Goal: Task Accomplishment & Management: Complete application form

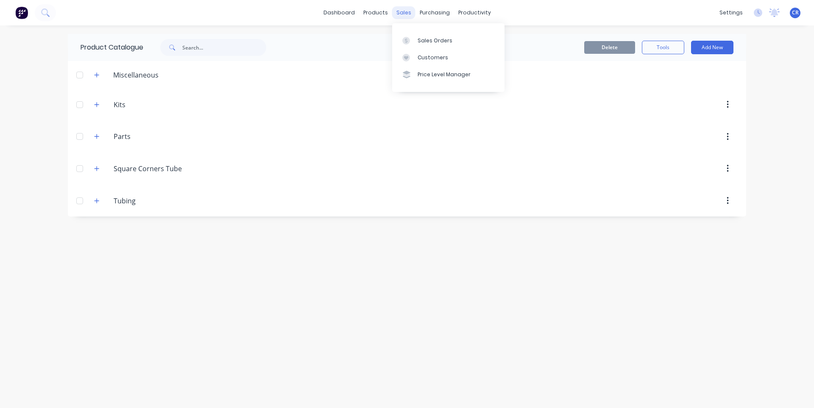
click at [405, 13] on div "sales" at bounding box center [403, 12] width 23 height 13
click at [413, 36] on link "Sales Orders" at bounding box center [448, 40] width 112 height 17
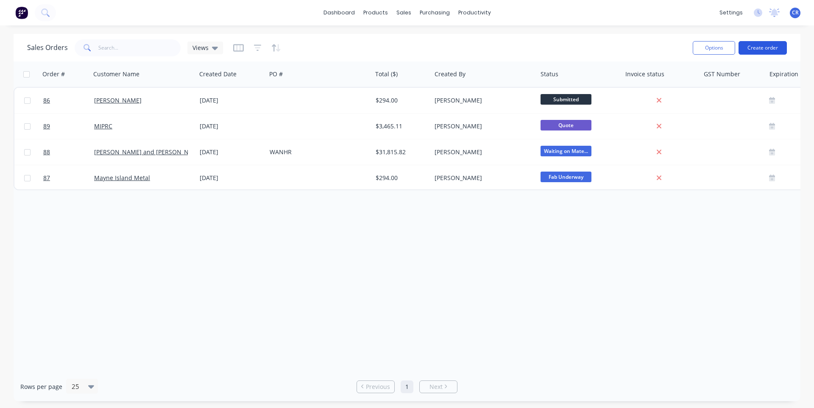
click at [413, 50] on button "Create order" at bounding box center [763, 48] width 48 height 14
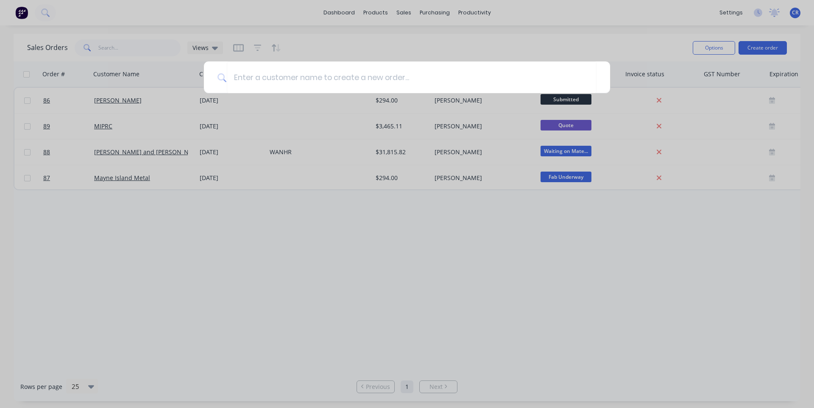
click at [408, 47] on div at bounding box center [407, 204] width 814 height 408
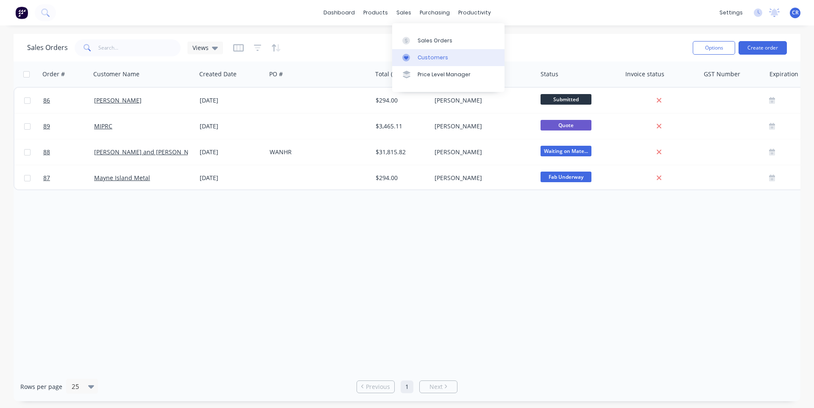
click at [413, 57] on div "Customers" at bounding box center [433, 58] width 31 height 8
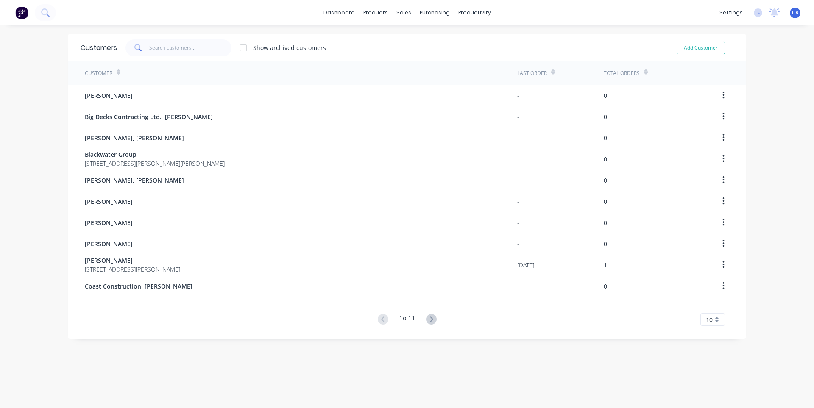
click at [413, 319] on span "10" at bounding box center [709, 319] width 7 height 9
click at [413, 307] on div "35" at bounding box center [713, 305] width 24 height 15
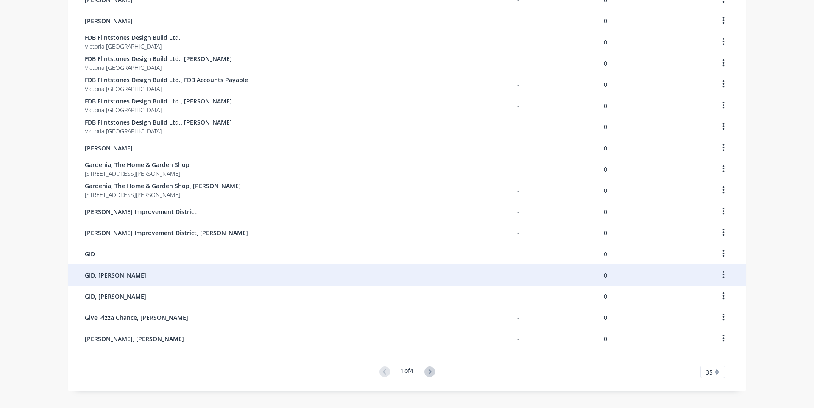
scroll to position [490, 0]
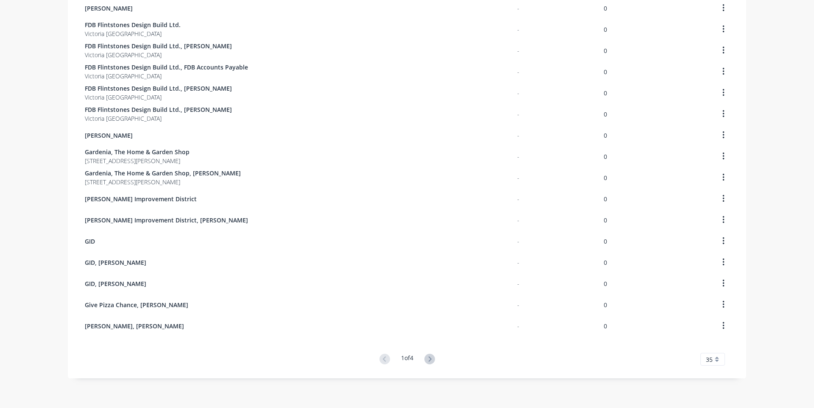
click at [413, 359] on g at bounding box center [429, 359] width 11 height 11
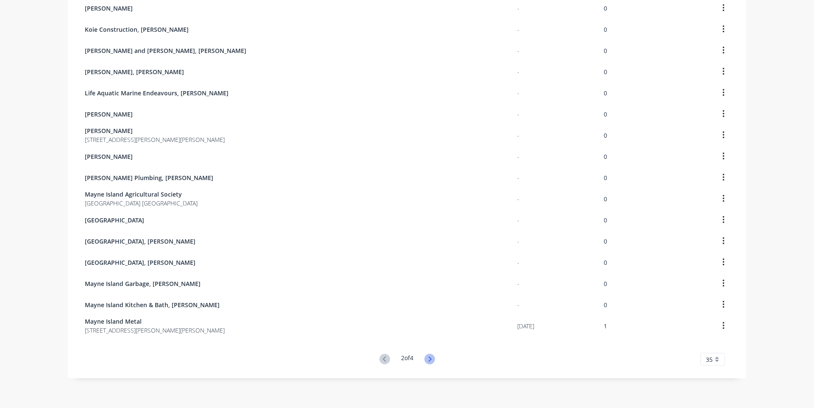
click at [413, 358] on icon at bounding box center [429, 359] width 3 height 5
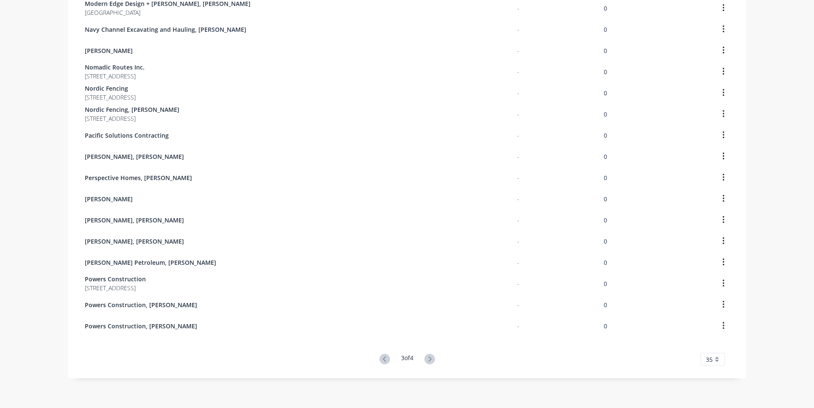
click at [413, 358] on icon at bounding box center [429, 359] width 3 height 5
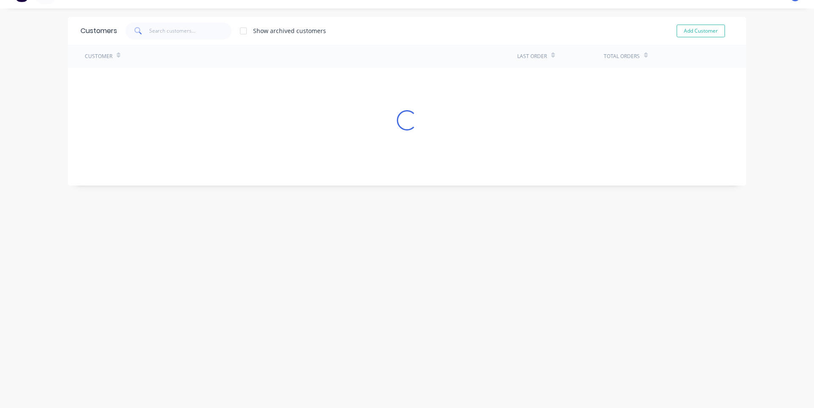
scroll to position [17, 0]
click at [382, 112] on icon at bounding box center [383, 111] width 3 height 5
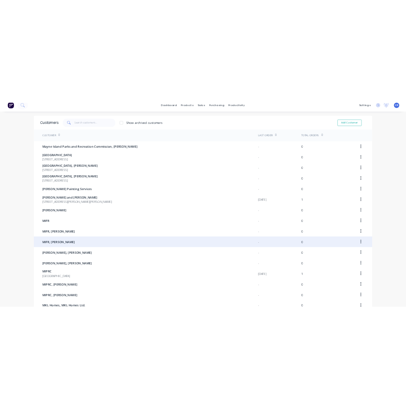
scroll to position [0, 0]
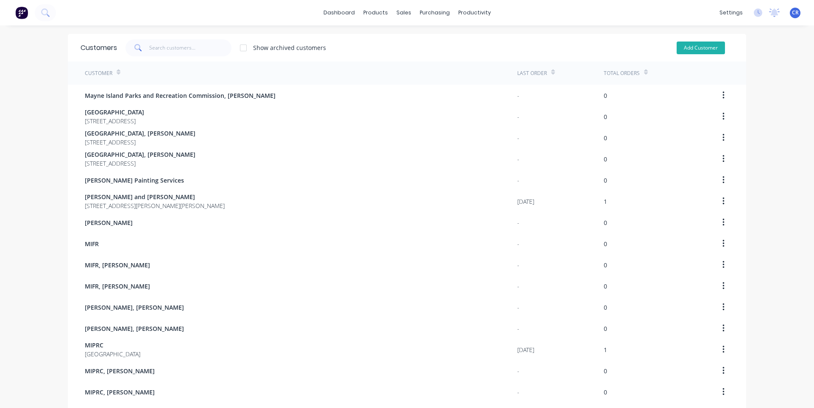
click at [413, 52] on button "Add Customer" at bounding box center [701, 48] width 48 height 13
select select "CA"
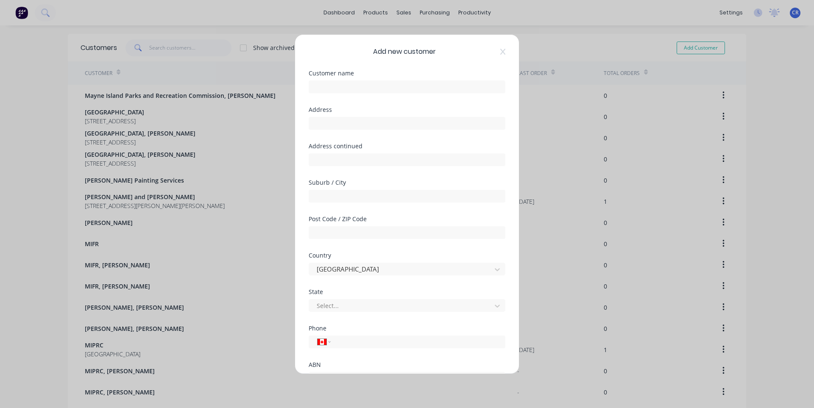
click at [347, 76] on div "Customer name" at bounding box center [407, 73] width 197 height 6
click at [348, 89] on input "text" at bounding box center [407, 87] width 197 height 13
type input "J"
click at [342, 94] on div "Customer name [PERSON_NAME]" at bounding box center [407, 88] width 197 height 36
click at [361, 82] on input "[PERSON_NAME]" at bounding box center [407, 87] width 197 height 13
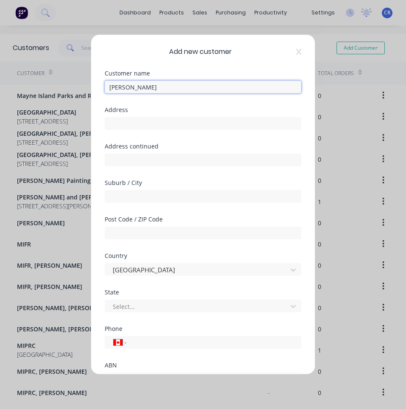
click at [176, 87] on input "[PERSON_NAME]" at bounding box center [203, 87] width 197 height 13
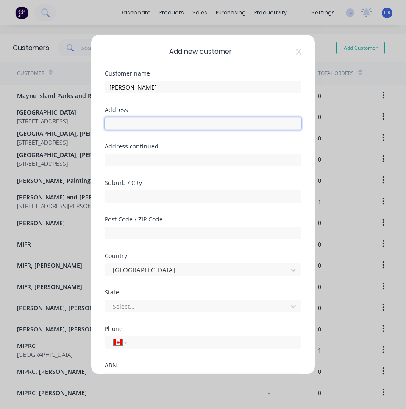
click at [161, 120] on input "text" at bounding box center [203, 123] width 197 height 13
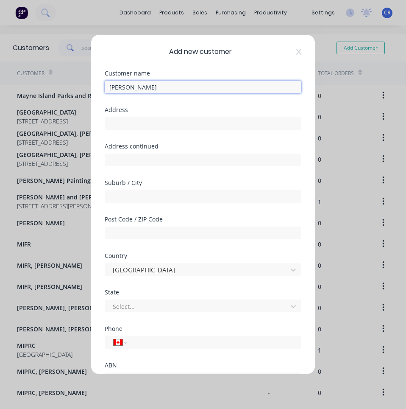
click at [117, 89] on input "[PERSON_NAME]" at bounding box center [203, 87] width 197 height 13
type input "[PERSON_NAME] and [PERSON_NAME]"
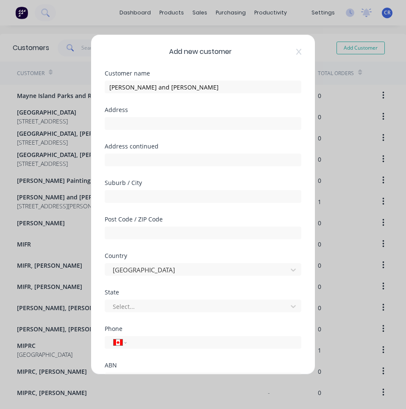
click at [231, 132] on div "Address" at bounding box center [203, 125] width 197 height 36
click at [241, 113] on div "Address" at bounding box center [203, 118] width 197 height 23
click at [147, 128] on input "text" at bounding box center [203, 123] width 197 height 13
paste input "[STREET_ADDRESS]"
type input "[STREET_ADDRESS]"
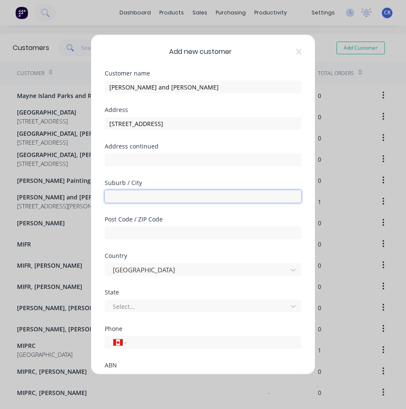
click at [162, 193] on input "text" at bounding box center [203, 196] width 197 height 13
type input "[PERSON_NAME][GEOGRAPHIC_DATA]"
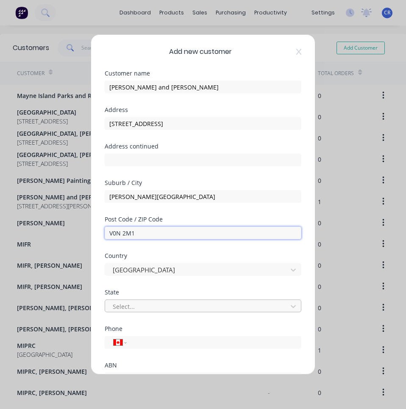
type input "V0N 2M1"
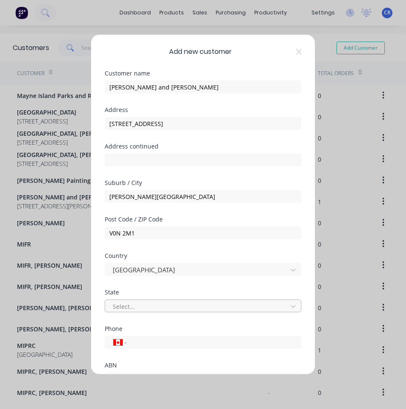
click at [160, 302] on div at bounding box center [197, 306] width 171 height 11
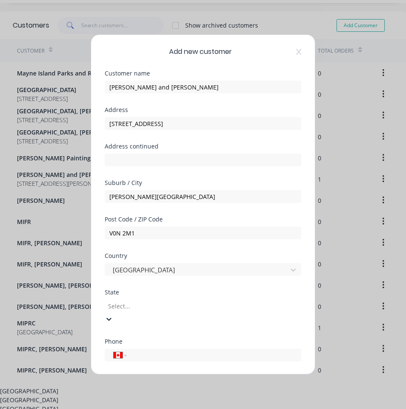
scroll to position [25, 0]
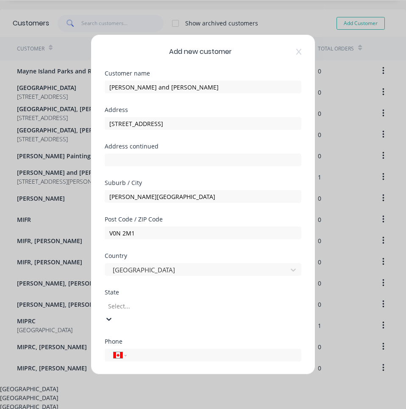
click at [163, 393] on div "[GEOGRAPHIC_DATA]" at bounding box center [203, 397] width 406 height 9
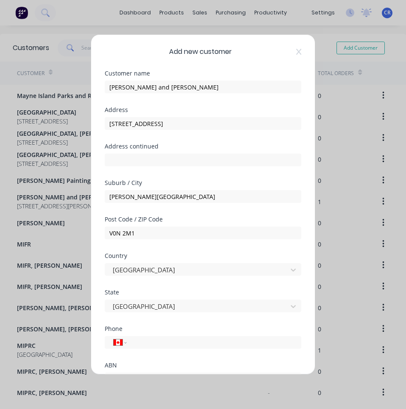
scroll to position [64, 0]
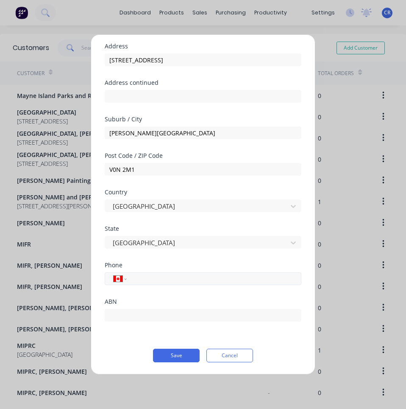
click at [151, 278] on input "tel" at bounding box center [213, 279] width 160 height 10
paste input "[PHONE_NUMBER]"
click at [140, 280] on input "[PHONE_NUMBER]" at bounding box center [213, 279] width 160 height 10
type input "[PHONE_NUMBER]"
click at [241, 260] on div "State [GEOGRAPHIC_DATA]" at bounding box center [203, 244] width 197 height 36
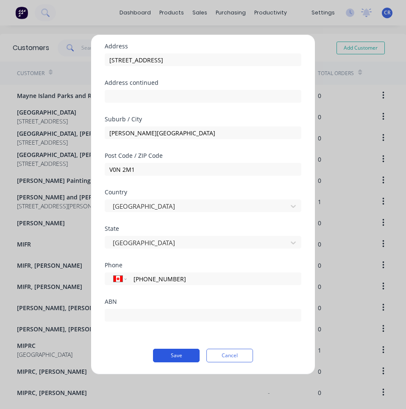
click at [168, 358] on button "Save" at bounding box center [176, 356] width 47 height 14
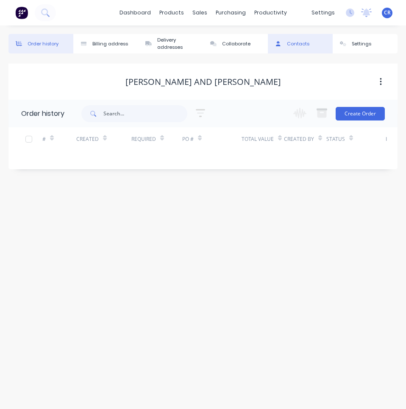
click at [313, 46] on button "Contacts" at bounding box center [300, 44] width 65 height 20
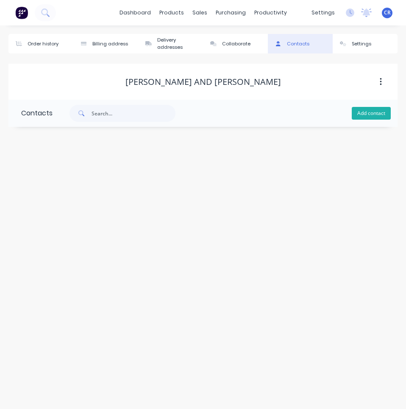
click at [384, 112] on button "Add contact" at bounding box center [371, 113] width 39 height 13
select select "CA"
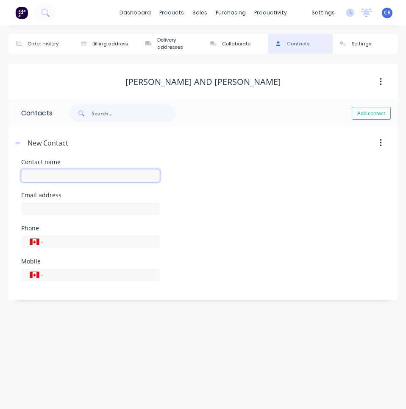
click at [59, 172] on input "text" at bounding box center [90, 175] width 139 height 13
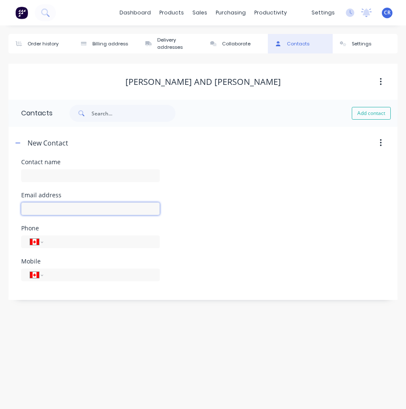
click at [46, 204] on div "Email address" at bounding box center [90, 208] width 139 height 33
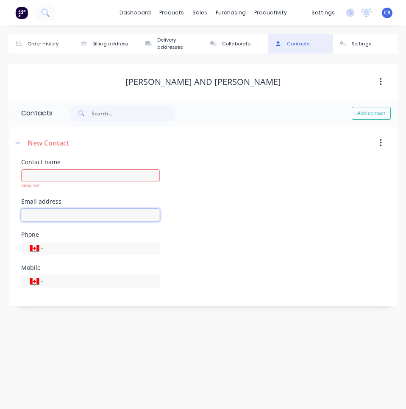
paste input "[EMAIL_ADDRESS][DOMAIN_NAME]"
type input "[EMAIL_ADDRESS][DOMAIN_NAME]"
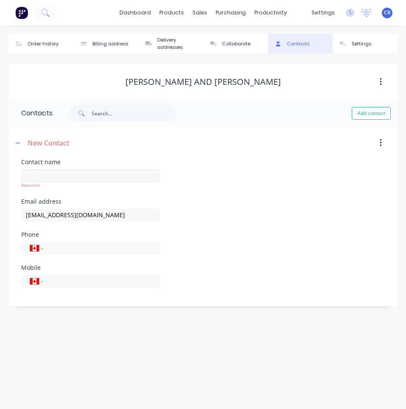
click at [98, 184] on div "Required" at bounding box center [90, 185] width 139 height 6
click at [98, 176] on input "text" at bounding box center [90, 175] width 139 height 13
type input "[PERSON_NAME]"
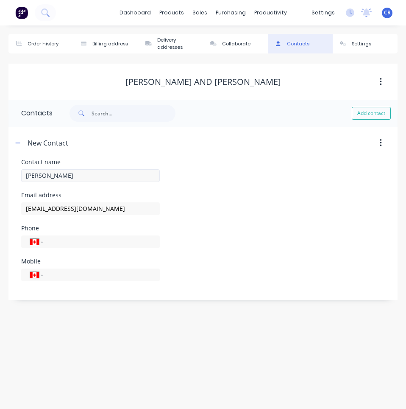
select select "CA"
click at [63, 237] on div "International [GEOGRAPHIC_DATA] [GEOGRAPHIC_DATA] [GEOGRAPHIC_DATA] [GEOGRAPHIC…" at bounding box center [90, 241] width 139 height 13
drag, startPoint x: 71, startPoint y: 266, endPoint x: 78, endPoint y: 272, distance: 8.4
click at [71, 266] on div "International [GEOGRAPHIC_DATA] [GEOGRAPHIC_DATA] [GEOGRAPHIC_DATA] [GEOGRAPHIC…" at bounding box center [90, 278] width 139 height 25
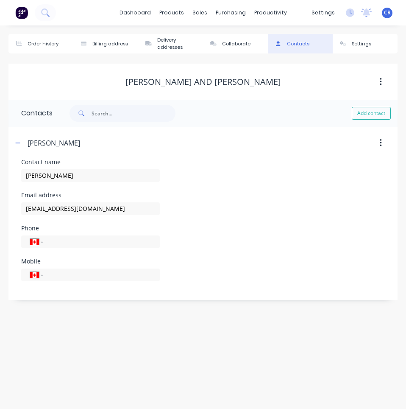
click at [81, 281] on div "International [GEOGRAPHIC_DATA] [GEOGRAPHIC_DATA] [GEOGRAPHIC_DATA] [GEOGRAPHIC…" at bounding box center [90, 278] width 139 height 25
click at [77, 276] on input "tel" at bounding box center [100, 275] width 102 height 10
paste input "[PHONE_NUMBER]"
click at [56, 273] on input "[PHONE_NUMBER]" at bounding box center [100, 275] width 102 height 10
type input "[PHONE_NUMBER]"
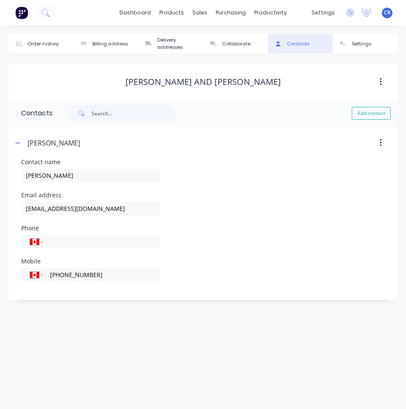
click at [196, 255] on div "Phone International [GEOGRAPHIC_DATA] [GEOGRAPHIC_DATA] [GEOGRAPHIC_DATA] [GEOG…" at bounding box center [203, 241] width 364 height 33
click at [285, 71] on div "[PERSON_NAME] and [PERSON_NAME]" at bounding box center [202, 82] width 389 height 36
click at [56, 44] on div "Order history" at bounding box center [43, 43] width 31 height 7
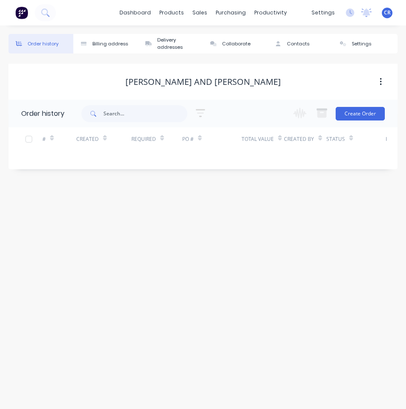
click at [368, 120] on div "Change order status Submitted Rough Estimate Firm Quote Drawings Ready to Order…" at bounding box center [336, 114] width 97 height 28
click at [373, 117] on button "Create Order" at bounding box center [360, 114] width 49 height 14
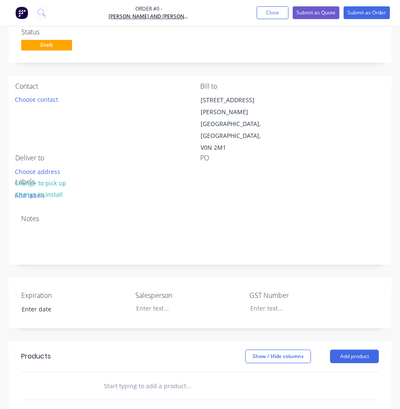
scroll to position [127, 0]
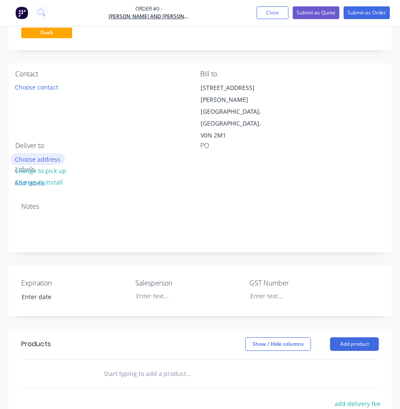
click at [47, 153] on button "Choose address" at bounding box center [38, 158] width 54 height 11
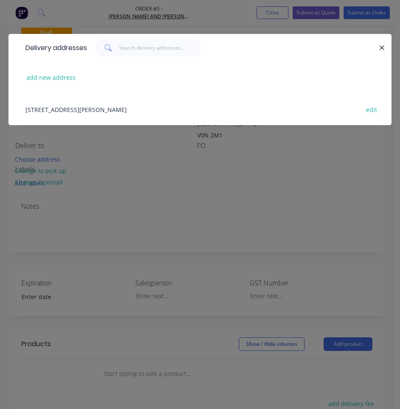
click at [75, 112] on div "[STREET_ADDRESS][PERSON_NAME] edit" at bounding box center [199, 109] width 357 height 32
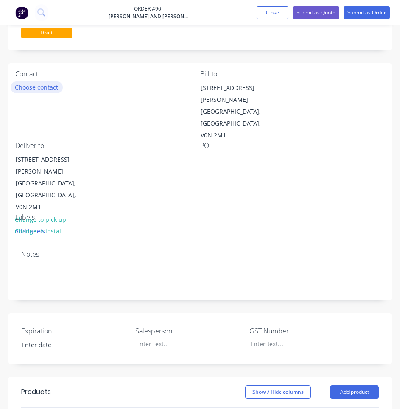
click at [58, 87] on button "Choose contact" at bounding box center [37, 86] width 52 height 11
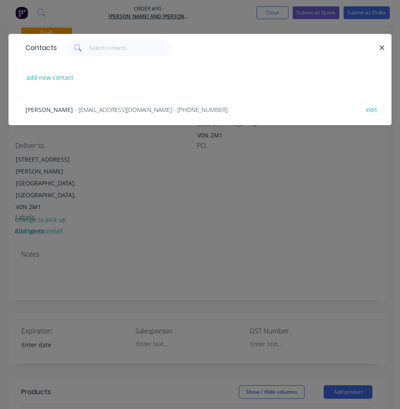
click at [64, 106] on div "[PERSON_NAME] - [EMAIL_ADDRESS][DOMAIN_NAME] - [PHONE_NUMBER]" at bounding box center [126, 109] width 202 height 9
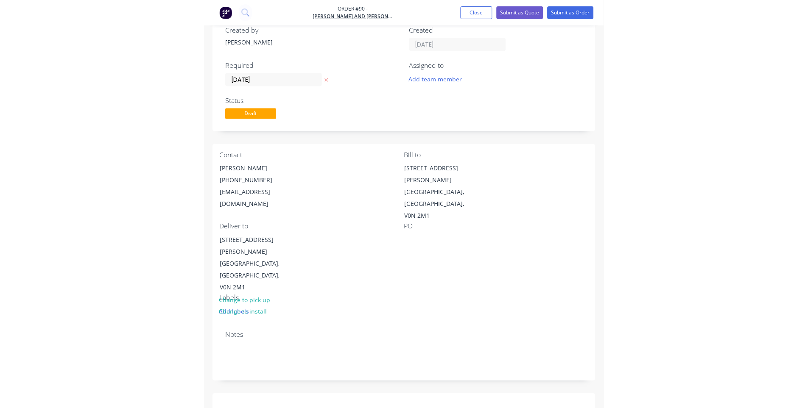
scroll to position [45, 0]
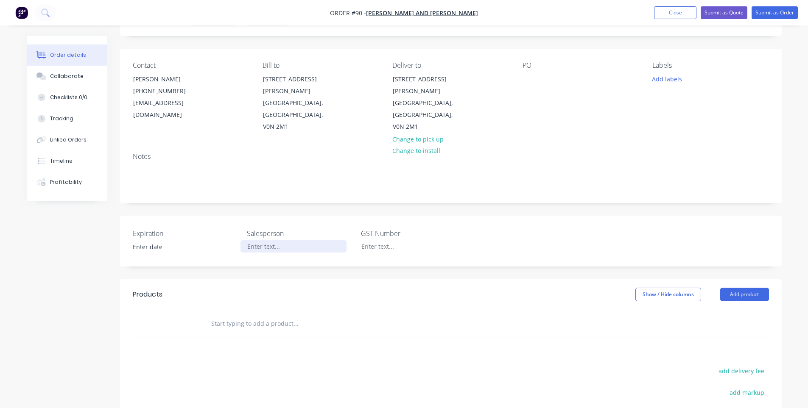
click at [285, 240] on div at bounding box center [293, 246] width 106 height 12
click at [182, 216] on div "Expiration Salesperson GST Number" at bounding box center [451, 241] width 662 height 51
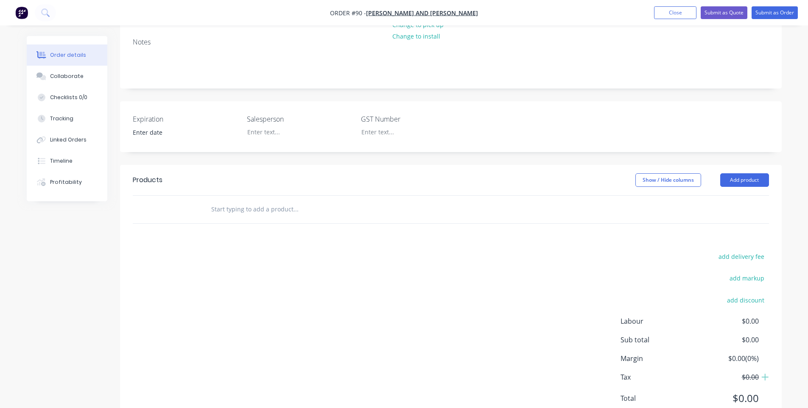
scroll to position [168, 0]
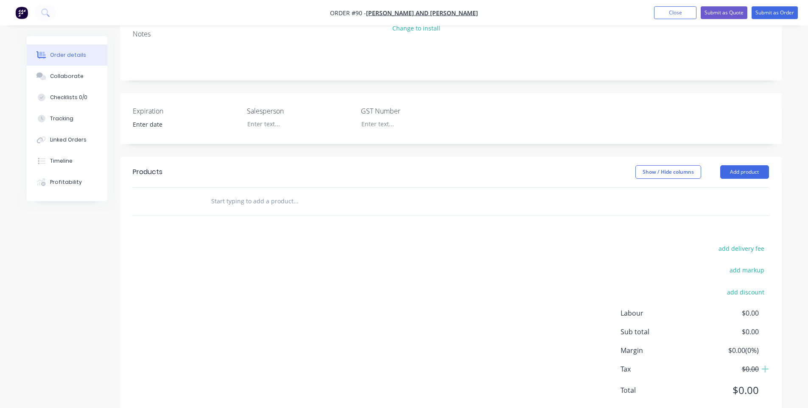
click at [228, 193] on input "text" at bounding box center [296, 201] width 170 height 17
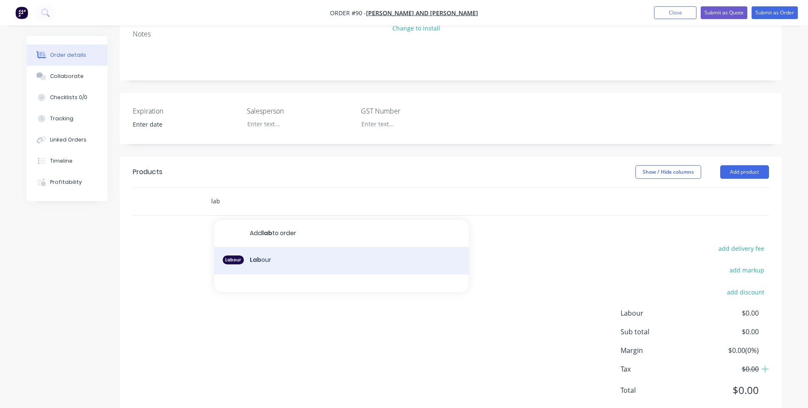
type input "lab"
click at [299, 247] on div "Labour Lab our" at bounding box center [341, 261] width 254 height 28
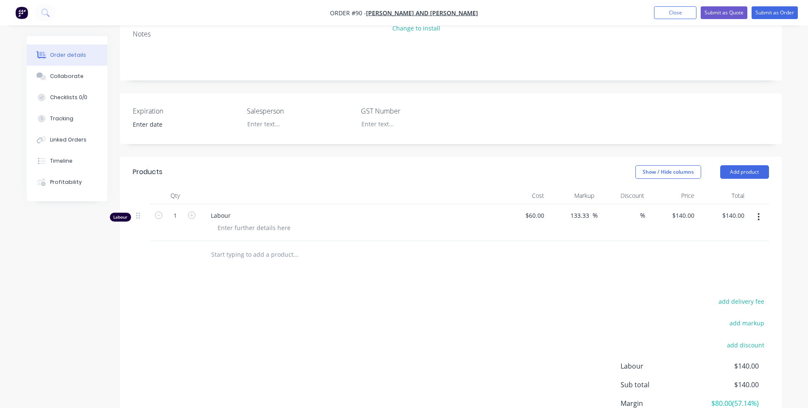
click at [228, 211] on span "Labour" at bounding box center [352, 215] width 283 height 9
click at [123, 213] on div "Labour" at bounding box center [120, 217] width 21 height 9
click at [268, 222] on div at bounding box center [254, 228] width 87 height 12
click at [413, 187] on div at bounding box center [349, 195] width 297 height 17
click at [67, 82] on button "Collaborate" at bounding box center [67, 76] width 81 height 21
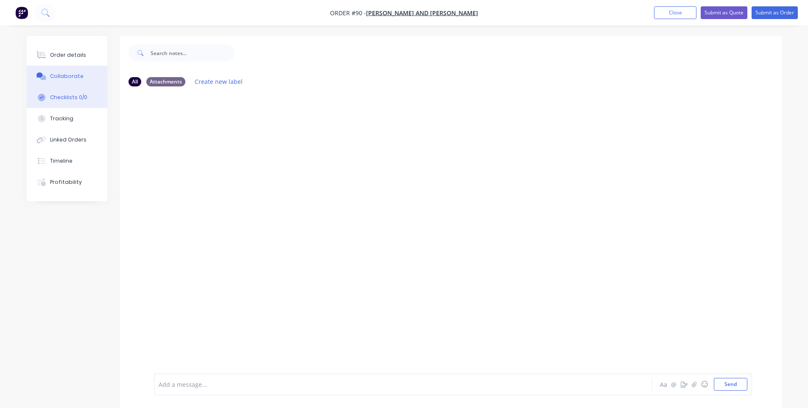
click at [62, 98] on div "Checklists 0/0" at bounding box center [68, 98] width 37 height 8
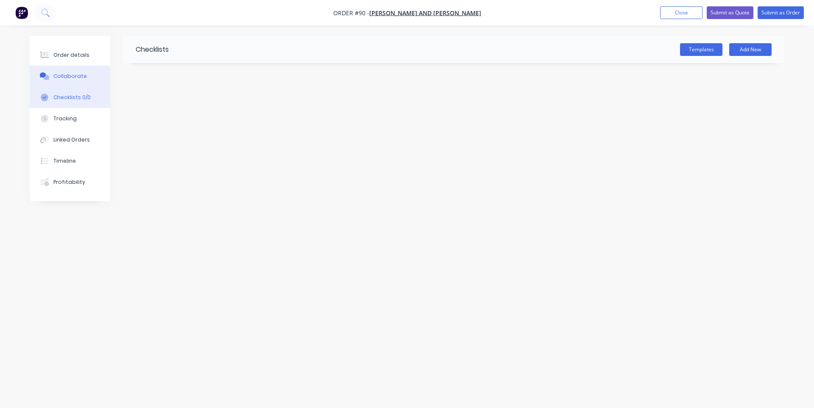
click at [62, 74] on div "Collaborate" at bounding box center [69, 77] width 33 height 8
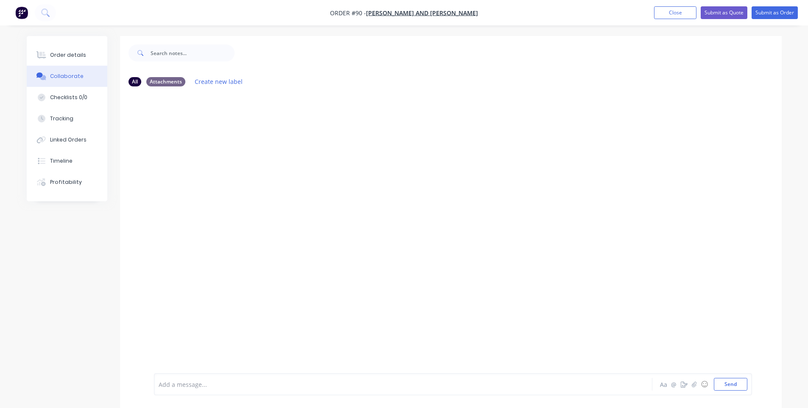
click at [205, 383] on div at bounding box center [379, 384] width 441 height 9
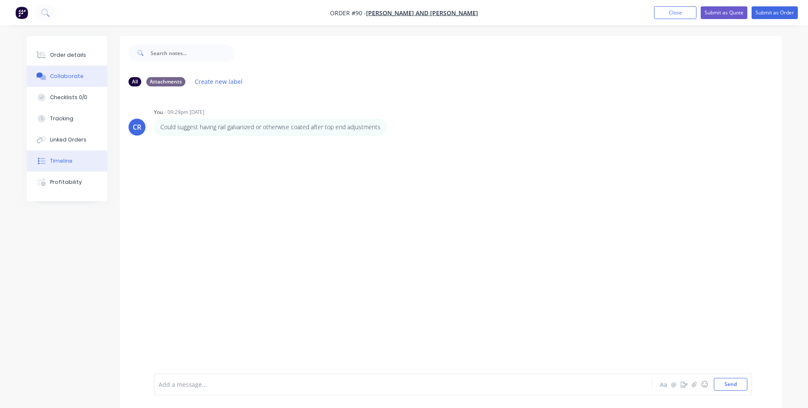
click at [77, 163] on button "Timeline" at bounding box center [67, 161] width 81 height 21
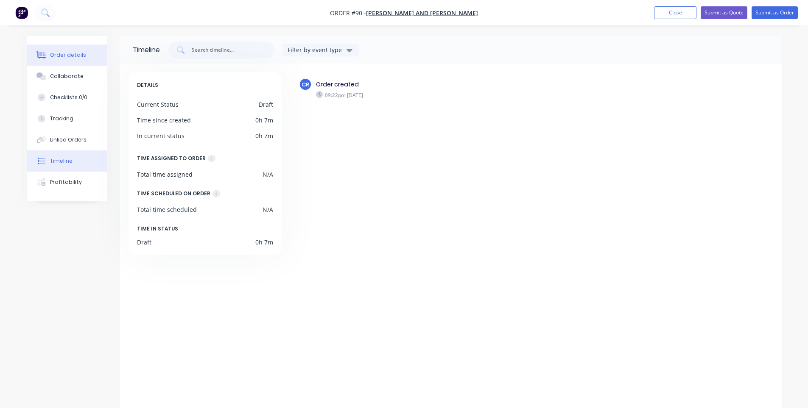
click at [64, 57] on div "Order details" at bounding box center [68, 55] width 36 height 8
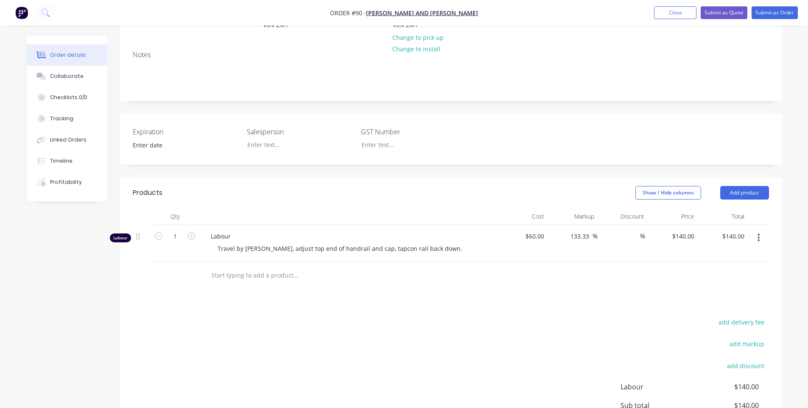
scroll to position [221, 0]
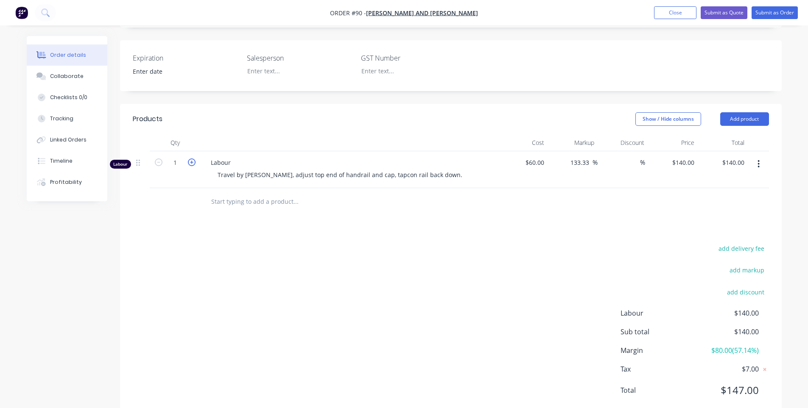
click at [189, 159] on icon "button" at bounding box center [192, 163] width 8 height 8
type input "2"
type input "$280.00"
click at [191, 159] on icon "button" at bounding box center [192, 163] width 8 height 8
type input "3"
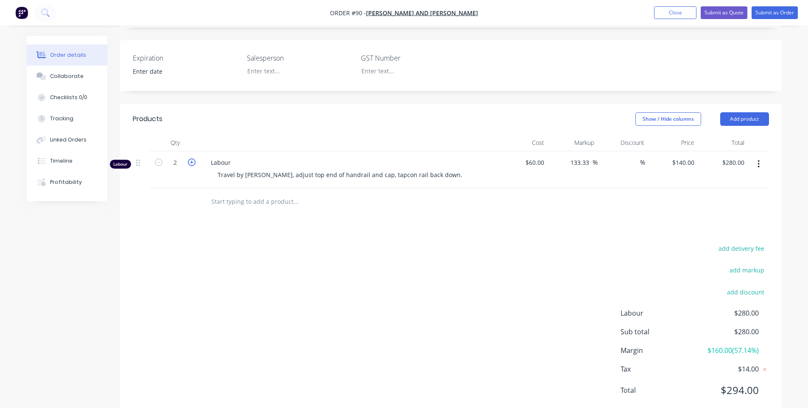
type input "$420.00"
click at [193, 159] on icon "button" at bounding box center [192, 163] width 8 height 8
type input "4"
type input "$560.00"
click at [193, 159] on icon "button" at bounding box center [192, 163] width 8 height 8
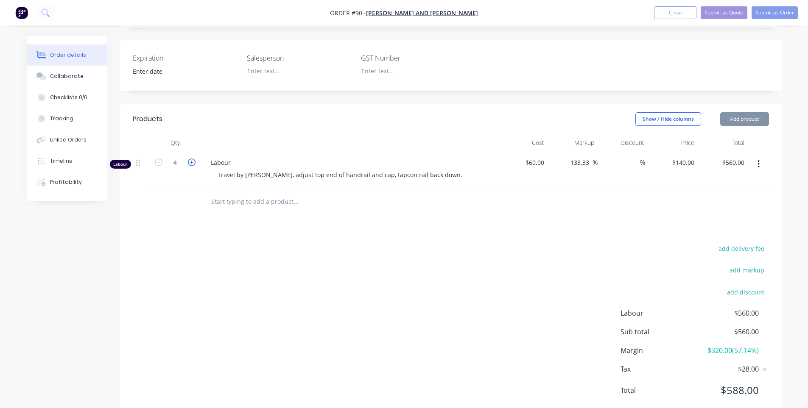
type input "5"
type input "$700.00"
click at [193, 159] on icon "button" at bounding box center [192, 163] width 8 height 8
type input "6"
type input "$840.00"
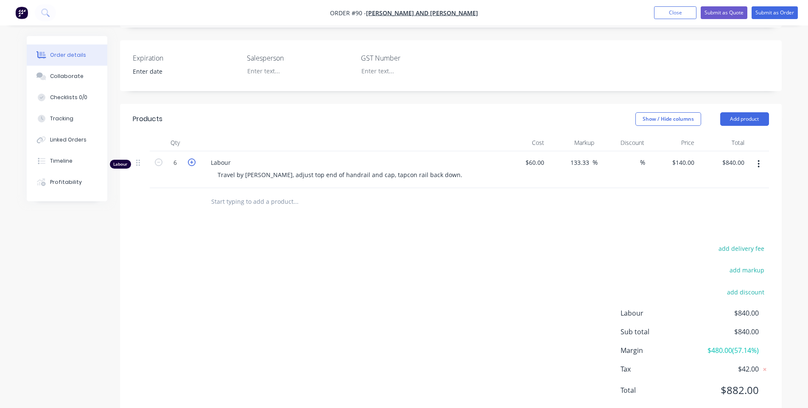
click at [193, 159] on icon "button" at bounding box center [192, 163] width 8 height 8
type input "7"
type input "$980.00"
click at [193, 159] on icon "button" at bounding box center [192, 163] width 8 height 8
type input "8"
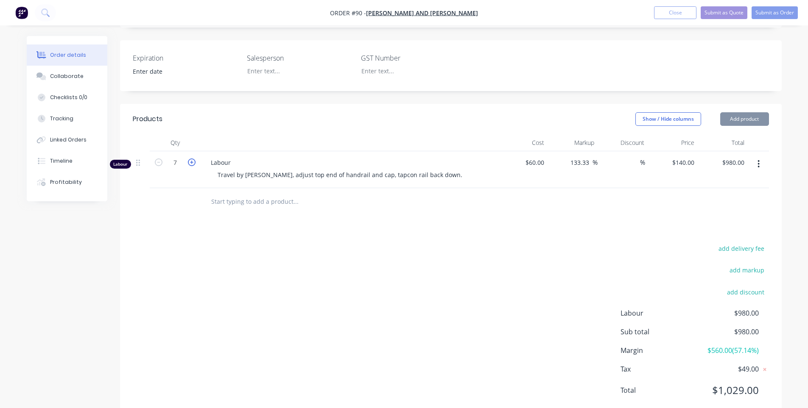
type input "$1,120.00"
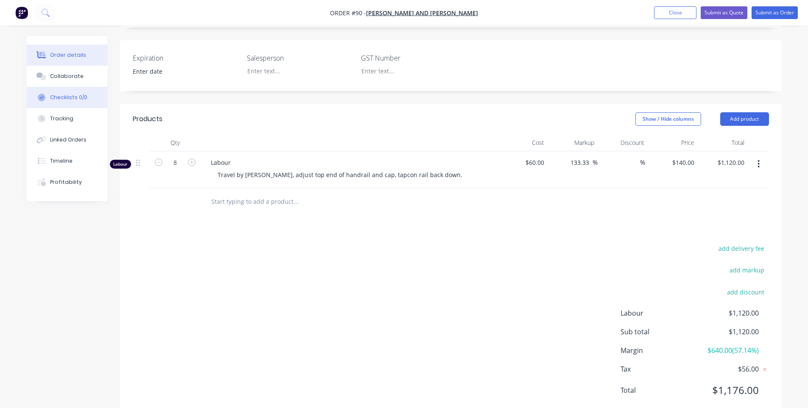
click at [75, 95] on div "Checklists 0/0" at bounding box center [68, 98] width 37 height 8
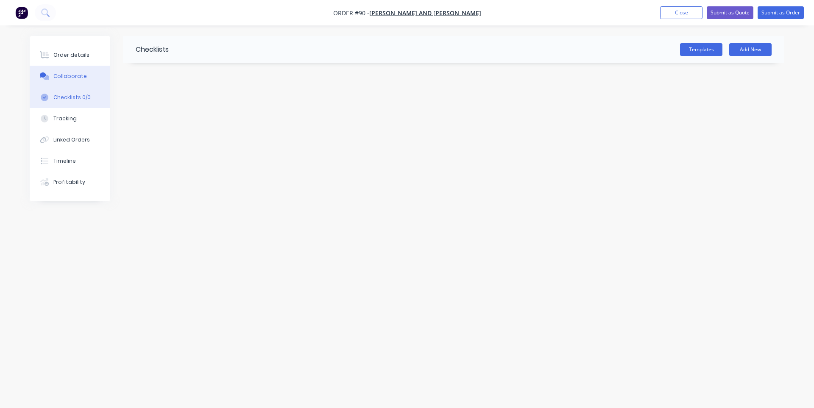
click at [74, 81] on button "Collaborate" at bounding box center [70, 76] width 81 height 21
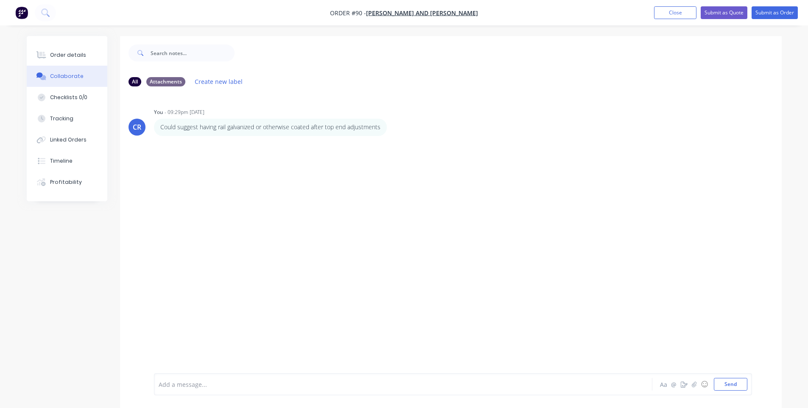
click at [27, 66] on button "Collaborate" at bounding box center [67, 76] width 81 height 21
click at [214, 381] on div at bounding box center [379, 384] width 441 height 9
click at [301, 383] on div "7AM ferry in at 730; 425 back in at 5." at bounding box center [379, 384] width 441 height 9
click at [281, 390] on div "7AM ferry in at 730; 425 back in at 5." at bounding box center [379, 384] width 441 height 13
click at [78, 58] on div "Order details" at bounding box center [68, 55] width 36 height 8
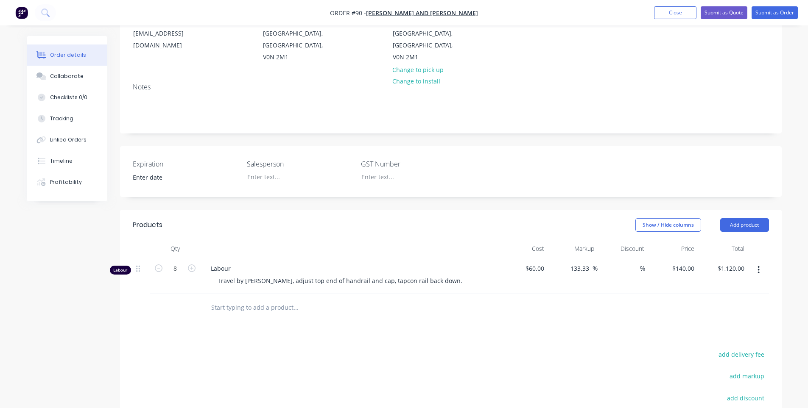
scroll to position [127, 0]
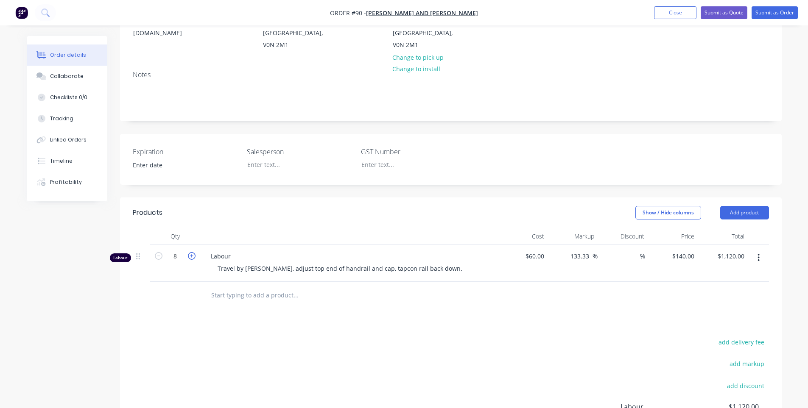
click at [194, 252] on icon "button" at bounding box center [192, 256] width 8 height 8
type input "9"
type input "$1,260.00"
click at [194, 252] on icon "button" at bounding box center [192, 256] width 8 height 8
type input "10"
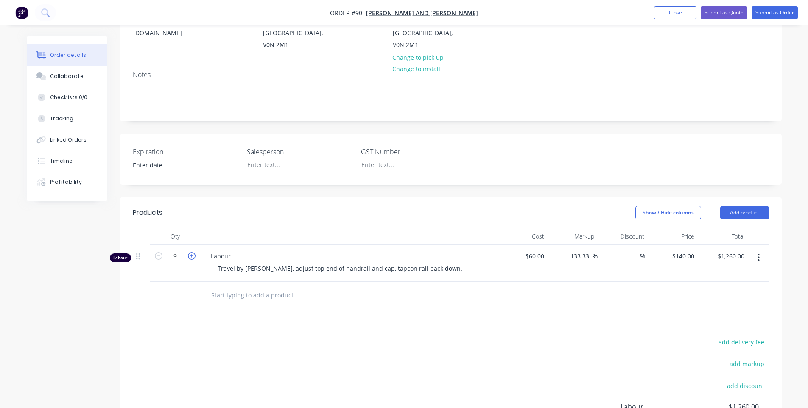
type input "$1,400.00"
click at [413, 292] on div "Products Show / Hide columns Add product Qty Cost Markup Discount Price Total L…" at bounding box center [451, 355] width 662 height 315
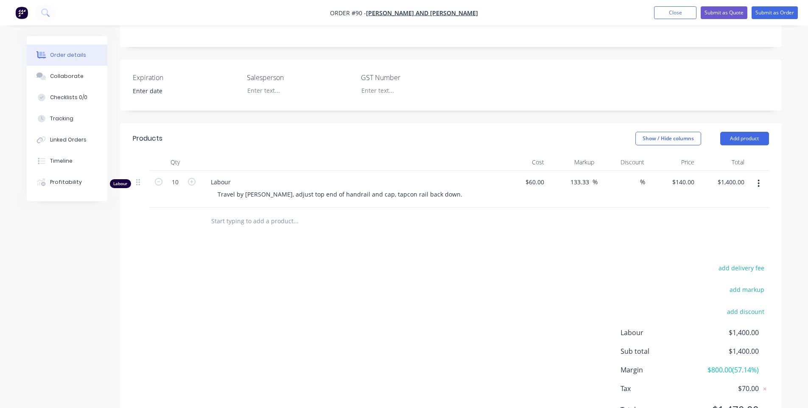
scroll to position [221, 0]
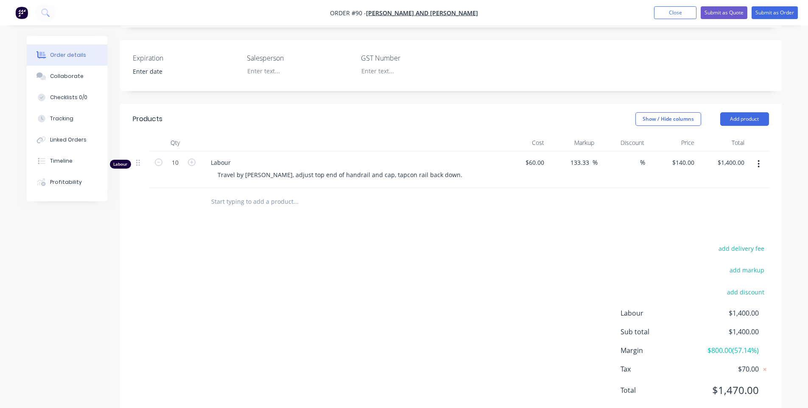
click at [248, 193] on input "text" at bounding box center [296, 201] width 170 height 17
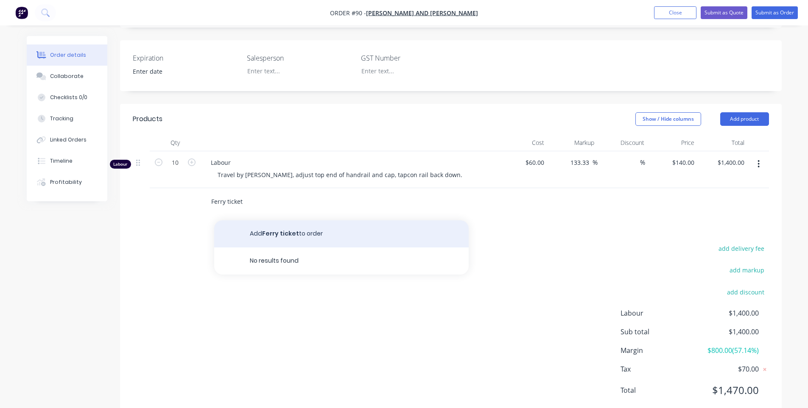
type input "Ferry ticket"
click at [391, 221] on button "Add Ferry ticket to order" at bounding box center [341, 234] width 254 height 27
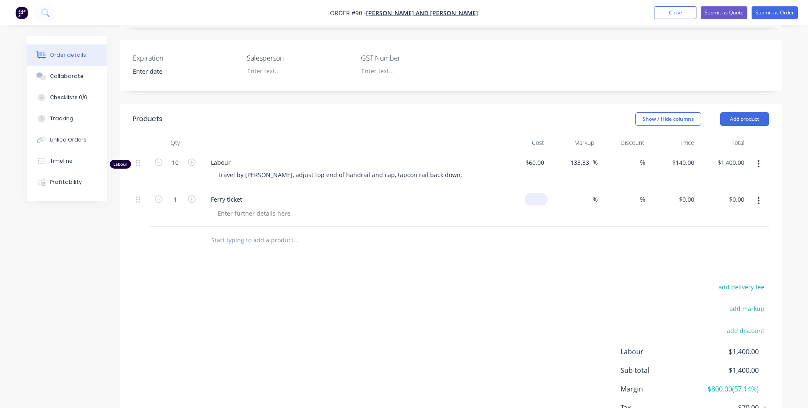
click at [413, 193] on input at bounding box center [538, 199] width 20 height 12
type input "1"
type input "$14.65"
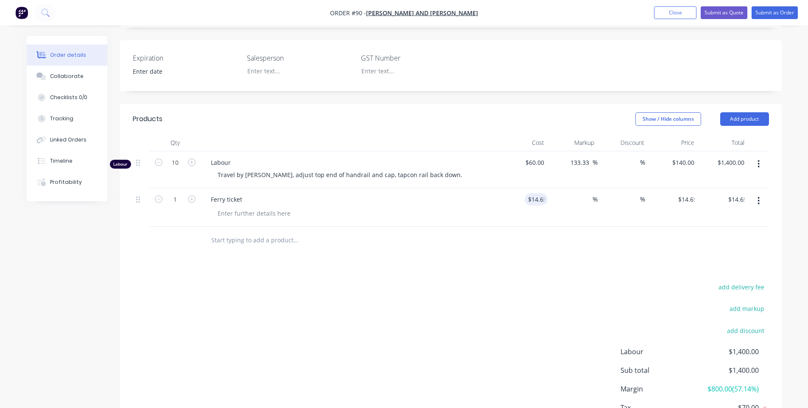
click at [413, 255] on div "Products Show / Hide columns Add product Qty Cost Markup Discount Price Total L…" at bounding box center [451, 281] width 662 height 354
click at [193, 195] on icon "button" at bounding box center [192, 199] width 8 height 8
type input "2"
type input "$29.30"
click at [413, 193] on input at bounding box center [588, 199] width 10 height 12
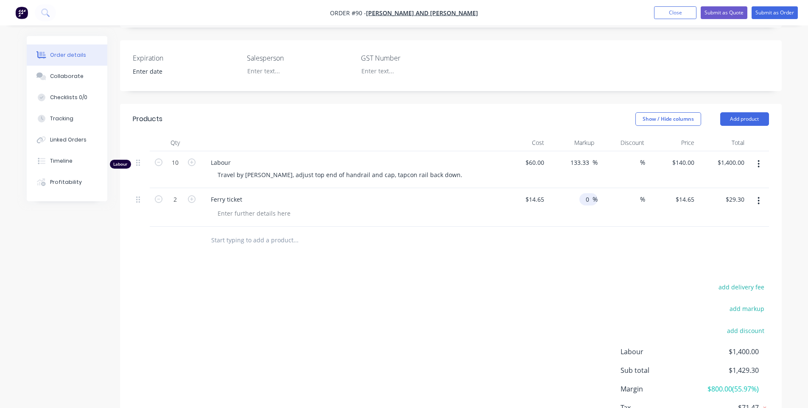
type input "0"
click at [413, 282] on div "add delivery fee add markup add discount Labour $1,400.00 Sub total $1,429.30 M…" at bounding box center [451, 364] width 636 height 164
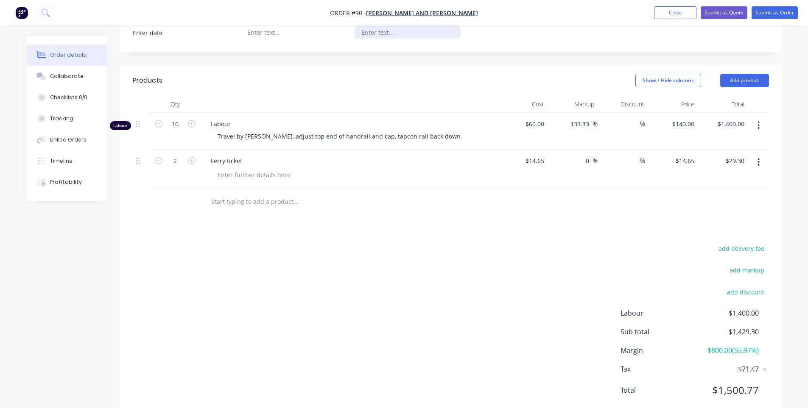
scroll to position [0, 0]
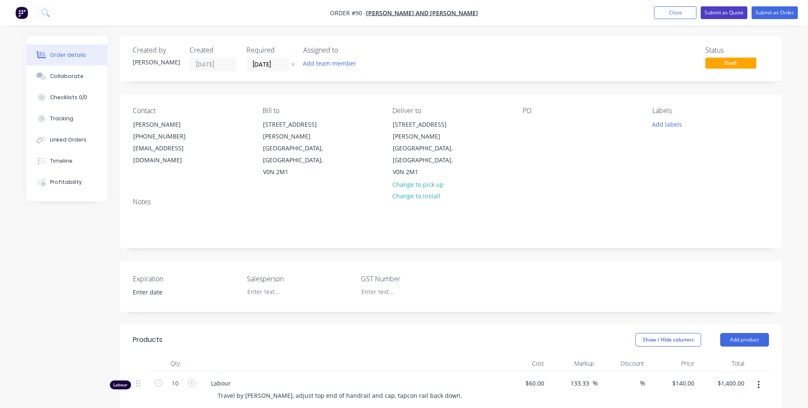
click at [413, 13] on button "Submit as Quote" at bounding box center [724, 12] width 47 height 13
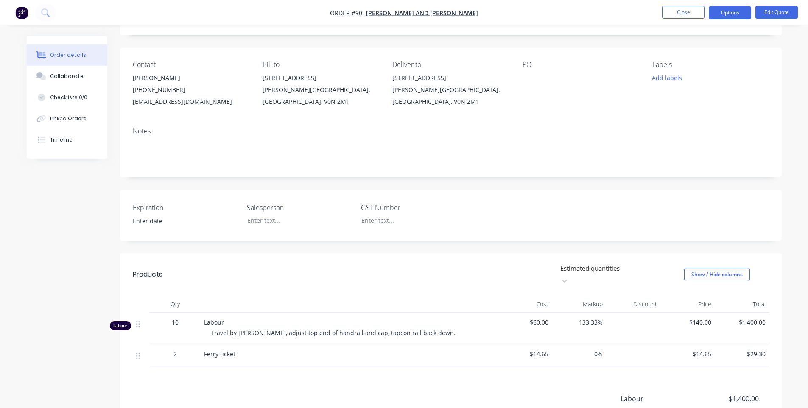
scroll to position [143, 0]
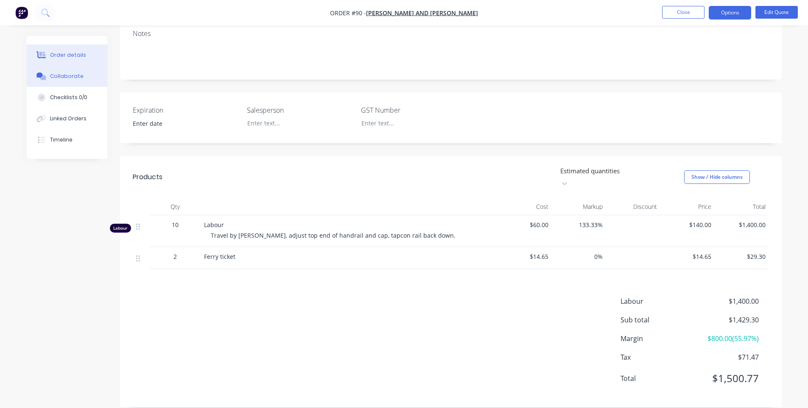
click at [69, 73] on div "Collaborate" at bounding box center [66, 77] width 33 height 8
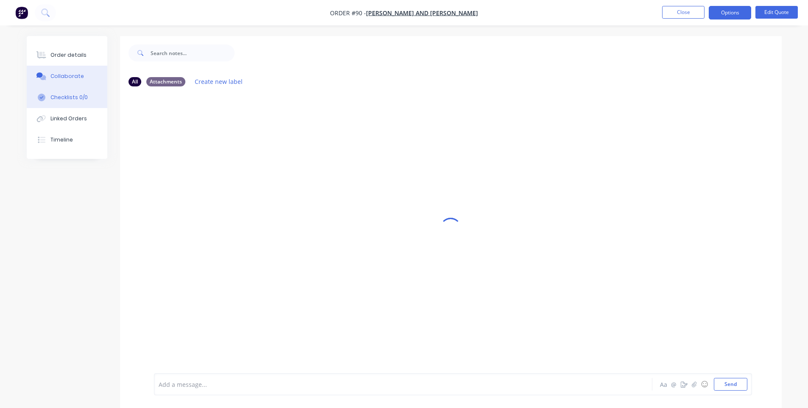
click at [67, 93] on button "Checklists 0/0" at bounding box center [67, 97] width 81 height 21
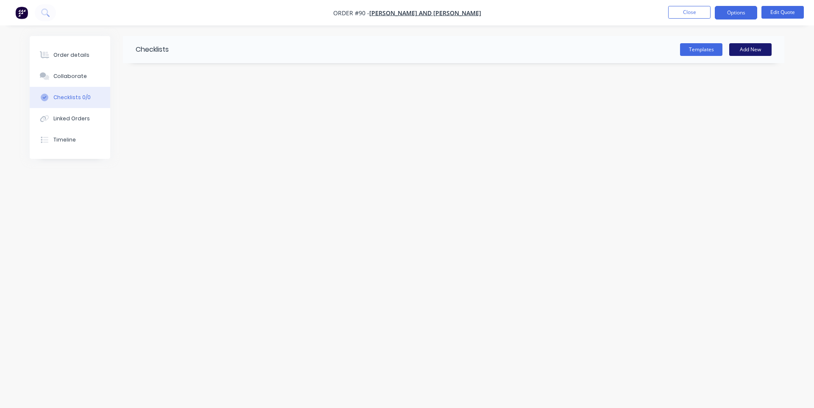
click at [413, 47] on button "Add New" at bounding box center [750, 49] width 42 height 13
click at [165, 77] on input "text" at bounding box center [358, 75] width 445 height 11
type input "MIG, gas, etc"
click at [190, 72] on input "MIG, gas, etc" at bounding box center [179, 76] width 54 height 13
type input "Mobile Light Steel"
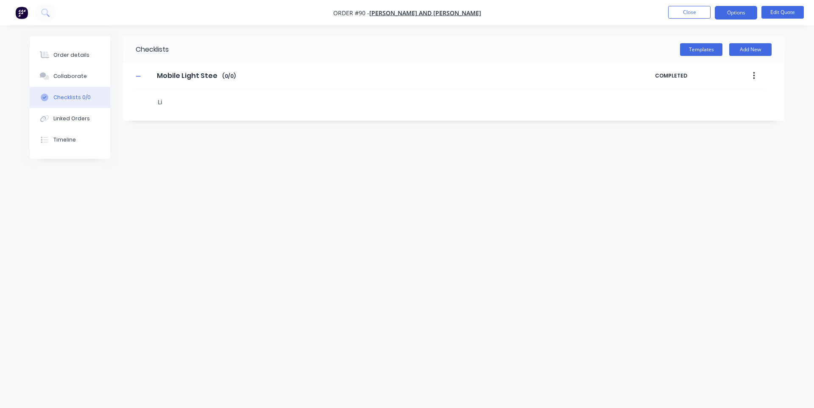
type textarea "L"
type textarea "MIG machine (wire, tips, etc?)"
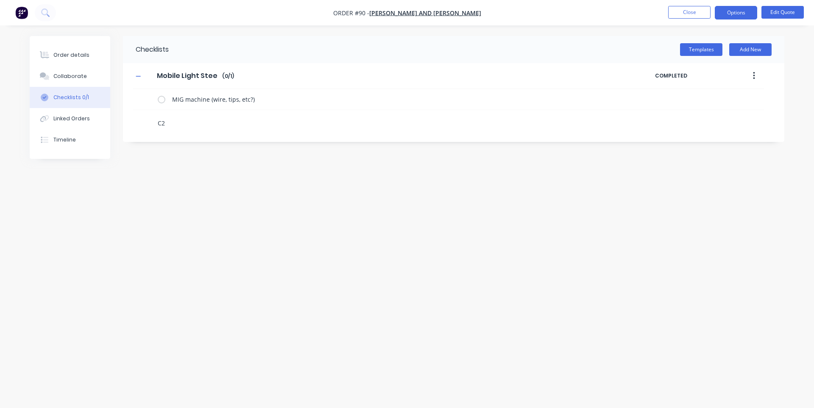
type textarea "C25"
type textarea "Adaptor"
type textarea "Adequate length of cable"
click at [413, 307] on div "Checklists Templates Add New Mobile Light Steel Mobile Light Steel Enter Checkl…" at bounding box center [407, 188] width 755 height 304
click at [211, 186] on textarea at bounding box center [358, 187] width 408 height 12
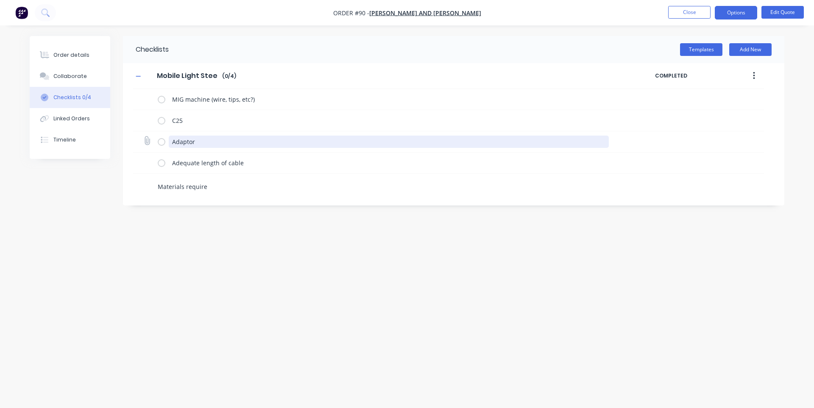
type textarea "Materials required"
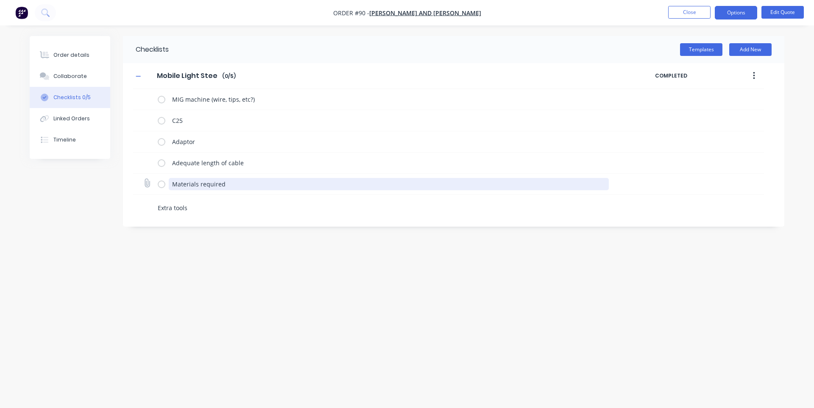
type textarea "Extra tools"
click at [285, 184] on textarea "Materials required" at bounding box center [389, 184] width 441 height 12
type textarea "Materials required:"
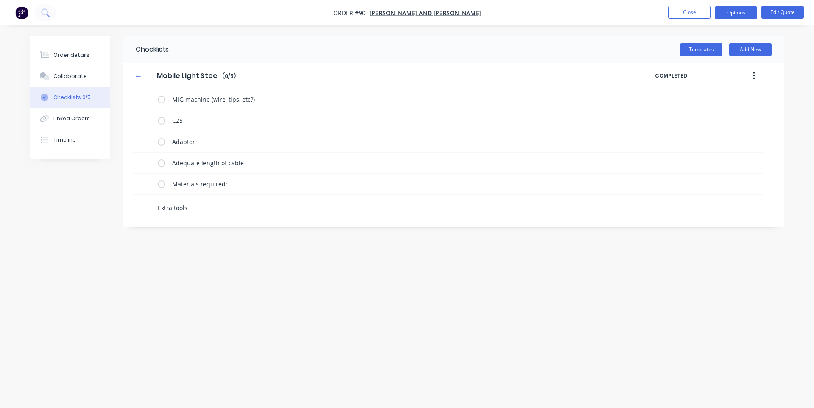
click at [275, 216] on div "Extra tools" at bounding box center [358, 209] width 408 height 15
click at [273, 209] on textarea "Extra tools" at bounding box center [358, 208] width 408 height 12
type textarea "E"
type textarea "Tools as required:"
click at [413, 264] on div "Checklists Templates Add New Mobile Light Steel Mobile Light Steel Enter Checkl…" at bounding box center [407, 188] width 755 height 304
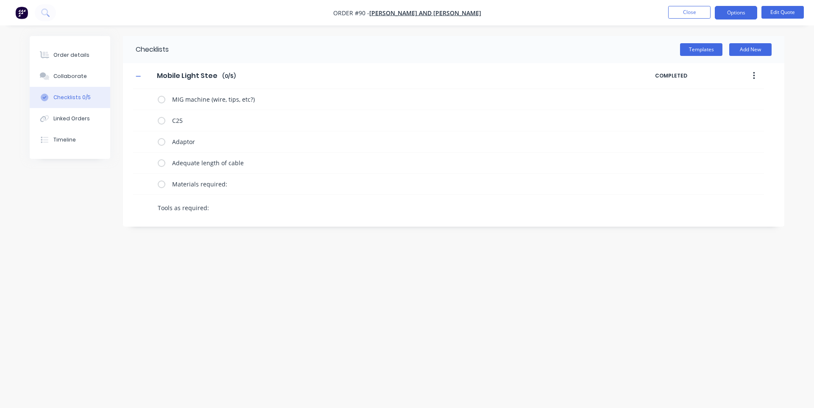
click at [260, 206] on textarea "Tools as required:" at bounding box center [358, 208] width 408 height 12
click at [413, 52] on button "Templates" at bounding box center [701, 49] width 42 height 13
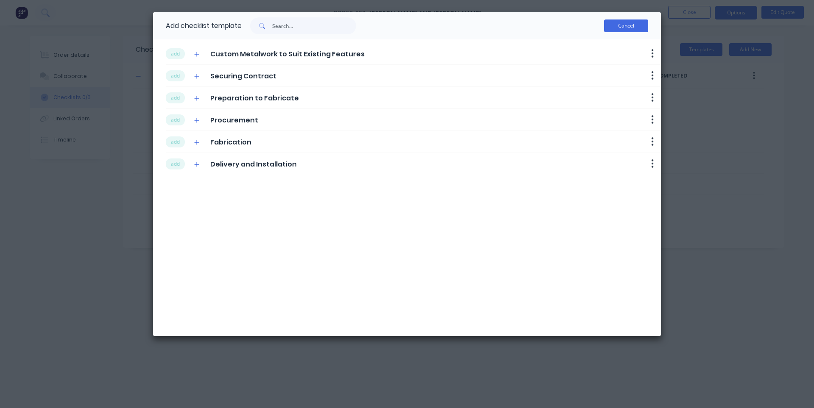
click at [413, 23] on button "Cancel" at bounding box center [626, 26] width 44 height 13
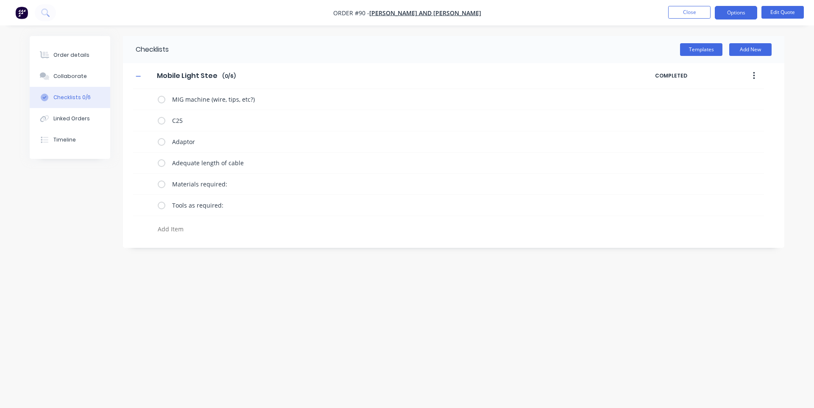
click at [413, 77] on button "button" at bounding box center [754, 75] width 20 height 15
click at [413, 101] on span "Save as Template" at bounding box center [723, 98] width 64 height 9
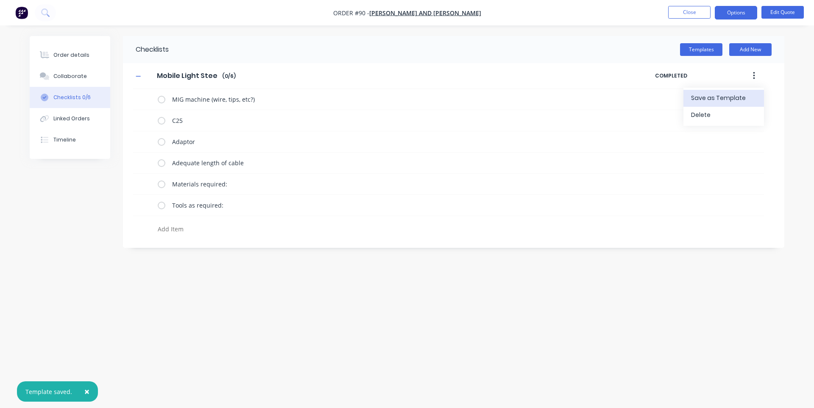
click at [343, 32] on div "Order details Collaborate Checklists 0/6 Linked Orders Timeline Order details C…" at bounding box center [407, 204] width 814 height 408
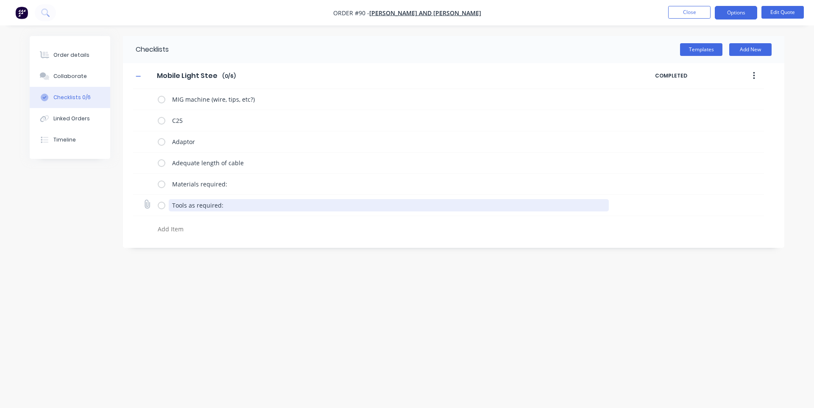
click at [271, 203] on textarea "Tools as required:" at bounding box center [389, 205] width 441 height 12
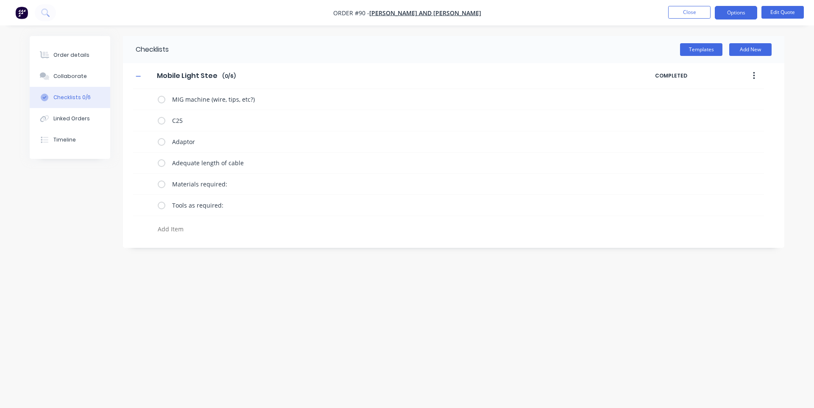
click at [413, 23] on nav "Order #90 - [PERSON_NAME] and [PERSON_NAME] Close Options Edit Quote" at bounding box center [407, 12] width 814 height 25
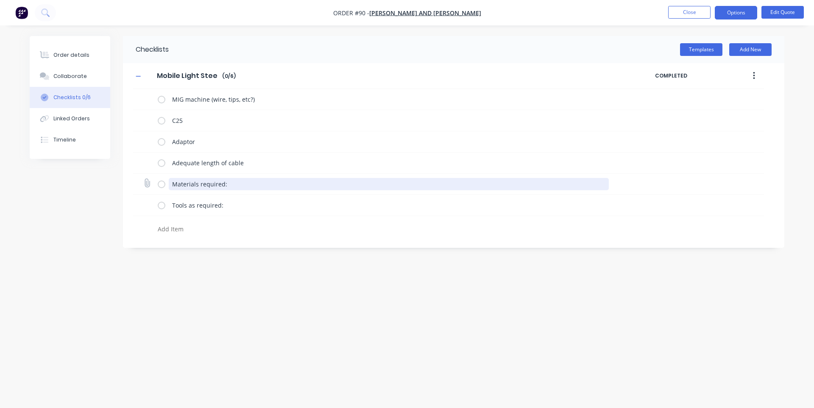
click at [289, 184] on textarea "Materials required:" at bounding box center [389, 184] width 441 height 12
drag, startPoint x: 285, startPoint y: 185, endPoint x: 178, endPoint y: 198, distance: 107.7
click at [182, 195] on div "MIG machine (wire, tips, etc?) C25 Adaptor Adequate length of cable Materials r…" at bounding box center [448, 163] width 631 height 149
click at [268, 190] on textarea "Materials required:" at bounding box center [389, 184] width 441 height 12
click at [274, 182] on textarea "Materials required:" at bounding box center [389, 184] width 441 height 12
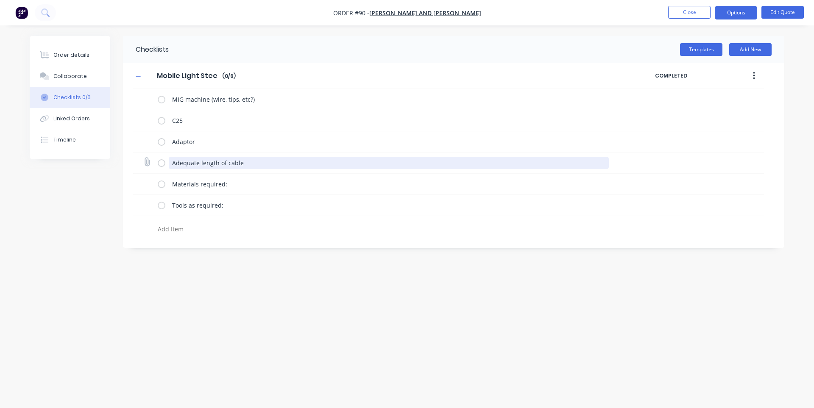
click at [285, 167] on textarea "Adequate length of cable" at bounding box center [389, 163] width 441 height 12
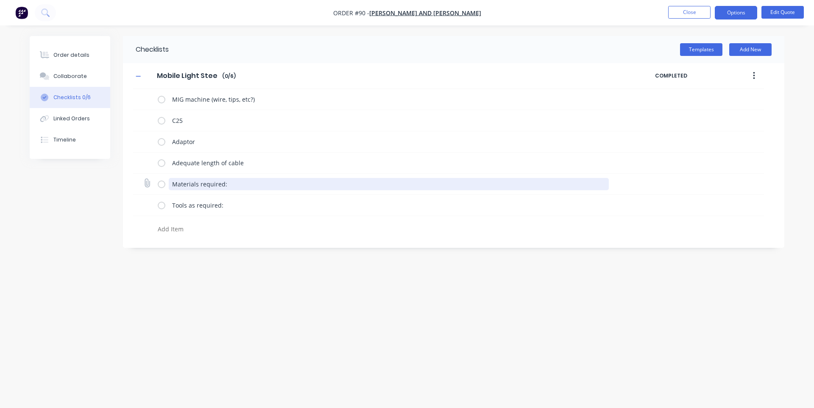
click at [286, 182] on textarea "Materials required:" at bounding box center [389, 184] width 441 height 12
drag, startPoint x: 260, startPoint y: 187, endPoint x: 153, endPoint y: 186, distance: 106.9
click at [153, 186] on div "Materials required:" at bounding box center [448, 184] width 631 height 21
type textarea "1/8 sheet to cap"
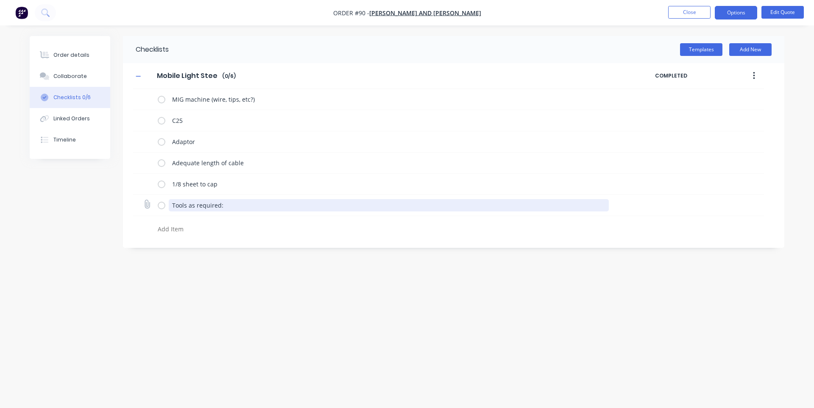
click at [234, 202] on textarea "Tools as required:" at bounding box center [389, 205] width 441 height 12
click at [244, 207] on textarea "Tools as required:" at bounding box center [389, 205] width 441 height 12
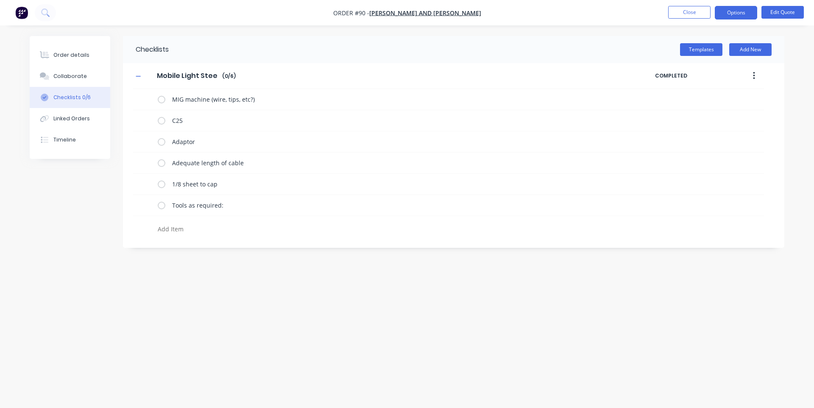
click at [235, 233] on textarea at bounding box center [358, 229] width 408 height 12
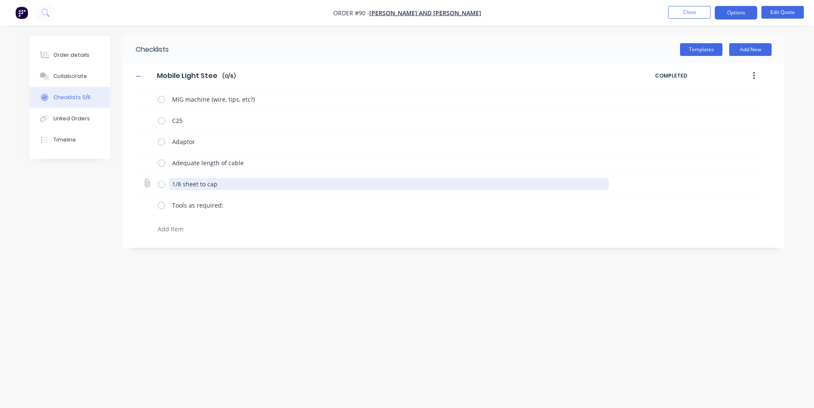
click at [237, 184] on textarea "1/8 sheet to cap" at bounding box center [389, 184] width 441 height 12
drag, startPoint x: 228, startPoint y: 185, endPoint x: 205, endPoint y: 184, distance: 22.5
click at [205, 184] on textarea "1/8 sheet to cap" at bounding box center [389, 184] width 441 height 12
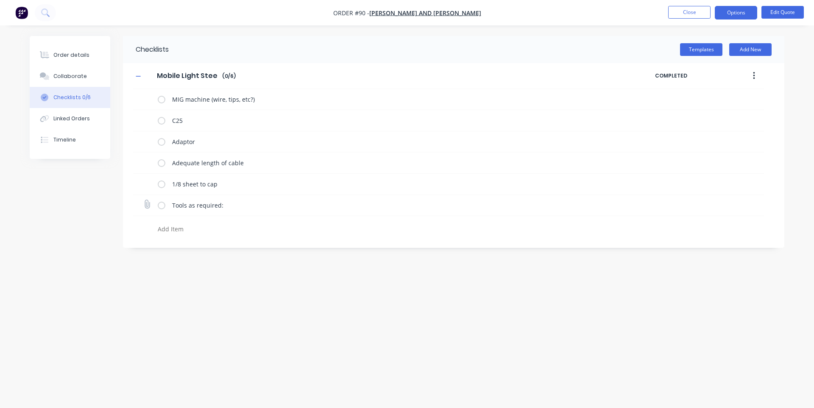
click at [243, 214] on div "Tools as required:" at bounding box center [448, 205] width 631 height 21
click at [244, 223] on textarea at bounding box center [358, 229] width 408 height 12
type textarea "t"
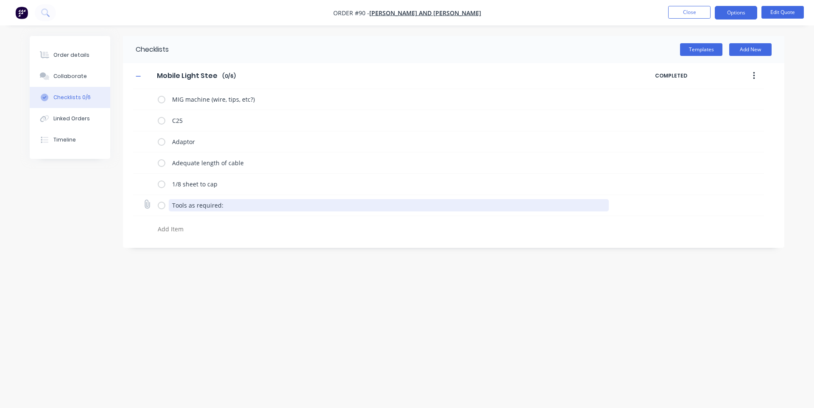
click at [240, 208] on textarea "Tools as required:" at bounding box center [389, 205] width 441 height 12
click at [252, 200] on textarea "Tools as required:" at bounding box center [389, 205] width 441 height 12
click at [261, 205] on textarea "Tools as required:" at bounding box center [389, 205] width 441 height 12
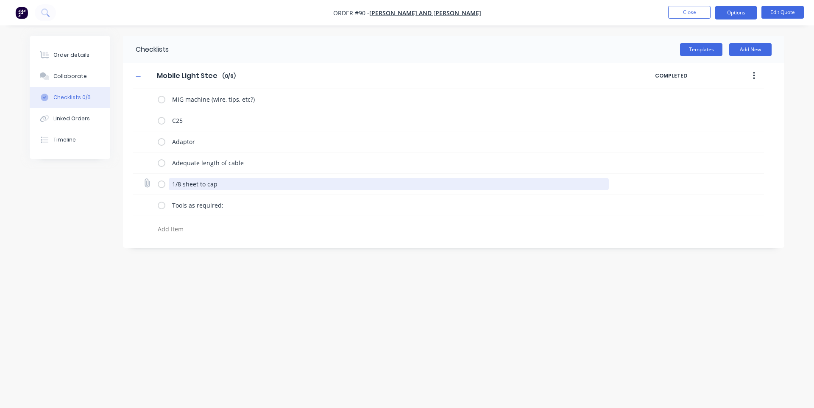
click at [258, 183] on textarea "1/8 sheet to cap" at bounding box center [389, 184] width 441 height 12
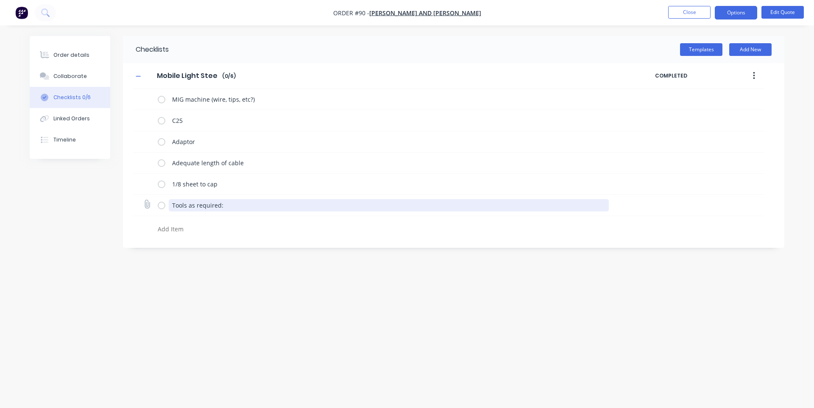
click at [266, 204] on textarea "Tools as required:" at bounding box center [389, 205] width 441 height 12
drag, startPoint x: 278, startPoint y: 207, endPoint x: 157, endPoint y: 207, distance: 120.9
click at [158, 207] on div "Tools as required:" at bounding box center [385, 205] width 455 height 17
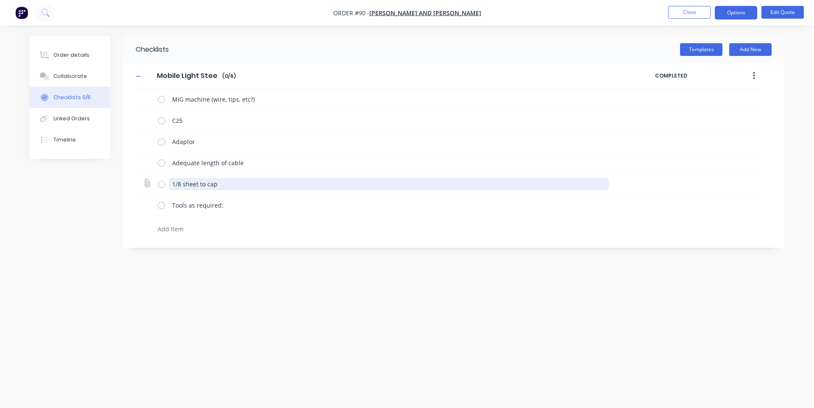
click at [265, 185] on textarea "1/8 sheet to cap" at bounding box center [389, 184] width 441 height 12
type textarea "1/8 sheet to cap; misc plate for shimming"
click at [307, 184] on textarea "1/8 sheet to cap; misc plate for shimming" at bounding box center [389, 184] width 441 height 12
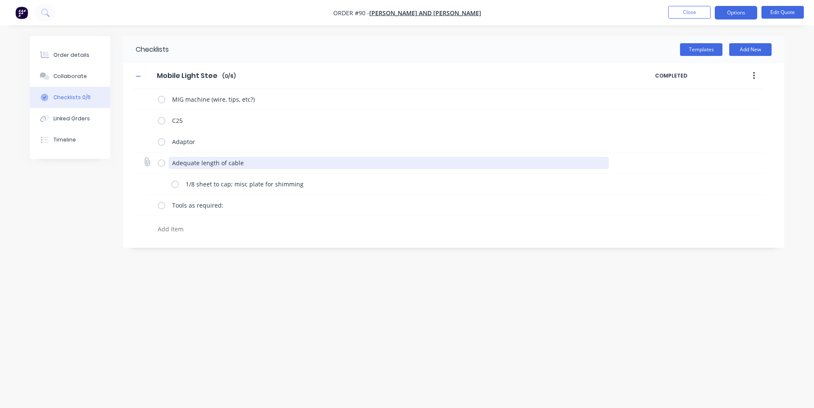
click at [270, 161] on textarea "Adequate length of cable" at bounding box center [389, 163] width 441 height 12
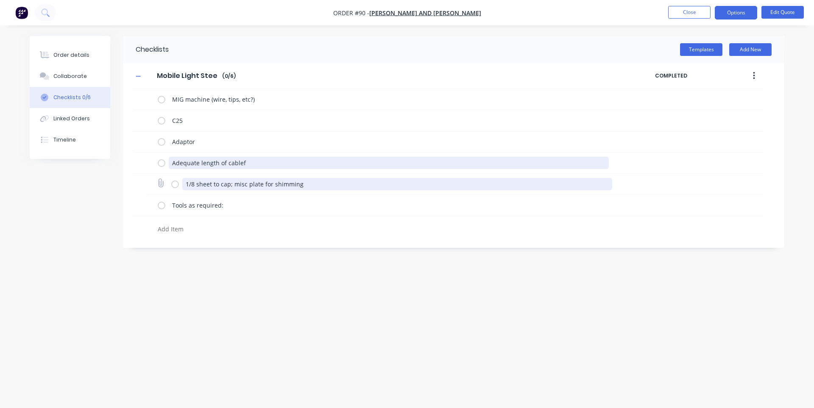
type textarea "Adequate length of cablef"
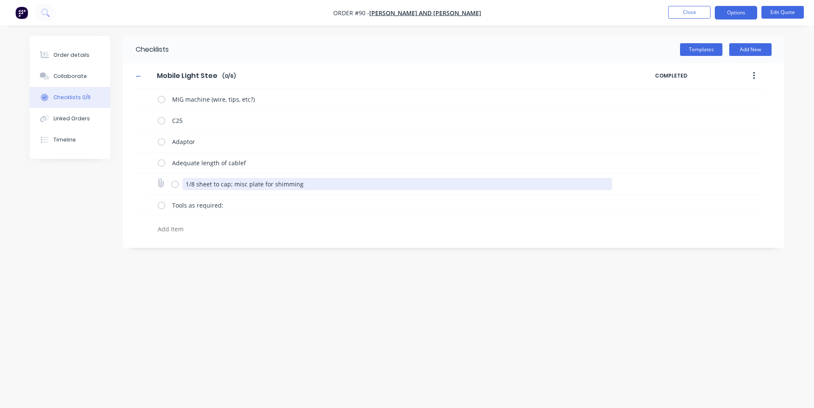
click at [342, 186] on textarea "1/8 sheet to cap; misc plate for shimming" at bounding box center [397, 184] width 430 height 12
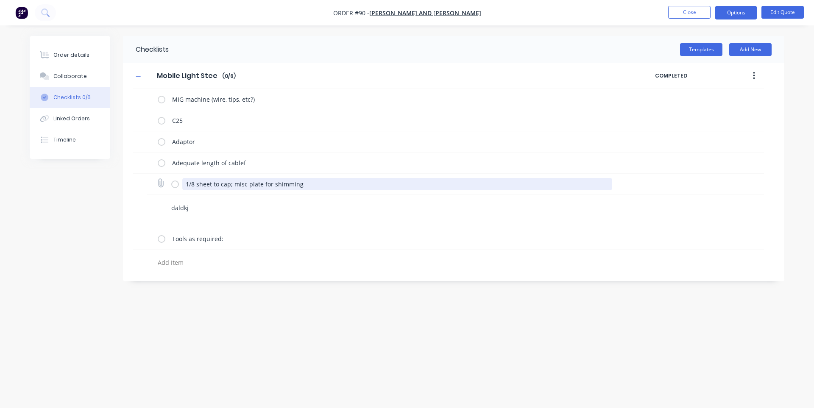
type textarea "daldkjf"
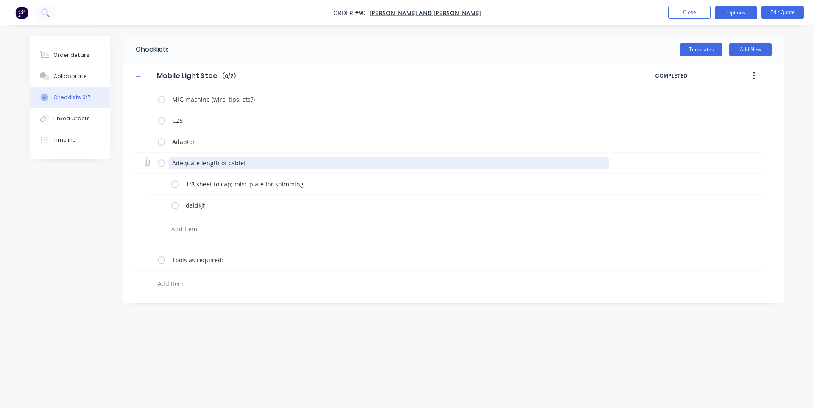
click at [314, 162] on textarea "Adequate length of cablef" at bounding box center [389, 163] width 441 height 12
type textarea "Adequate length of cable"
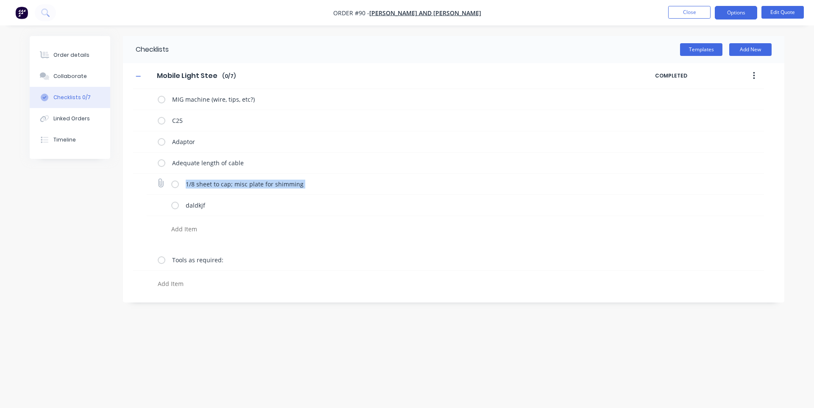
drag, startPoint x: 142, startPoint y: 181, endPoint x: 165, endPoint y: 179, distance: 23.9
click at [150, 204] on div "MIG machine (wire, tips, etc?) C25 Adaptor Adequate length of cable 1/8 sheet t…" at bounding box center [448, 191] width 631 height 204
type textarea "1/8 sheet to cap; misc plate for shimming No file chosen"
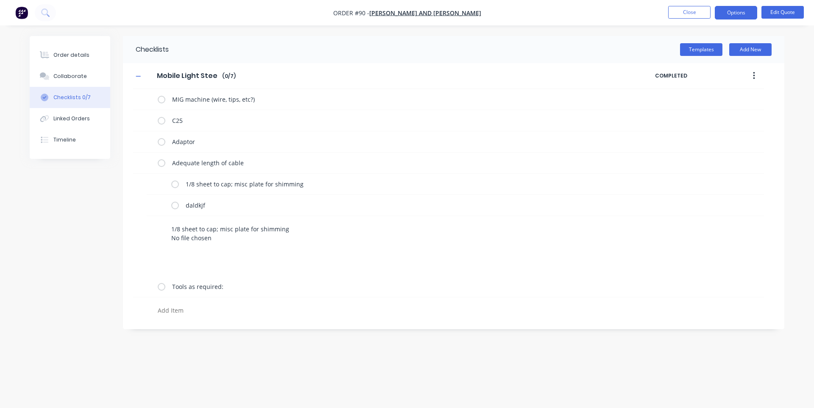
click at [305, 224] on textarea "1/8 sheet to cap; misc plate for shimming No file chosen" at bounding box center [367, 242] width 399 height 39
click at [314, 198] on div "daldkjf" at bounding box center [393, 205] width 445 height 17
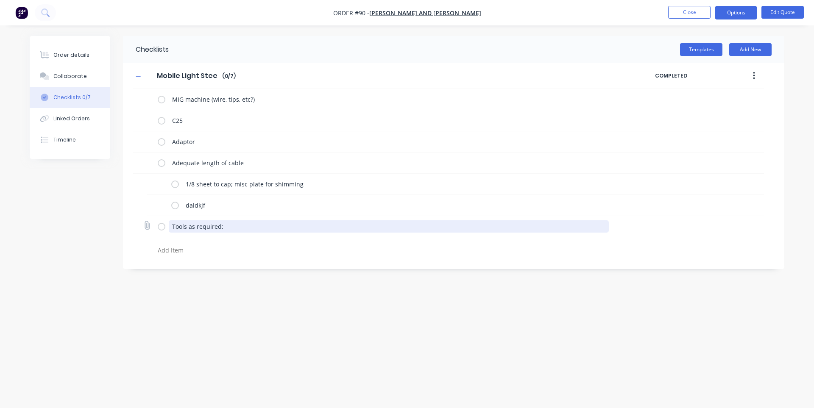
click at [254, 227] on textarea "Tools as required:" at bounding box center [389, 227] width 441 height 12
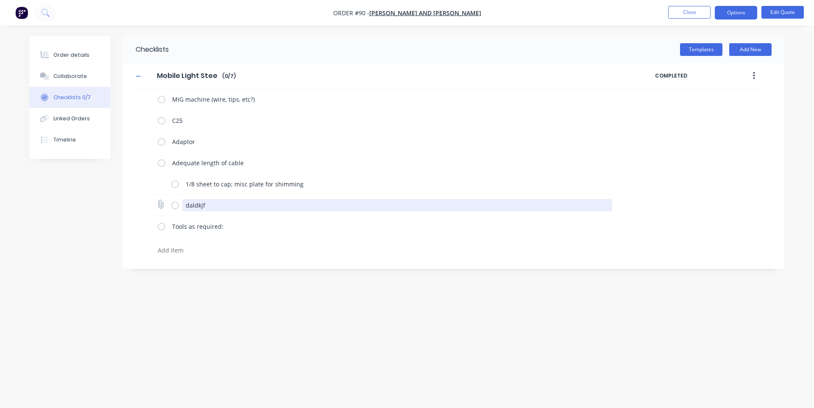
click at [256, 207] on textarea "daldkjf" at bounding box center [397, 205] width 430 height 12
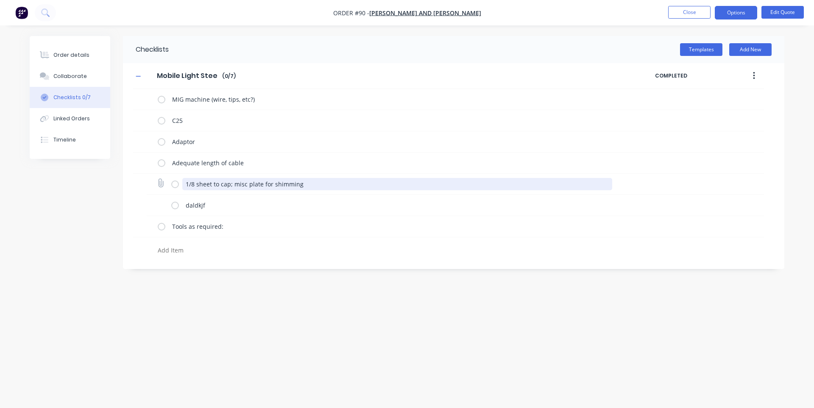
drag, startPoint x: 324, startPoint y: 184, endPoint x: 329, endPoint y: 183, distance: 5.2
click at [329, 183] on textarea "1/8 sheet to cap; misc plate for shimming" at bounding box center [397, 184] width 430 height 12
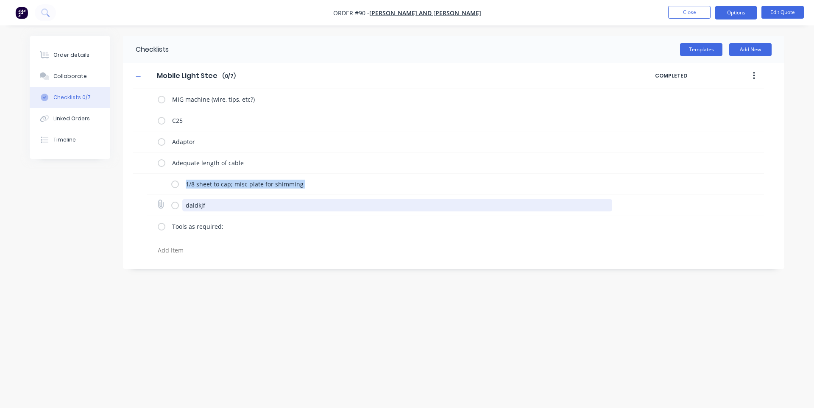
drag, startPoint x: 622, startPoint y: 189, endPoint x: 491, endPoint y: 204, distance: 131.8
click at [413, 204] on div "MIG machine (wire, tips, etc?) C25 Adaptor Adequate length of cable 1/8 sheet t…" at bounding box center [448, 174] width 631 height 170
type textarea "daldkjf No file chosen"
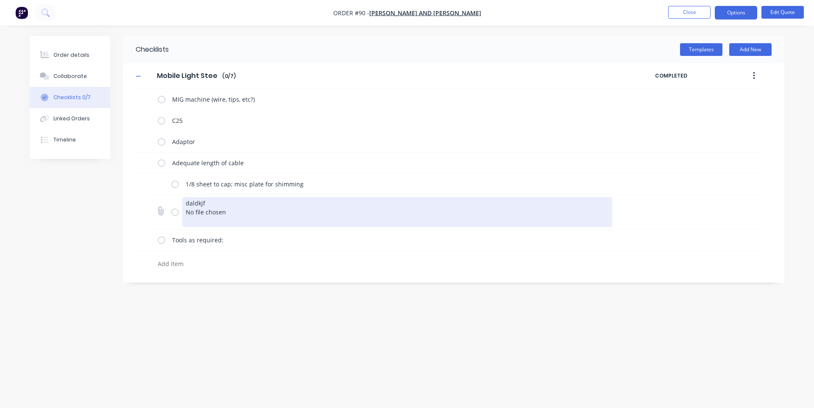
click at [297, 213] on textarea "daldkjf No file chosen" at bounding box center [397, 212] width 430 height 30
drag, startPoint x: 307, startPoint y: 210, endPoint x: 156, endPoint y: 189, distance: 151.6
click at [156, 189] on div "MIG machine (wire, tips, etc?) C25 Adaptor Adequate length of cable 1/8 sheet t…" at bounding box center [448, 181] width 631 height 184
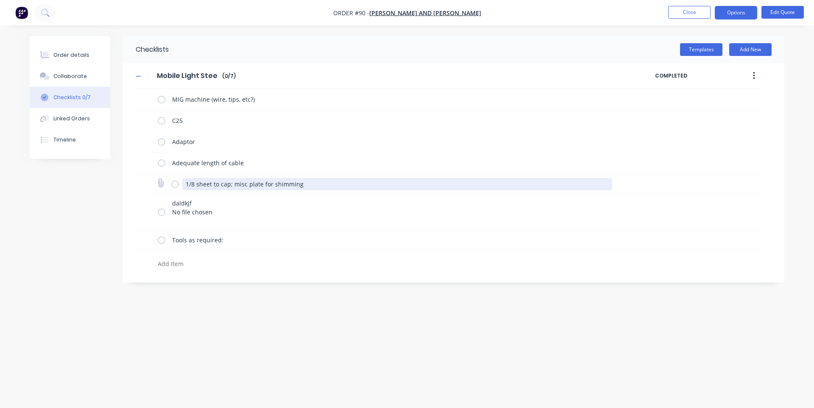
click at [187, 183] on textarea "1/8 sheet to cap; misc plate for shimming" at bounding box center [397, 184] width 430 height 12
drag, startPoint x: 363, startPoint y: 181, endPoint x: 187, endPoint y: 187, distance: 176.5
click at [187, 187] on textarea "1/8 sheet to cap; misc plate for shimming" at bounding box center [397, 184] width 430 height 12
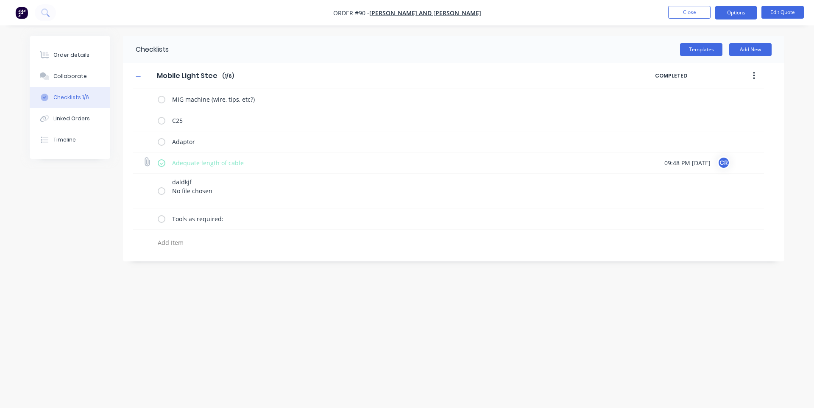
click at [158, 162] on label at bounding box center [162, 163] width 8 height 9
click at [0, 0] on input "checkbox" at bounding box center [0, 0] width 0 height 0
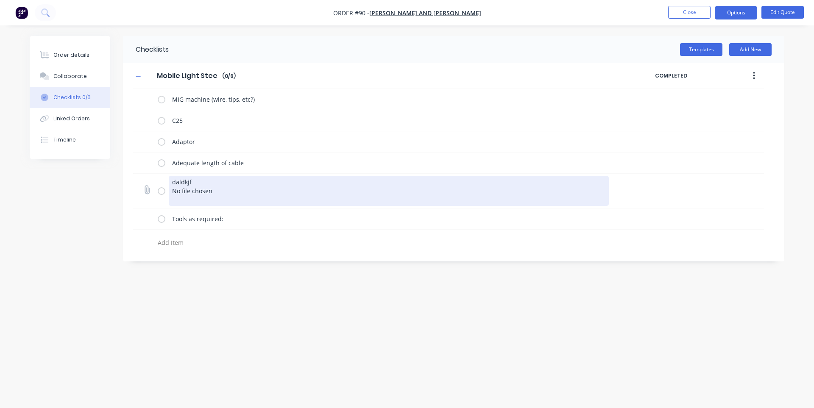
click at [249, 184] on textarea "daldkjf No file chosen" at bounding box center [389, 191] width 441 height 30
drag, startPoint x: 251, startPoint y: 187, endPoint x: 172, endPoint y: 176, distance: 79.7
click at [154, 177] on div "daldkjf No file chosen" at bounding box center [448, 191] width 631 height 35
type textarea "T"
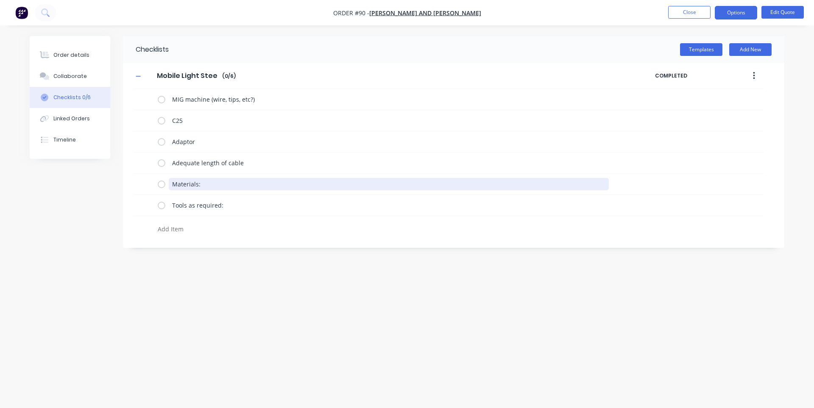
type textarea "Materials:"
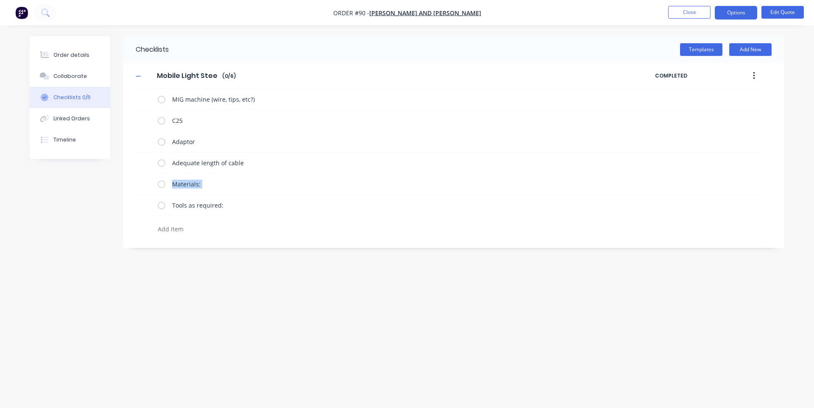
drag, startPoint x: 132, startPoint y: 209, endPoint x: 129, endPoint y: 190, distance: 19.3
click at [129, 190] on div "Mobile Light Steel Mobile Light Steel Enter Checklist name ( 0 / 6 ) COMPLETED …" at bounding box center [454, 150] width 662 height 175
click at [143, 215] on div "Tools as required:" at bounding box center [448, 205] width 631 height 21
click at [252, 175] on div "Materials:" at bounding box center [448, 184] width 631 height 21
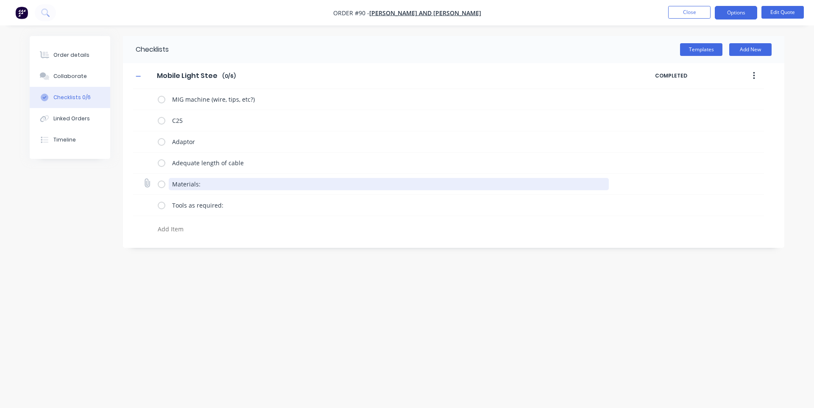
click at [252, 185] on textarea "Materials:" at bounding box center [389, 184] width 441 height 12
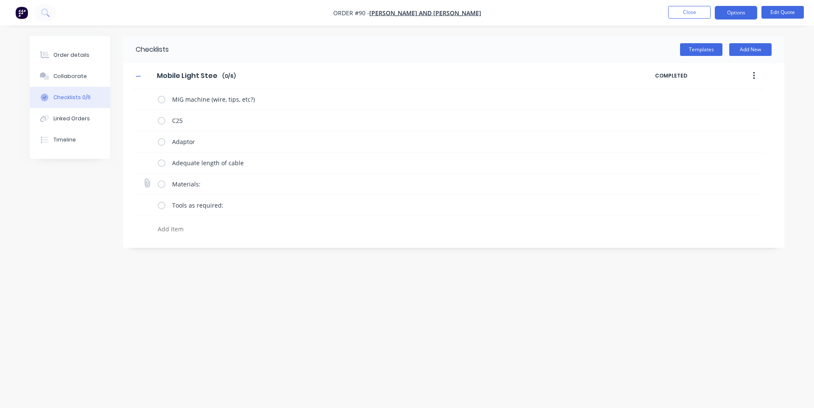
click at [258, 191] on div "Materials:" at bounding box center [389, 185] width 441 height 14
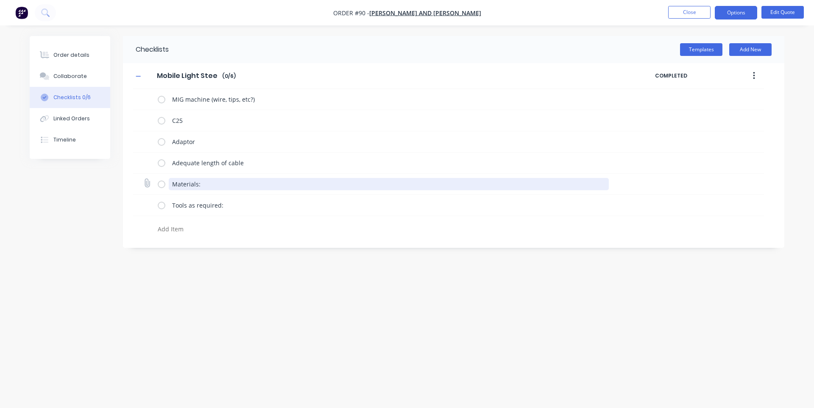
click at [258, 184] on textarea "Materials:" at bounding box center [389, 184] width 441 height 12
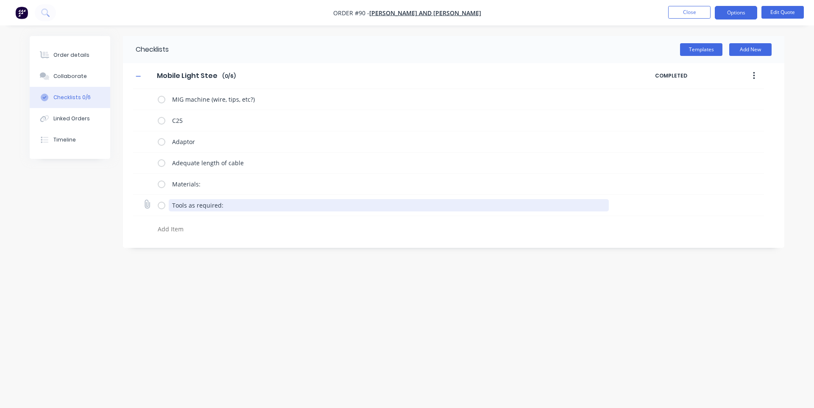
drag, startPoint x: 245, startPoint y: 205, endPoint x: 167, endPoint y: 215, distance: 78.7
click at [167, 215] on div "Tools as required:" at bounding box center [448, 205] width 631 height 21
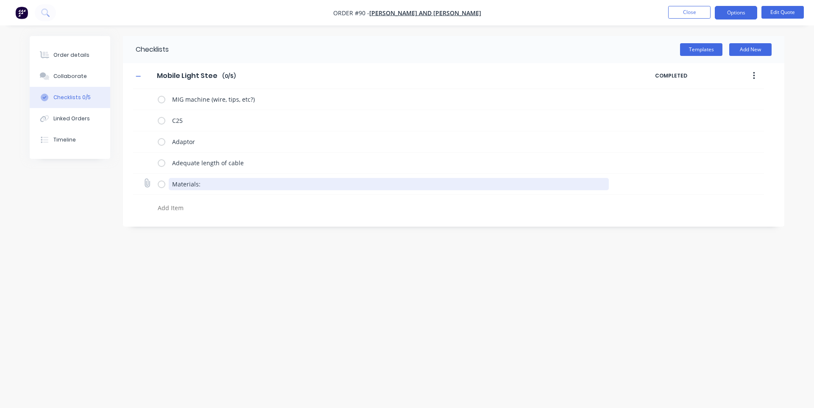
click at [278, 187] on textarea "Materials:" at bounding box center [389, 184] width 441 height 12
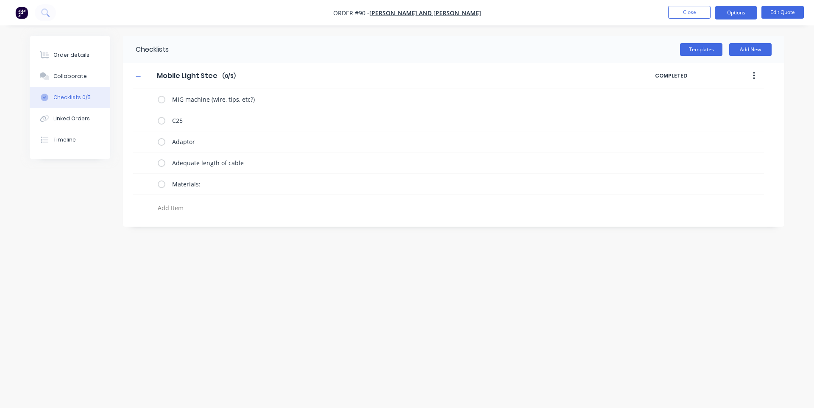
click at [198, 216] on div at bounding box center [358, 209] width 408 height 15
click at [200, 203] on textarea at bounding box center [358, 208] width 408 height 12
click at [207, 203] on textarea at bounding box center [358, 208] width 408 height 12
type textarea "1/8 sheet for cap"
click at [156, 210] on textarea "1/8 sheet for cap" at bounding box center [358, 208] width 408 height 12
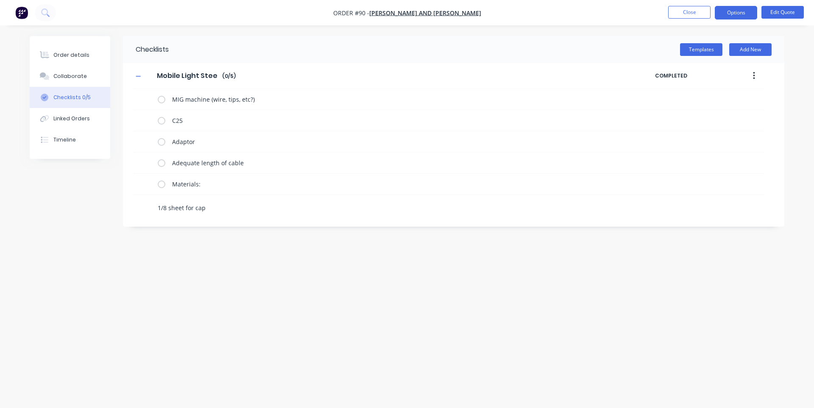
click at [239, 203] on textarea "1/8 sheet for cap" at bounding box center [358, 208] width 408 height 12
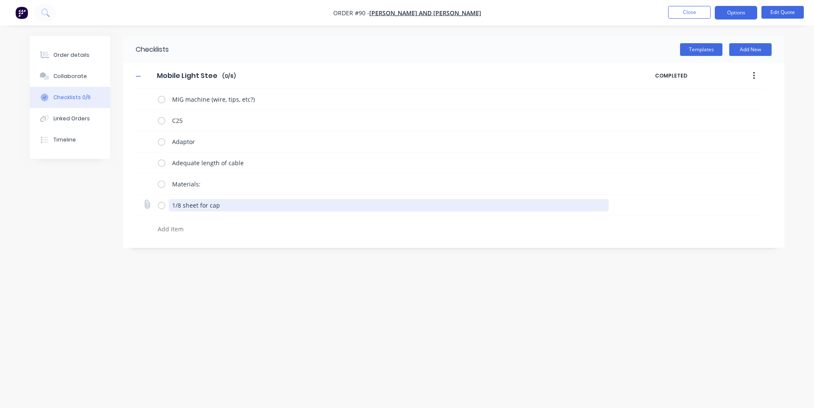
click at [169, 201] on textarea "1/8 sheet for cap" at bounding box center [389, 205] width 441 height 12
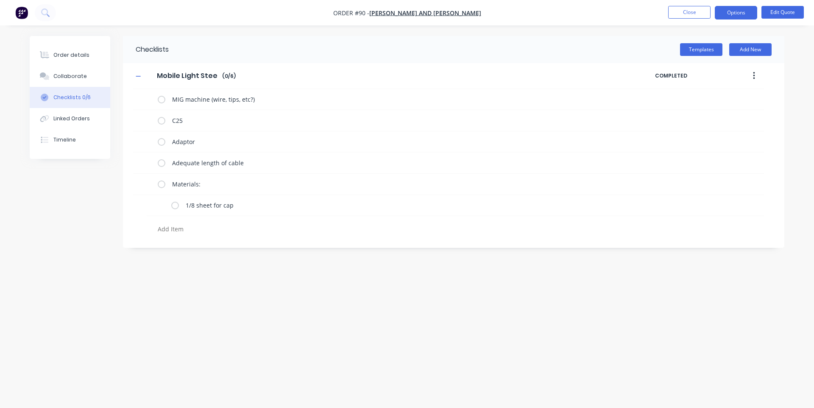
click at [208, 276] on div "Checklists Templates Add New Mobile Light Steel Mobile Light Steel Enter Checkl…" at bounding box center [407, 188] width 755 height 304
click at [214, 232] on textarea at bounding box center [358, 229] width 408 height 12
type textarea "Tools:"
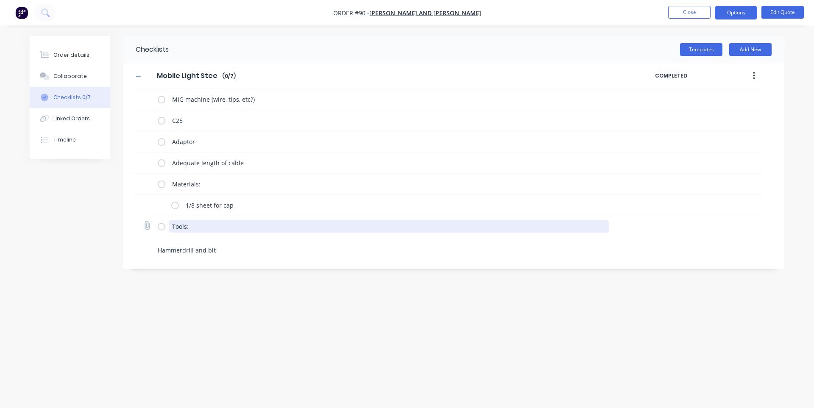
type textarea "Hammerdrill and bits"
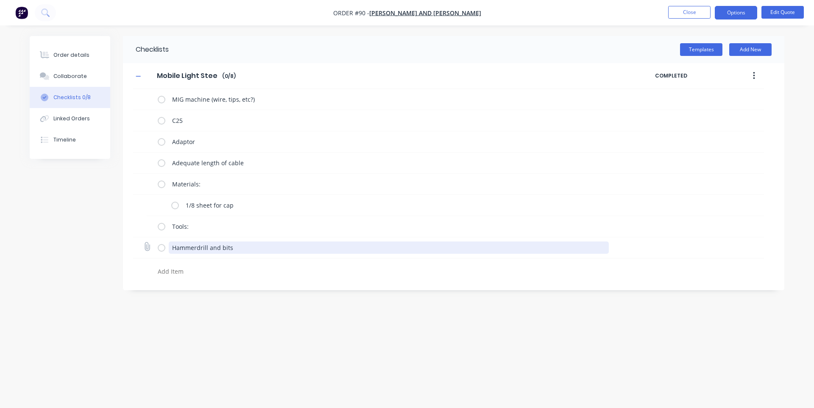
click at [171, 248] on textarea "Hammerdrill and bits" at bounding box center [389, 248] width 441 height 12
click at [267, 248] on textarea "Hammerdrill and bits" at bounding box center [397, 248] width 430 height 12
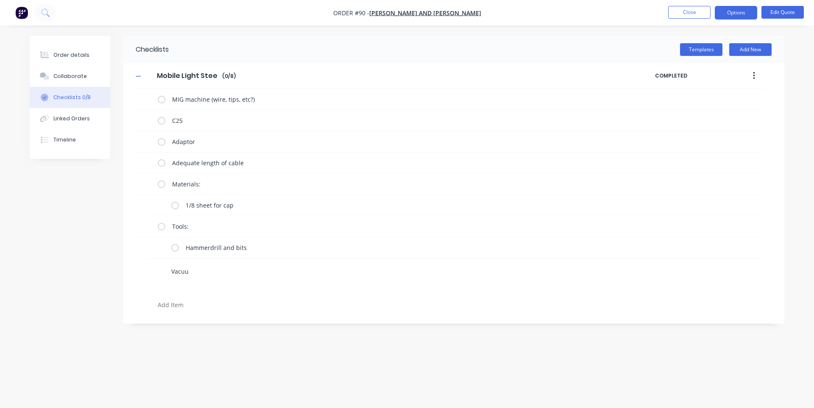
type textarea "Vacuum"
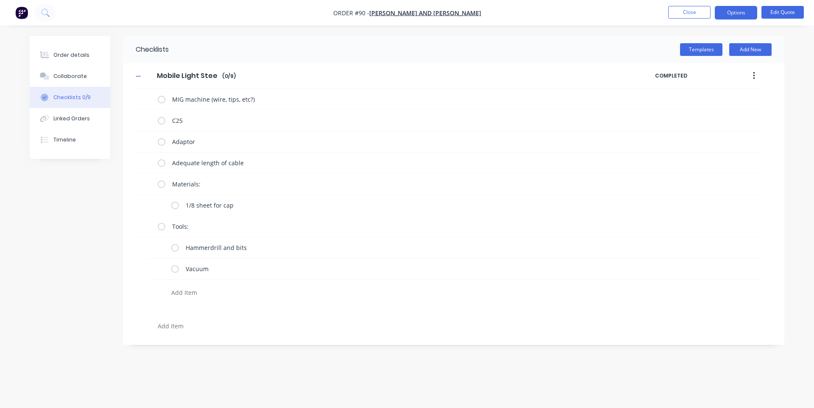
click at [393, 296] on textarea at bounding box center [367, 293] width 399 height 12
type textarea "Drill etc to drive tapcons"
click at [199, 305] on div at bounding box center [363, 317] width 432 height 33
click at [204, 314] on textarea at bounding box center [367, 314] width 399 height 12
type textarea "[PERSON_NAME]"
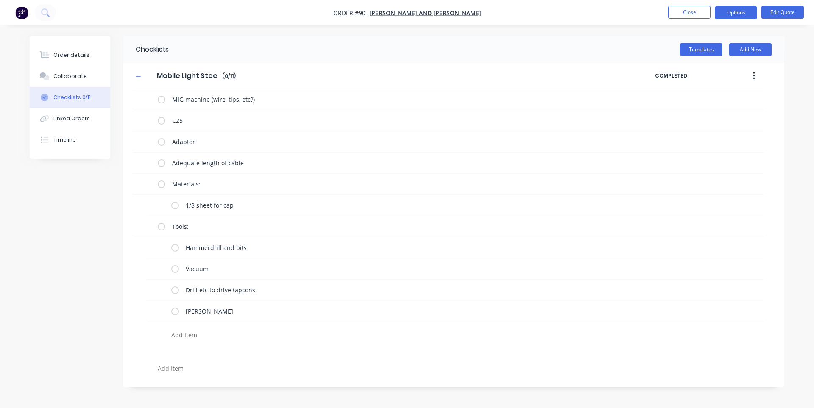
click at [243, 342] on div at bounding box center [367, 336] width 399 height 15
click at [237, 336] on textarea at bounding box center [367, 335] width 399 height 12
type textarea "DA"
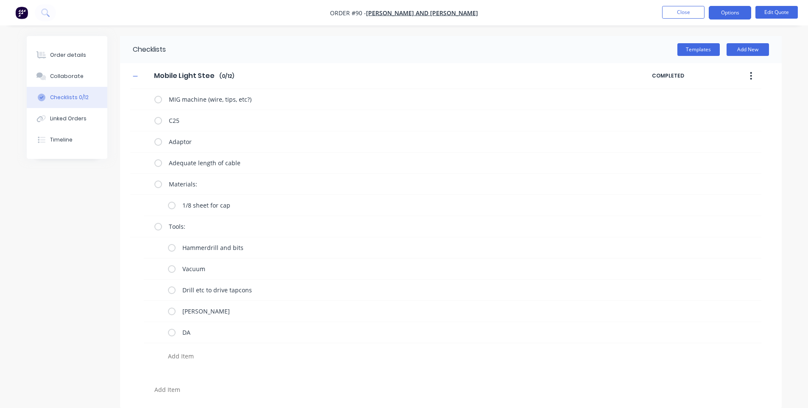
click at [226, 355] on textarea at bounding box center [364, 356] width 399 height 12
click at [120, 306] on div "Checklists Templates Add New Mobile Light Steel Mobile Light Steel Enter Checkl…" at bounding box center [404, 222] width 755 height 373
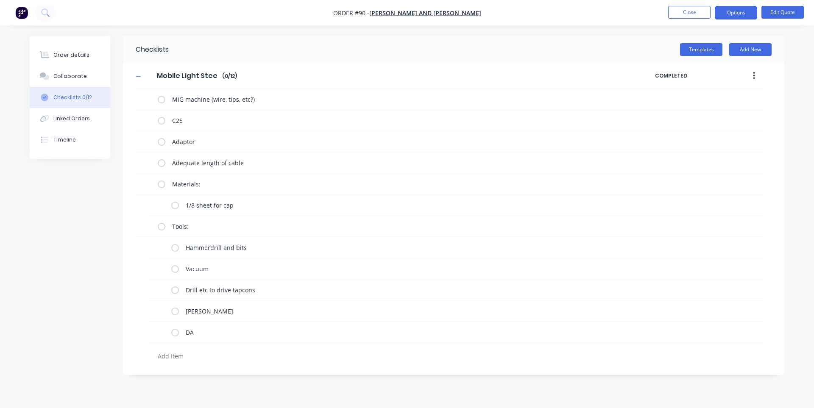
click at [207, 354] on textarea at bounding box center [358, 356] width 408 height 12
type textarea "Supplies:"
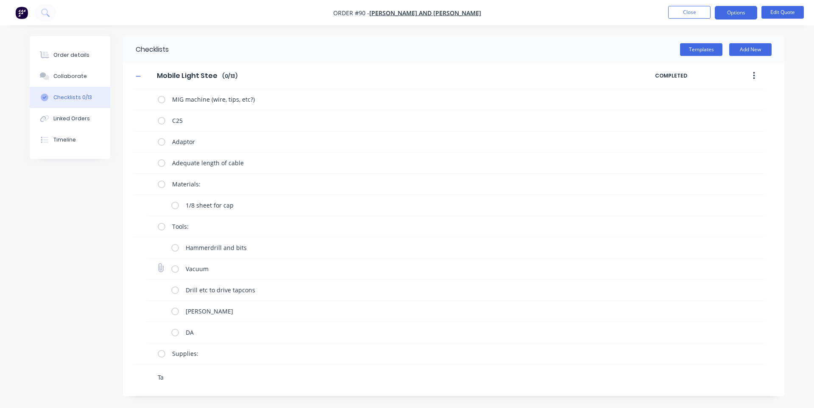
type textarea "T"
type textarea "1/4" tapcons"
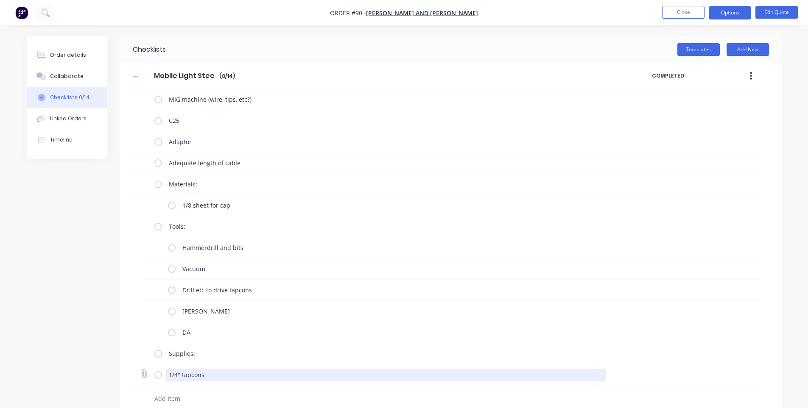
click at [169, 375] on textarea "1/4" tapcons" at bounding box center [385, 375] width 441 height 12
click at [296, 371] on textarea "1/4" tapcons" at bounding box center [394, 375] width 430 height 12
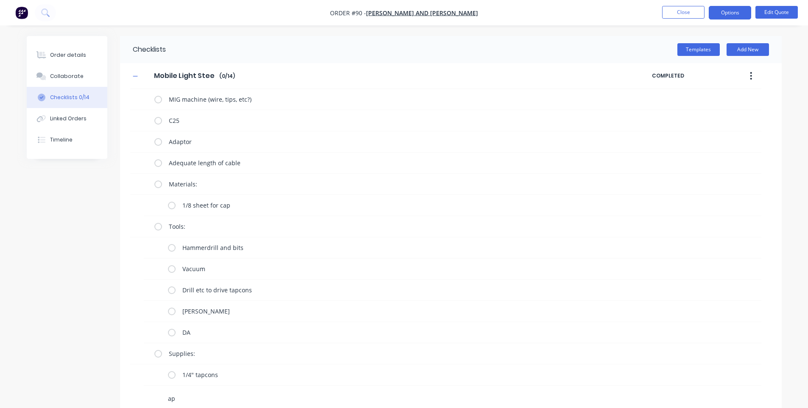
type textarea "a"
type textarea "Paint for underside of plates?"
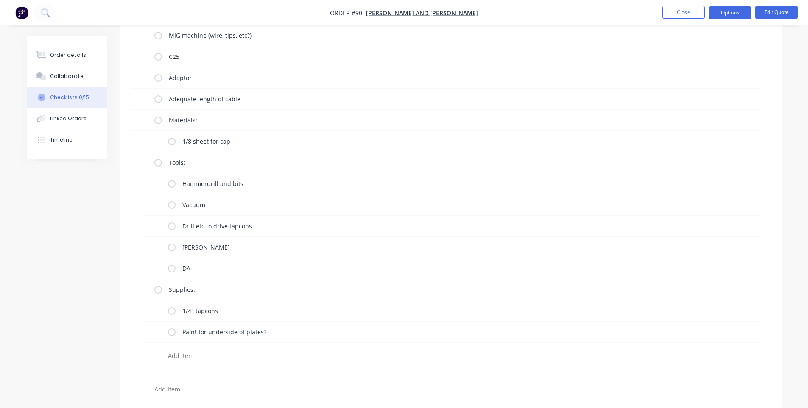
click at [221, 356] on textarea at bounding box center [364, 356] width 399 height 12
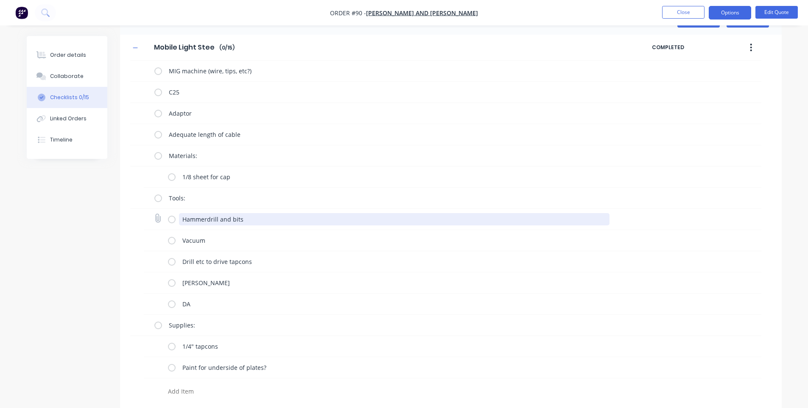
scroll to position [0, 0]
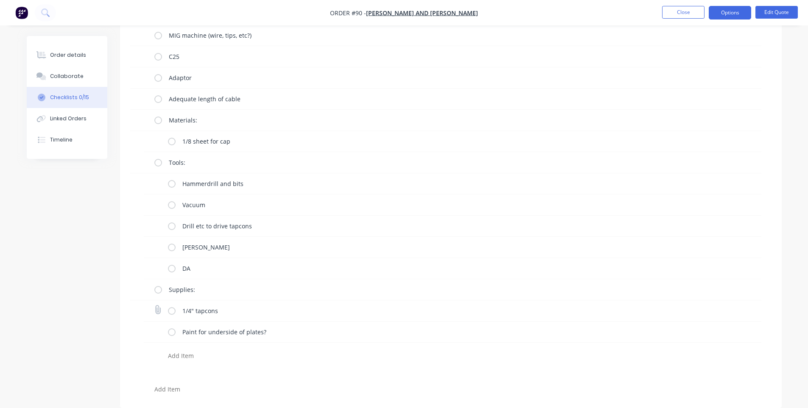
click at [145, 336] on div "MIG machine (wire, tips, etc?) C25 Adaptor Adequate length of cable Materials: …" at bounding box center [445, 211] width 631 height 373
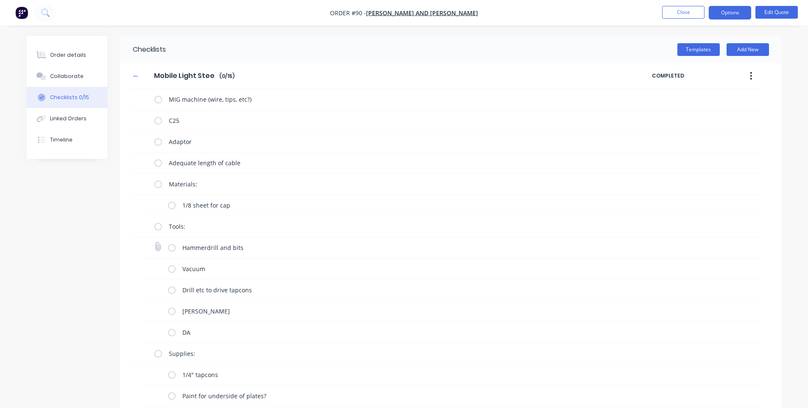
scroll to position [31, 0]
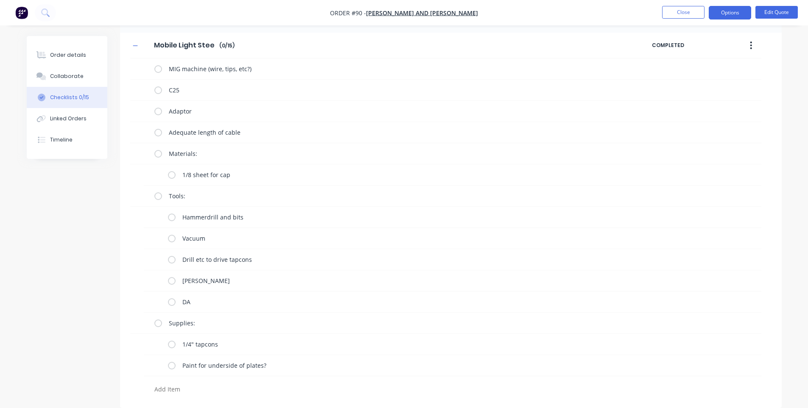
click at [413, 43] on button "button" at bounding box center [751, 45] width 20 height 15
click at [413, 71] on span "Save as Template" at bounding box center [720, 67] width 64 height 9
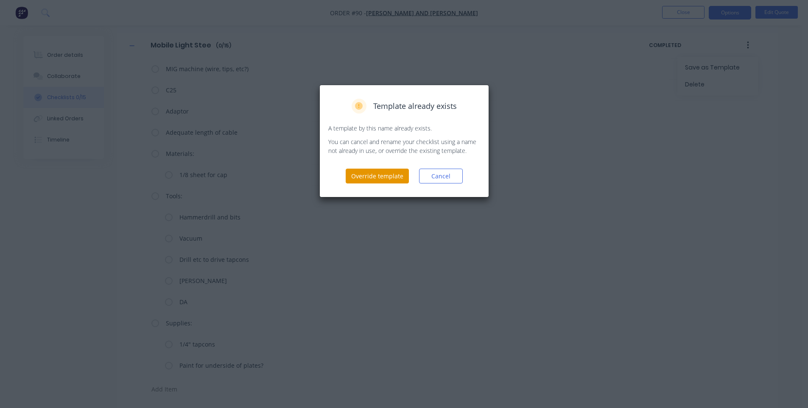
click at [391, 178] on button "Override template" at bounding box center [377, 176] width 63 height 15
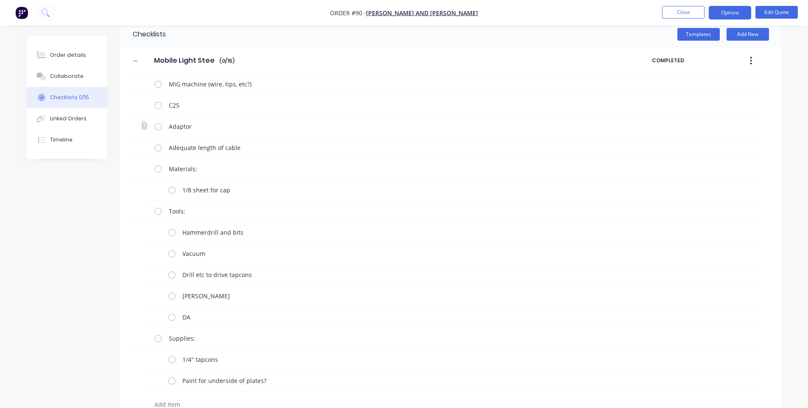
scroll to position [0, 0]
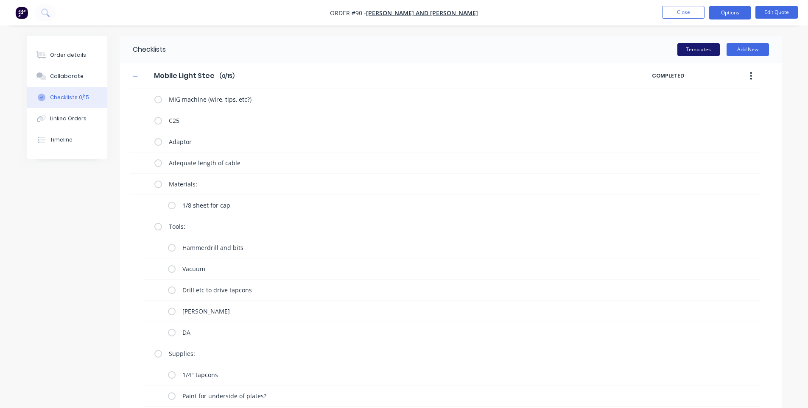
click at [413, 47] on button "Templates" at bounding box center [698, 49] width 42 height 13
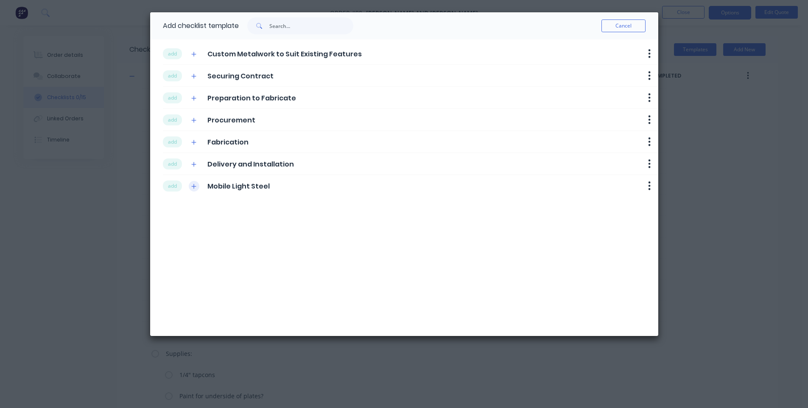
click at [195, 186] on icon "button" at bounding box center [193, 187] width 5 height 6
click at [191, 186] on icon "button" at bounding box center [193, 187] width 5 height 6
click at [224, 265] on div "- Adequate length of cable" at bounding box center [433, 270] width 449 height 21
click at [226, 274] on span "- Adequate length of cable" at bounding box center [246, 270] width 74 height 9
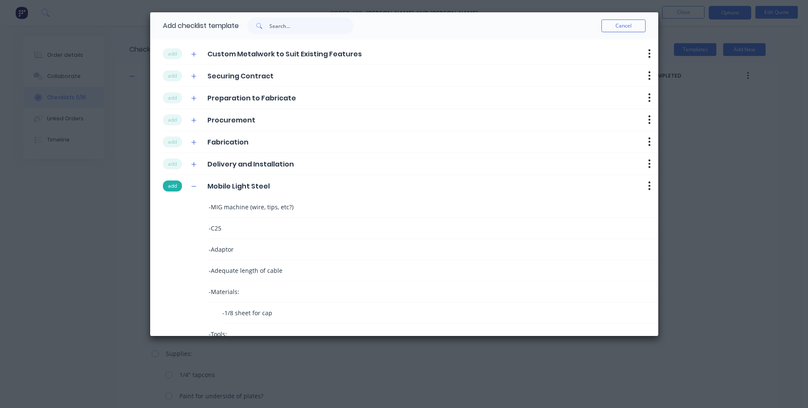
click at [173, 185] on button "add" at bounding box center [172, 186] width 19 height 11
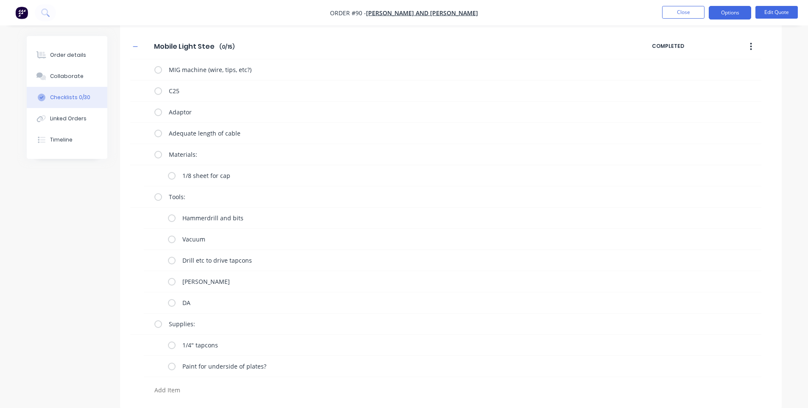
scroll to position [404, 0]
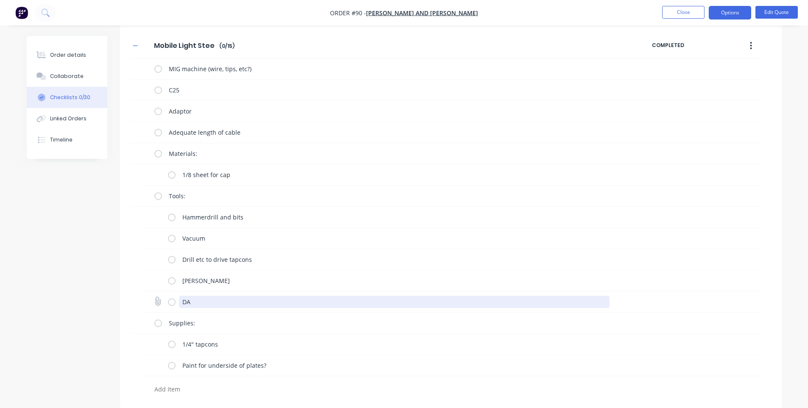
drag, startPoint x: 211, startPoint y: 301, endPoint x: 154, endPoint y: 297, distance: 56.6
click at [154, 297] on div "DA" at bounding box center [452, 302] width 617 height 21
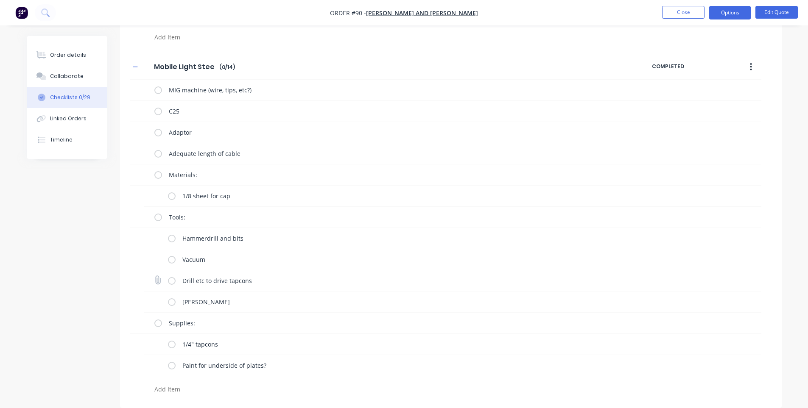
scroll to position [383, 0]
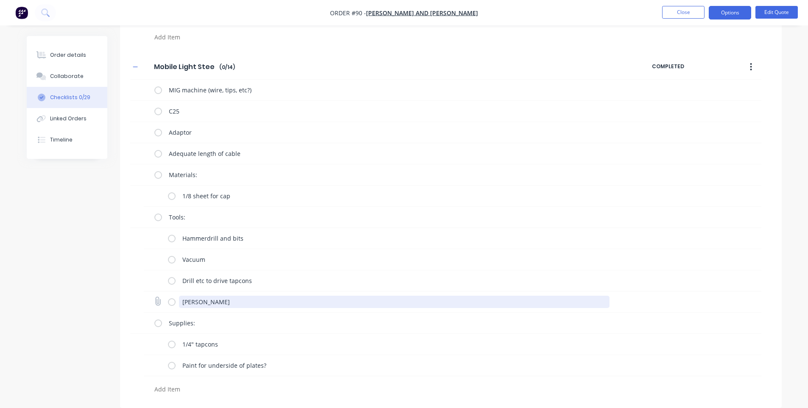
drag, startPoint x: 248, startPoint y: 302, endPoint x: 165, endPoint y: 299, distance: 83.6
click at [165, 299] on div "[PERSON_NAME]" at bounding box center [452, 302] width 617 height 21
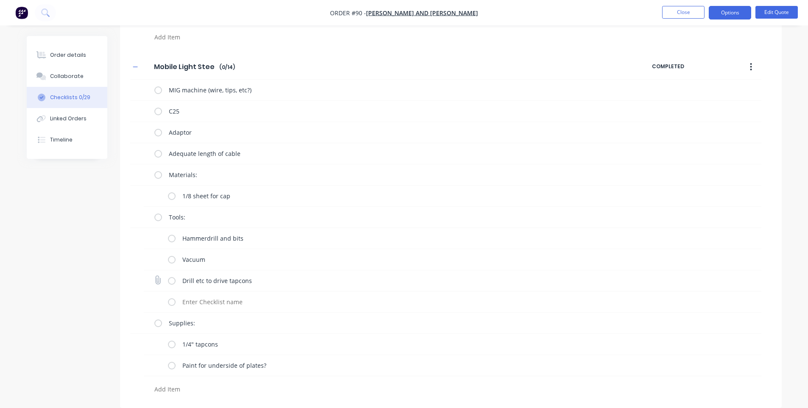
scroll to position [362, 0]
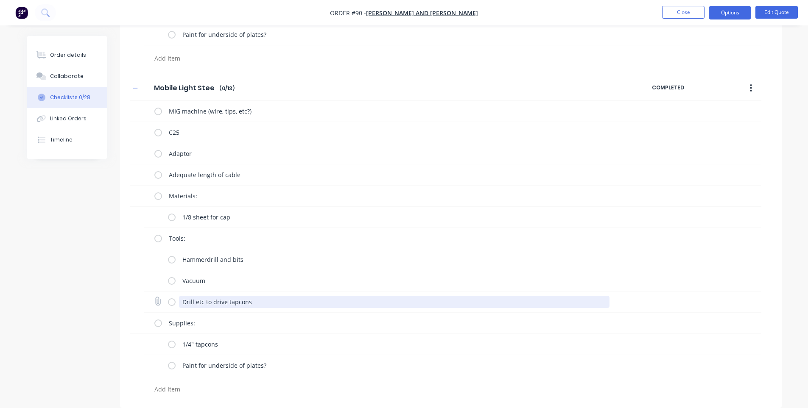
drag, startPoint x: 255, startPoint y: 306, endPoint x: 162, endPoint y: 304, distance: 92.5
click at [162, 304] on div "Drill etc to drive tapcons" at bounding box center [452, 302] width 617 height 21
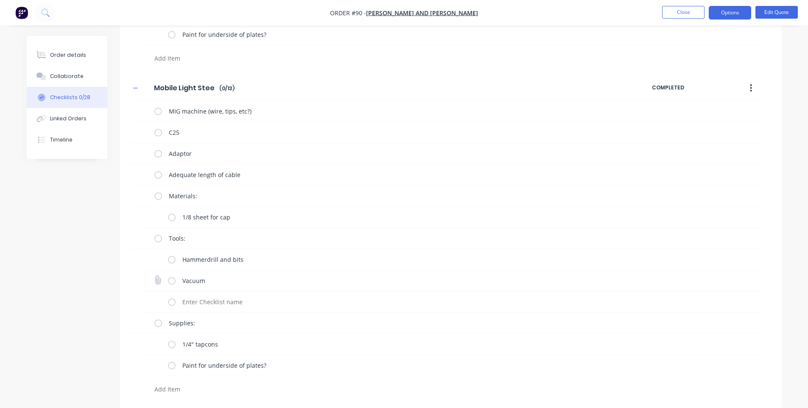
scroll to position [341, 0]
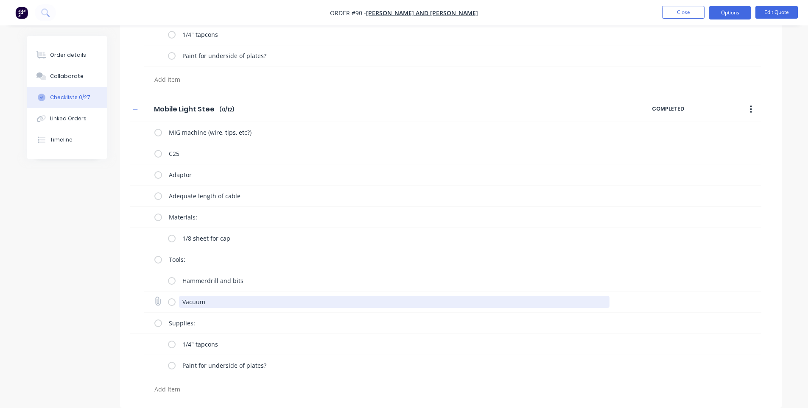
drag, startPoint x: 218, startPoint y: 301, endPoint x: 171, endPoint y: 295, distance: 47.8
click at [171, 295] on div "Vacuum" at bounding box center [390, 302] width 445 height 17
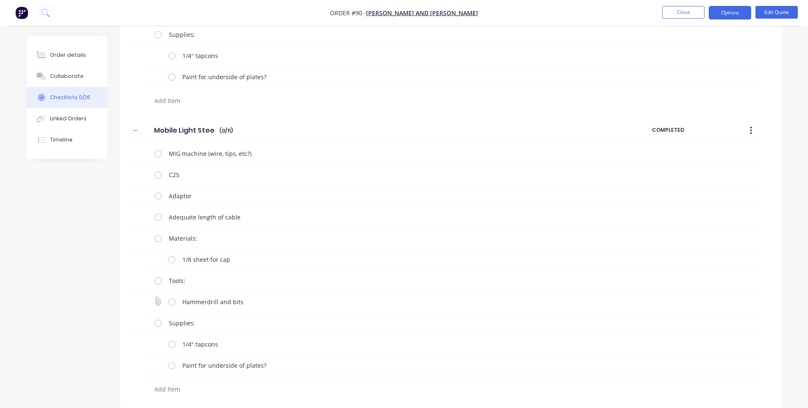
scroll to position [319, 0]
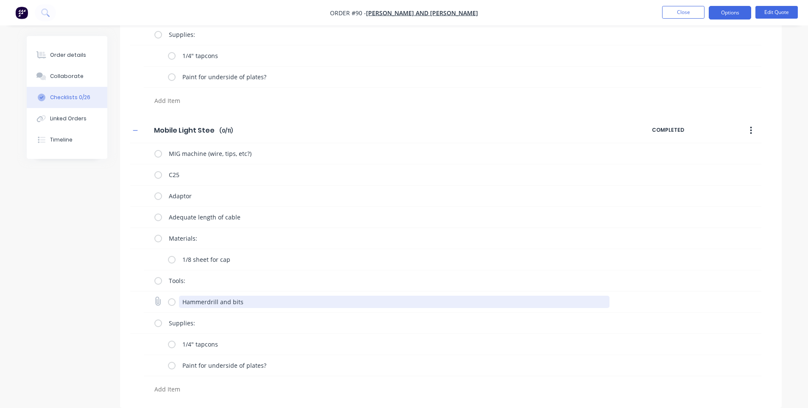
drag, startPoint x: 256, startPoint y: 307, endPoint x: 173, endPoint y: 301, distance: 83.3
click at [173, 301] on div "Hammerdrill and bits" at bounding box center [390, 302] width 445 height 17
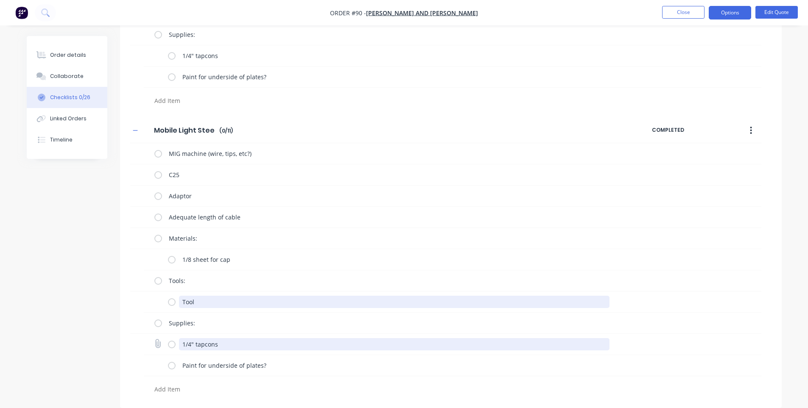
type textarea "Tool"
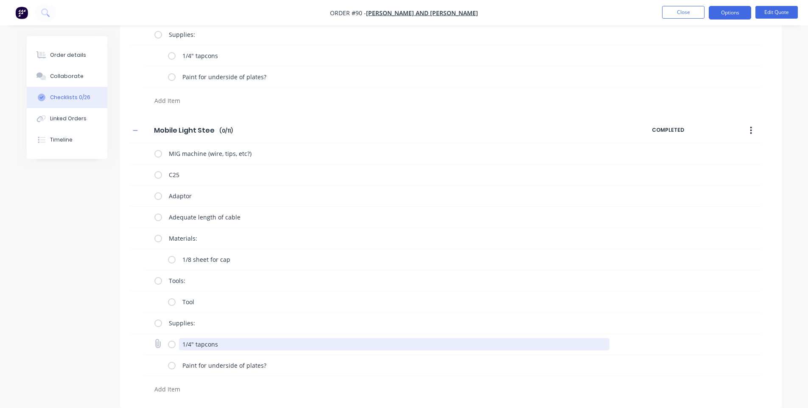
click at [295, 343] on textarea "1/4" tapcons" at bounding box center [394, 344] width 430 height 12
drag, startPoint x: 270, startPoint y: 346, endPoint x: 160, endPoint y: 344, distance: 110.3
click at [160, 344] on div "1/4" tapcons" at bounding box center [452, 344] width 617 height 21
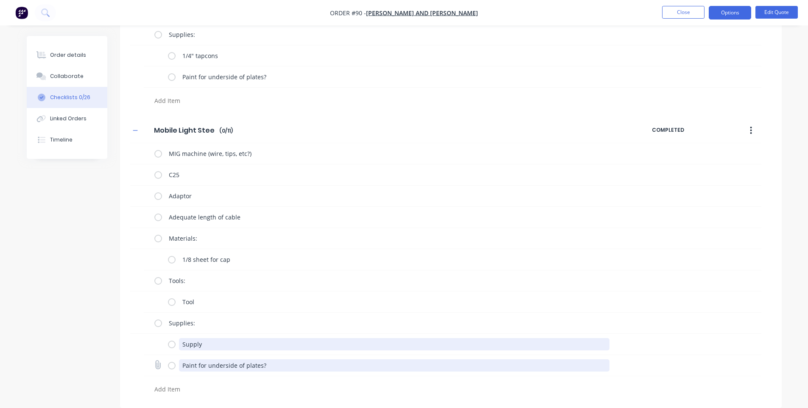
type textarea "Supply"
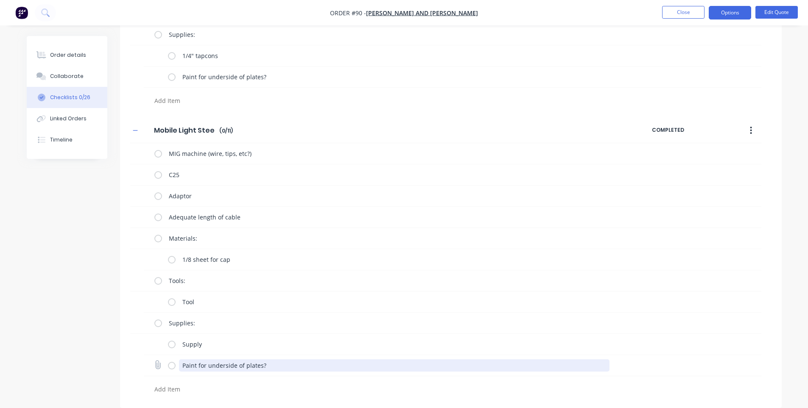
drag, startPoint x: 306, startPoint y: 366, endPoint x: 162, endPoint y: 366, distance: 143.8
click at [162, 366] on div "Paint for underside of plates?" at bounding box center [452, 365] width 617 height 21
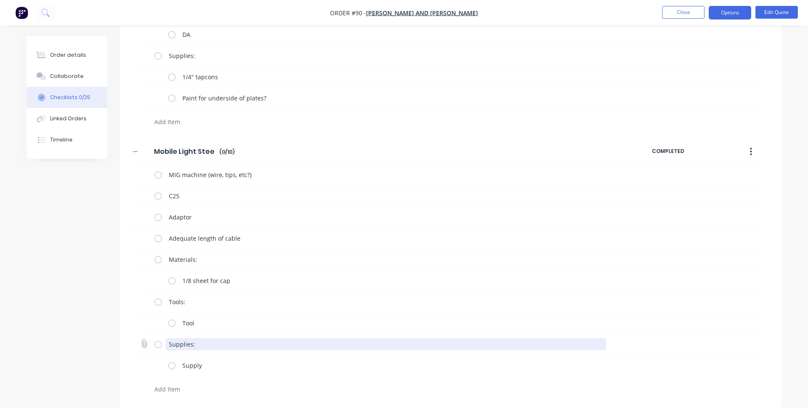
scroll to position [298, 0]
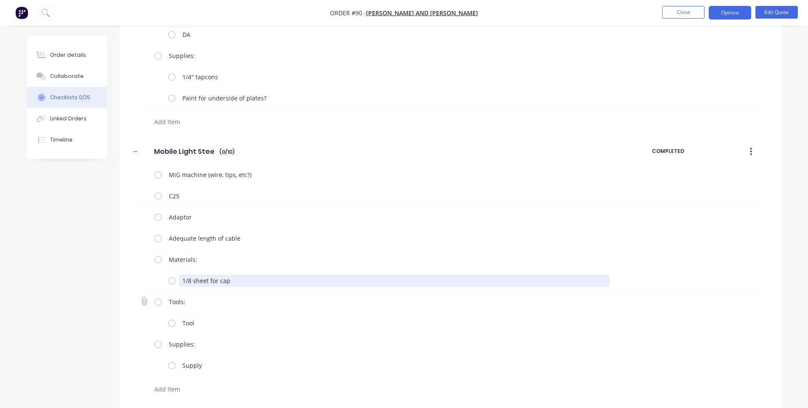
drag, startPoint x: 244, startPoint y: 285, endPoint x: 177, endPoint y: 293, distance: 67.6
click at [178, 293] on div "MIG machine (wire, tips, etc?) C25 Adaptor Adequate length of cable Materials: …" at bounding box center [445, 282] width 631 height 234
type textarea "Material"
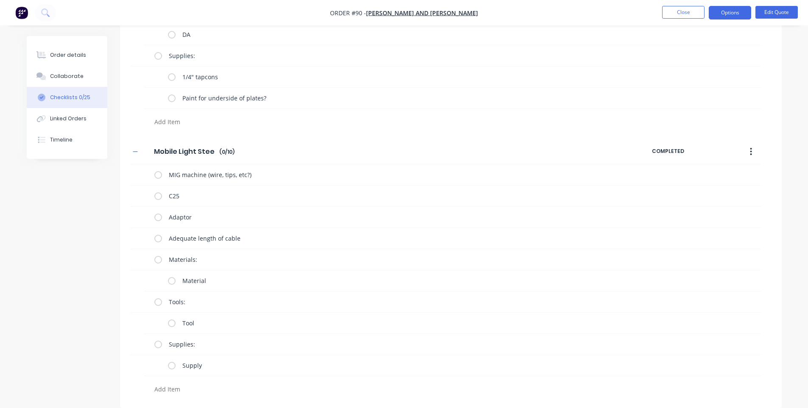
click at [413, 140] on div "Mobile Light Steel Mobile Light Steel Enter Checklist name ( 0 / 10 ) COMPLETED" at bounding box center [445, 152] width 631 height 26
click at [413, 155] on button "button" at bounding box center [751, 151] width 20 height 15
click at [413, 175] on span "Save as Template" at bounding box center [720, 174] width 64 height 9
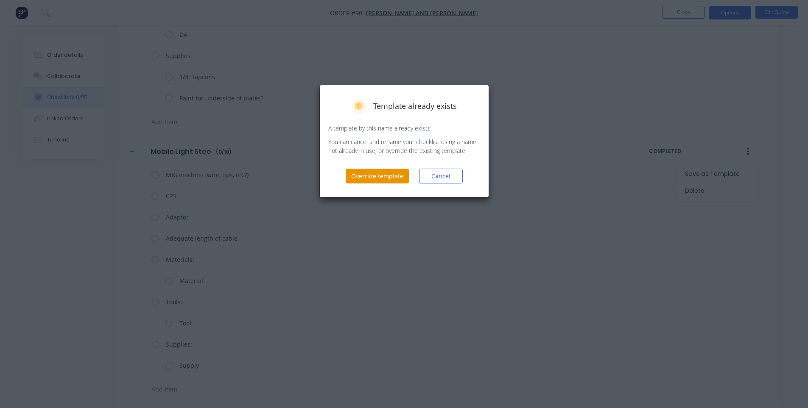
click at [382, 173] on button "Override template" at bounding box center [377, 176] width 63 height 15
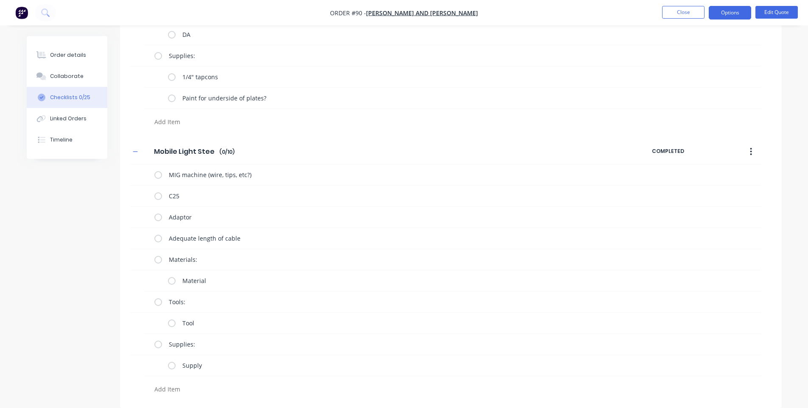
click at [413, 154] on button "button" at bounding box center [751, 151] width 20 height 15
drag, startPoint x: 722, startPoint y: 173, endPoint x: 701, endPoint y: 176, distance: 20.9
click at [413, 176] on span "Save as Template" at bounding box center [720, 174] width 64 height 9
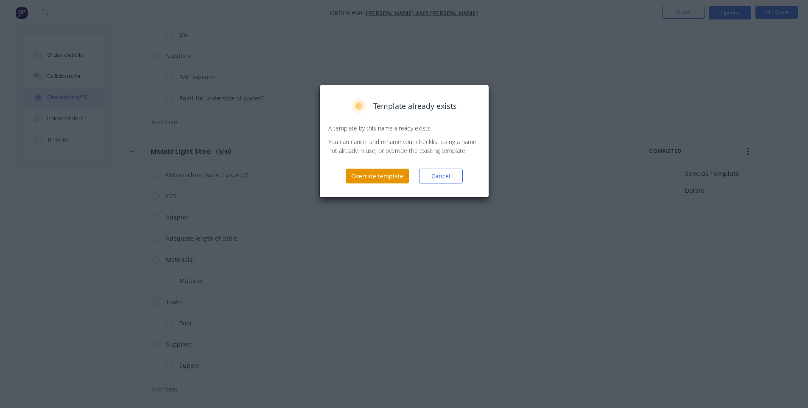
click at [390, 171] on button "Override template" at bounding box center [377, 176] width 63 height 15
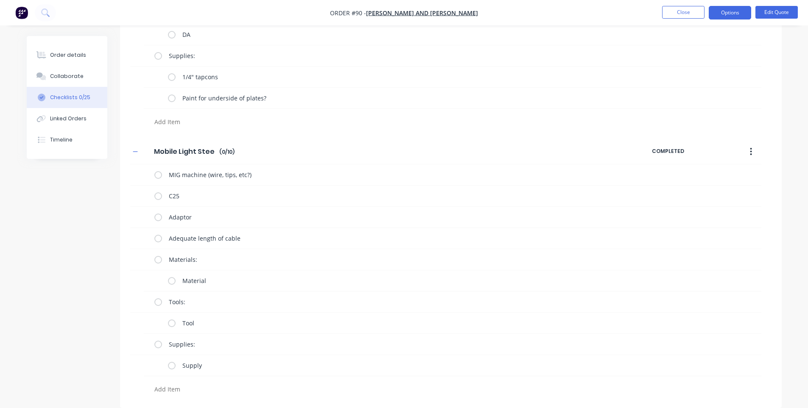
click at [413, 151] on icon "button" at bounding box center [751, 151] width 2 height 9
click at [413, 192] on button "Delete" at bounding box center [721, 190] width 81 height 17
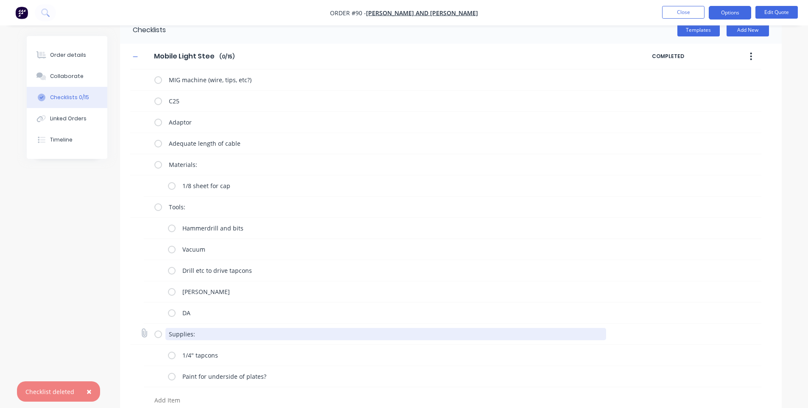
scroll to position [31, 0]
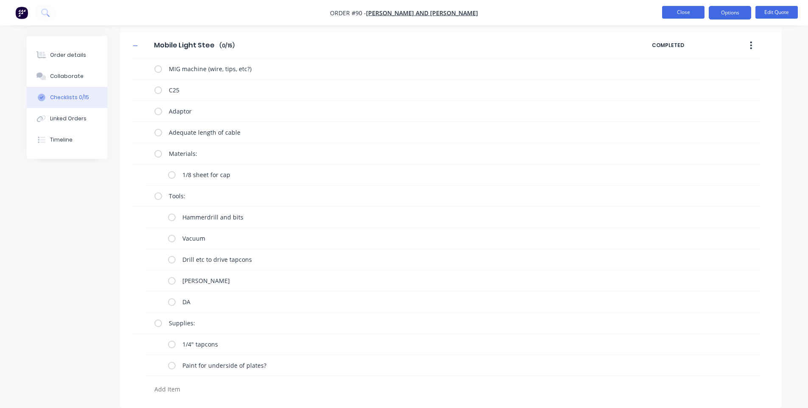
click at [413, 15] on button "Close" at bounding box center [683, 12] width 42 height 13
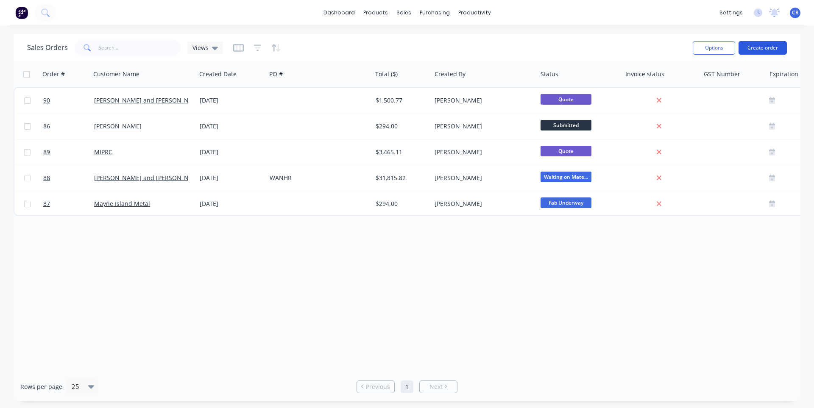
click at [413, 51] on button "Create order" at bounding box center [763, 48] width 48 height 14
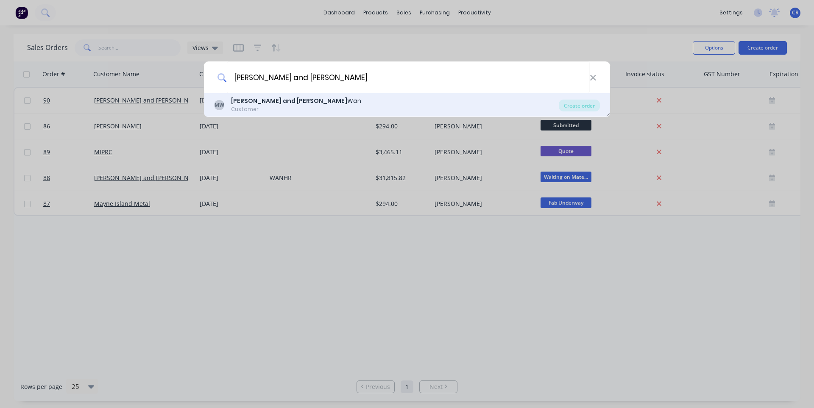
type input "[PERSON_NAME] and [PERSON_NAME]"
click at [321, 103] on div "[PERSON_NAME] and [PERSON_NAME] Customer" at bounding box center [386, 105] width 345 height 17
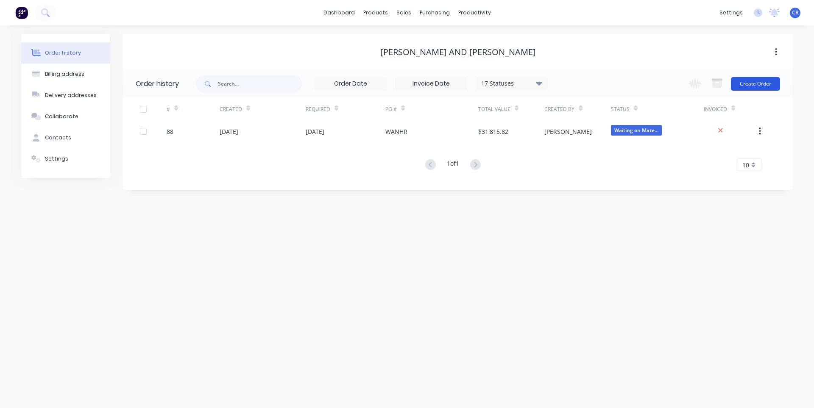
click at [413, 84] on button "Create Order" at bounding box center [755, 84] width 49 height 14
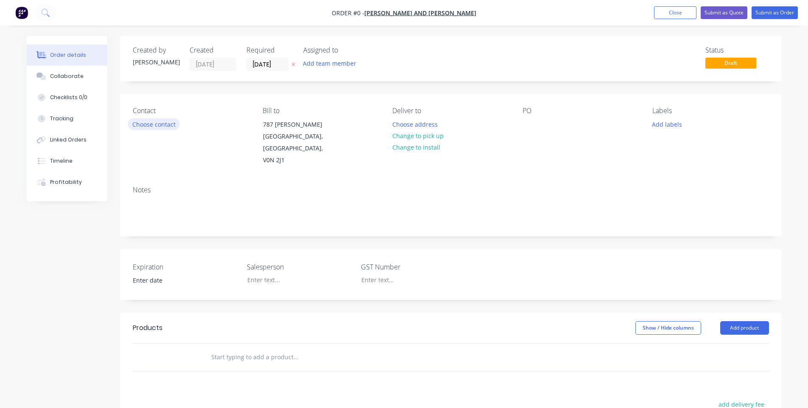
click at [165, 128] on button "Choose contact" at bounding box center [154, 123] width 52 height 11
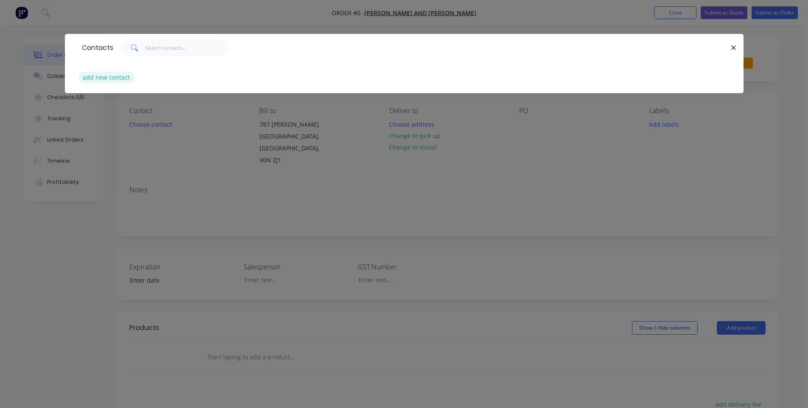
click at [107, 76] on button "add new contact" at bounding box center [106, 77] width 56 height 11
select select "CA"
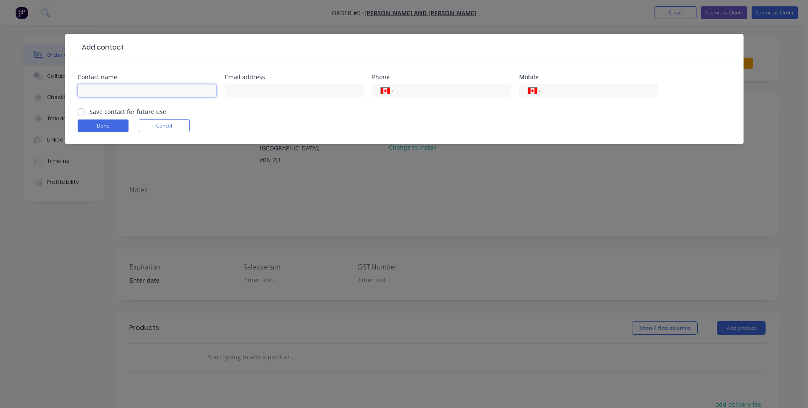
click at [150, 87] on input "text" at bounding box center [147, 90] width 139 height 13
type input "[PERSON_NAME]"
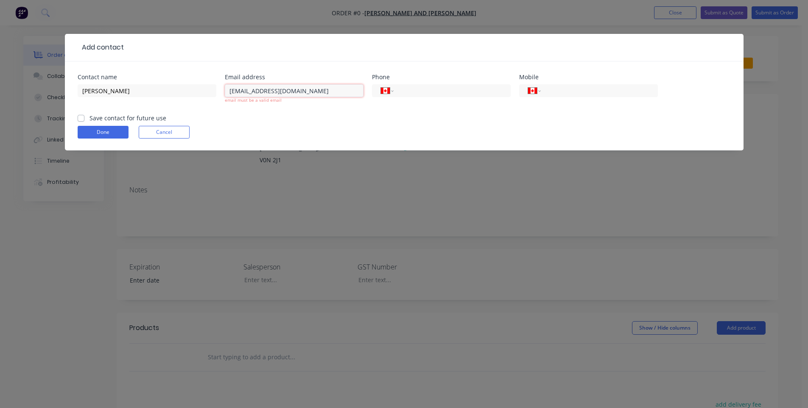
type input "[EMAIL_ADDRESS][DOMAIN_NAME]"
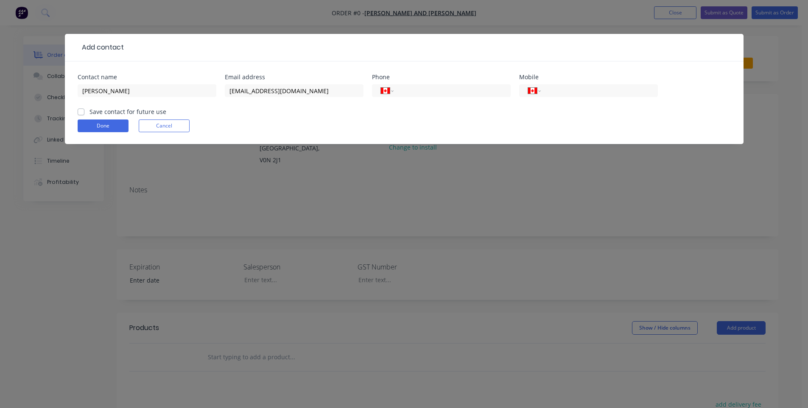
click at [98, 112] on label "Save contact for future use" at bounding box center [127, 111] width 77 height 9
click at [84, 112] on input "Save contact for future use" at bounding box center [81, 111] width 7 height 8
checkbox input "true"
click at [100, 127] on button "Done" at bounding box center [103, 126] width 51 height 13
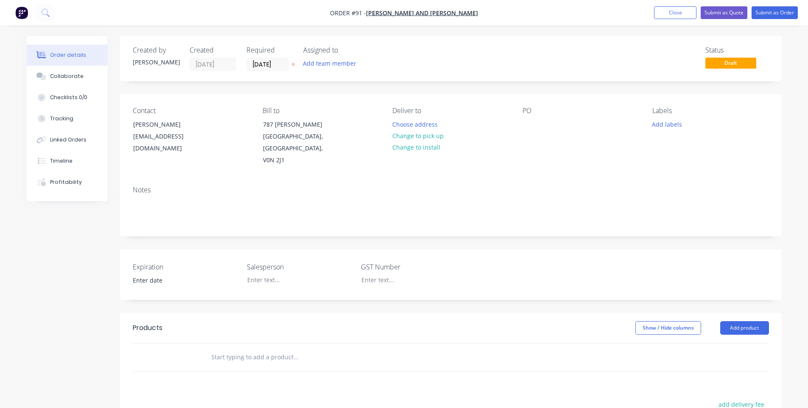
click at [330, 85] on div "Created by [PERSON_NAME] Created [DATE] Required [DATE] Assigned to Add team me…" at bounding box center [451, 305] width 662 height 539
click at [399, 53] on div "Status Draft" at bounding box center [578, 58] width 381 height 25
click at [413, 123] on div "PO" at bounding box center [580, 137] width 116 height 60
click at [413, 103] on div "Contact [PERSON_NAME] [EMAIL_ADDRESS][DOMAIN_NAME] Bill to [STREET_ADDRESS][PER…" at bounding box center [451, 136] width 662 height 85
click at [413, 112] on div "PO" at bounding box center [580, 111] width 116 height 8
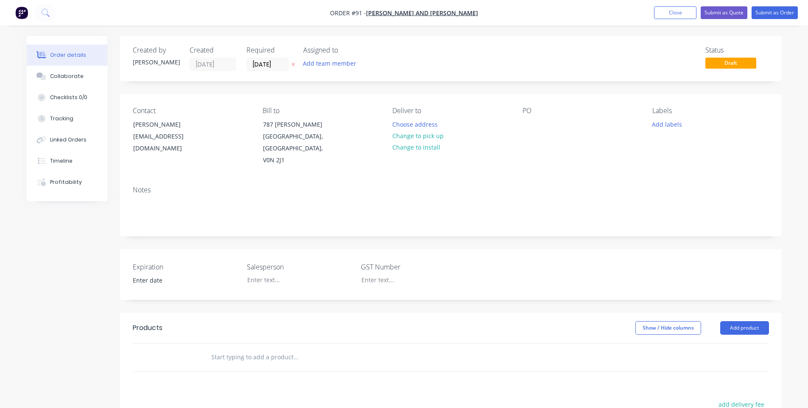
click at [413, 110] on div "PO" at bounding box center [580, 111] width 116 height 8
click at [413, 109] on div "PO" at bounding box center [580, 111] width 116 height 8
click at [413, 112] on div "PO" at bounding box center [580, 111] width 116 height 8
drag, startPoint x: 543, startPoint y: 112, endPoint x: 538, endPoint y: 113, distance: 5.2
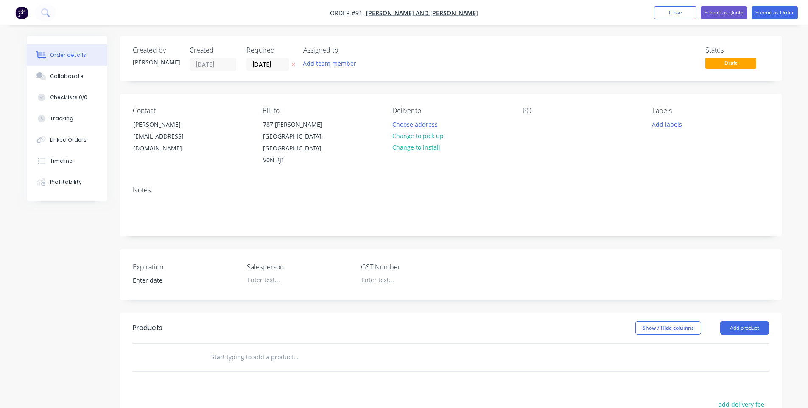
click at [413, 113] on div "PO" at bounding box center [580, 111] width 116 height 8
click at [413, 121] on div at bounding box center [529, 124] width 14 height 12
click at [413, 123] on div at bounding box center [529, 124] width 14 height 12
click at [413, 121] on div "PO WANWINTRIM" at bounding box center [580, 137] width 116 height 60
click at [413, 159] on div "Contact [PERSON_NAME] [EMAIL_ADDRESS][DOMAIN_NAME] Bill to [STREET_ADDRESS][PER…" at bounding box center [451, 136] width 662 height 85
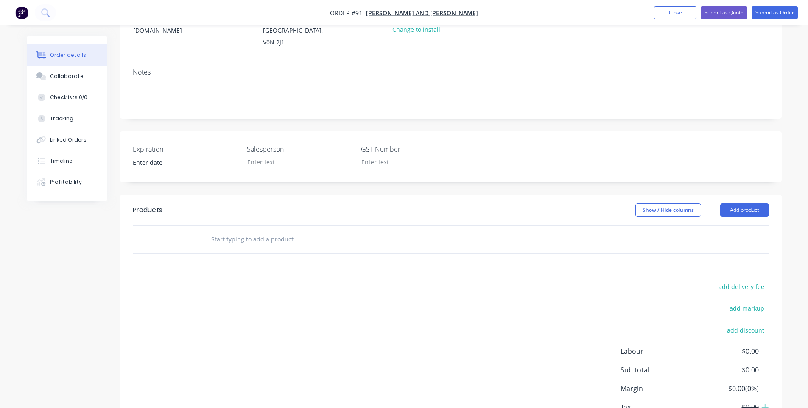
scroll to position [127, 0]
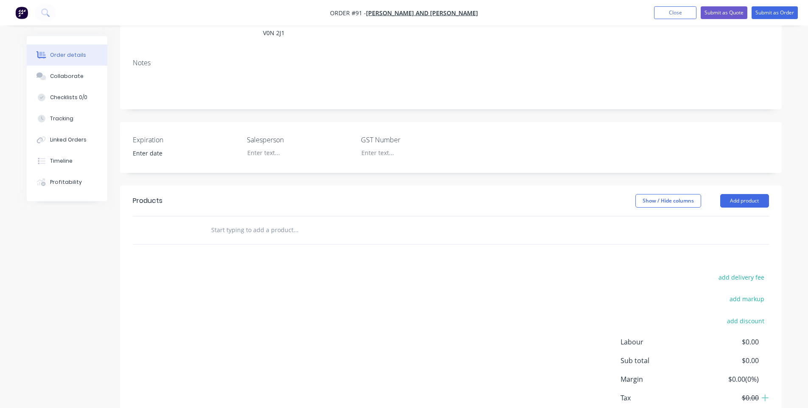
click at [285, 222] on input "text" at bounding box center [296, 230] width 170 height 17
click at [276, 222] on input "text" at bounding box center [296, 230] width 170 height 17
click at [413, 194] on button "Show / Hide columns" at bounding box center [668, 201] width 66 height 14
click at [81, 265] on div "Created by [PERSON_NAME] Created [DATE] Required [DATE] Assigned to Add team me…" at bounding box center [404, 185] width 755 height 552
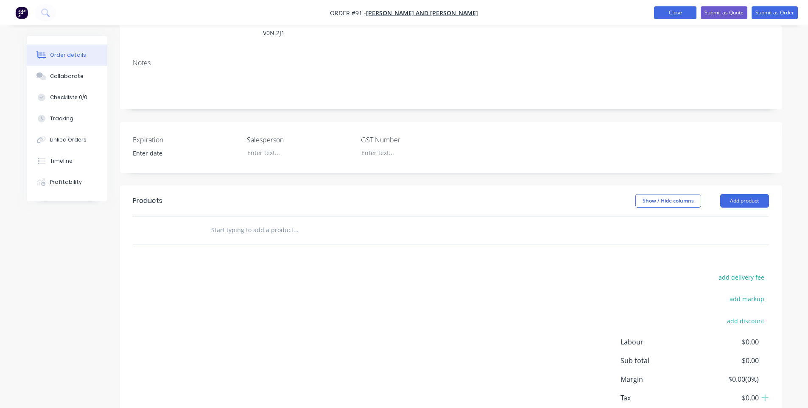
click at [413, 13] on button "Close" at bounding box center [675, 12] width 42 height 13
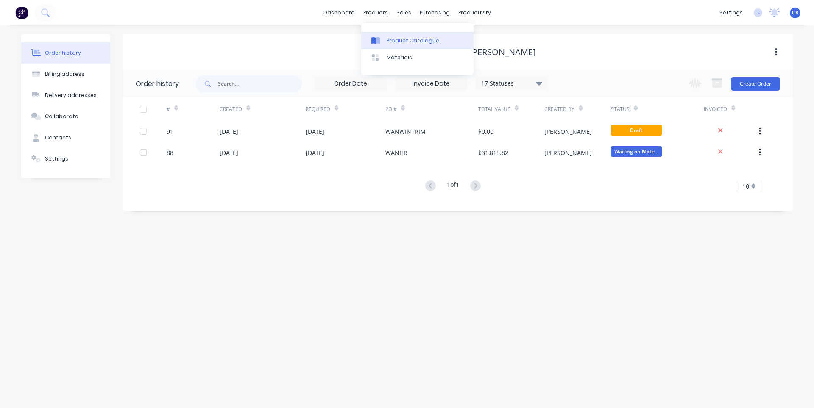
click at [387, 40] on div "Product Catalogue" at bounding box center [413, 41] width 53 height 8
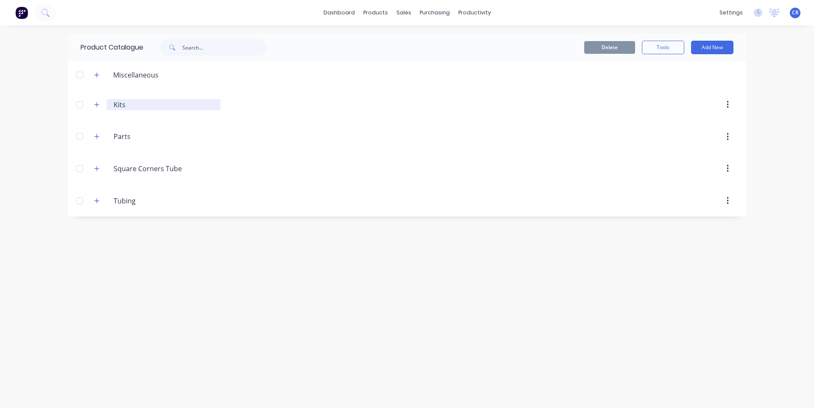
click at [123, 106] on input "Kits" at bounding box center [164, 105] width 100 height 10
click at [156, 109] on input "Kits" at bounding box center [164, 105] width 100 height 10
click at [348, 130] on div at bounding box center [479, 136] width 517 height 15
click at [102, 107] on span at bounding box center [97, 104] width 11 height 11
click at [95, 103] on icon "button" at bounding box center [96, 105] width 5 height 6
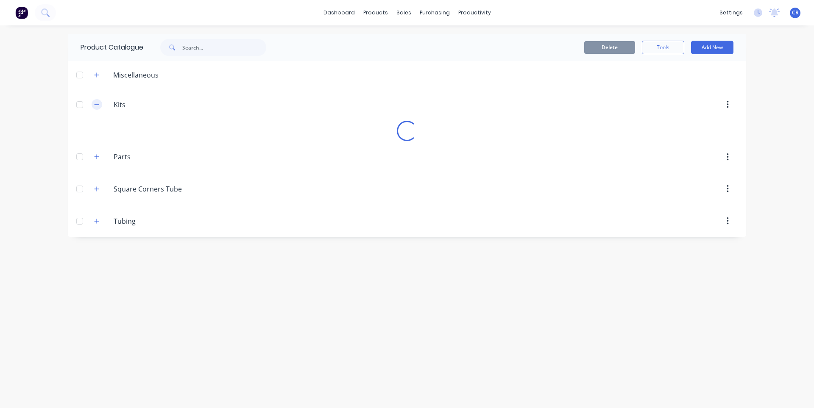
click at [95, 103] on icon "button" at bounding box center [96, 105] width 5 height 6
click at [413, 49] on button "Add New" at bounding box center [712, 48] width 42 height 14
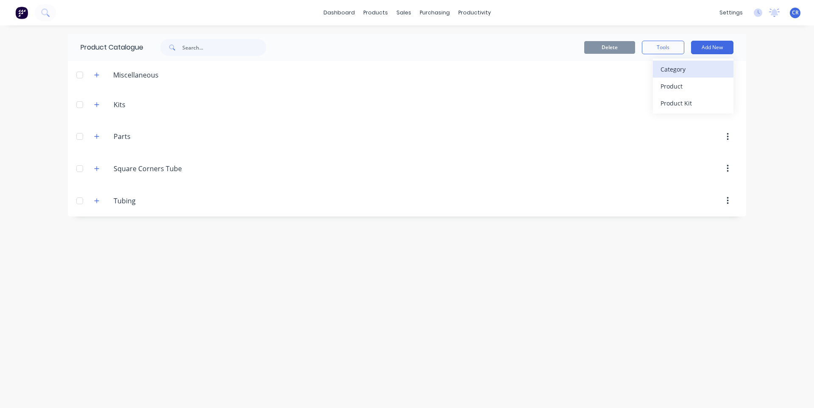
click at [413, 69] on div "Category" at bounding box center [693, 69] width 65 height 12
click at [166, 228] on input "text" at bounding box center [129, 231] width 96 height 12
type input "Projects"
click at [98, 234] on icon "button" at bounding box center [96, 233] width 5 height 6
click at [413, 234] on icon "button" at bounding box center [728, 232] width 2 height 9
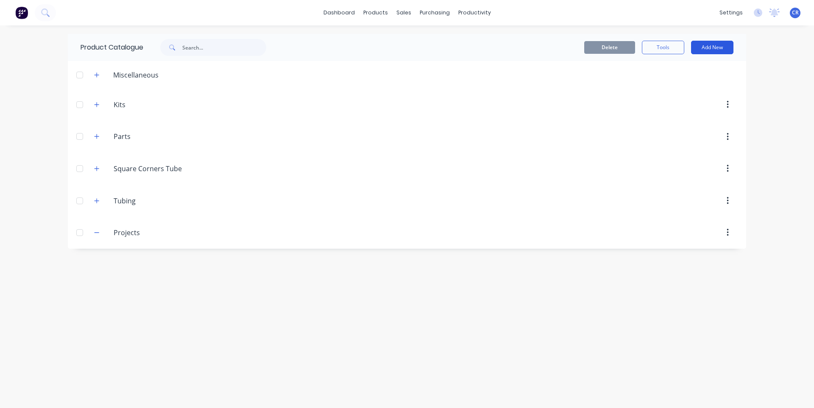
click at [413, 46] on button "Add New" at bounding box center [712, 48] width 42 height 14
click at [413, 103] on div "Product Kit" at bounding box center [693, 103] width 65 height 12
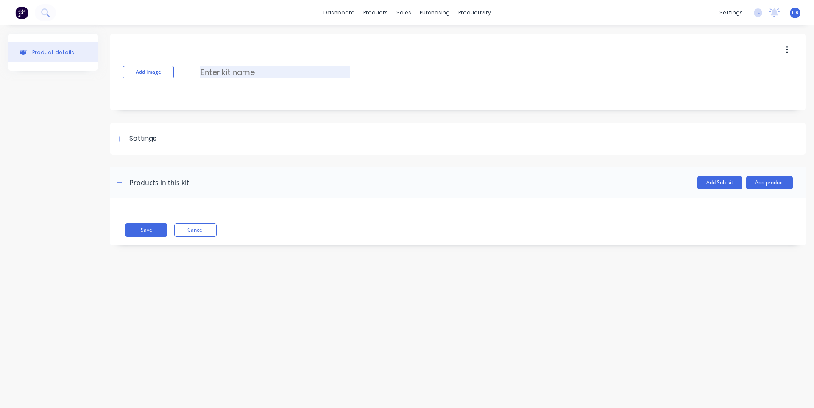
click at [231, 71] on input at bounding box center [275, 72] width 150 height 12
click at [280, 70] on input at bounding box center [275, 72] width 150 height 12
click at [124, 140] on div at bounding box center [119, 139] width 11 height 11
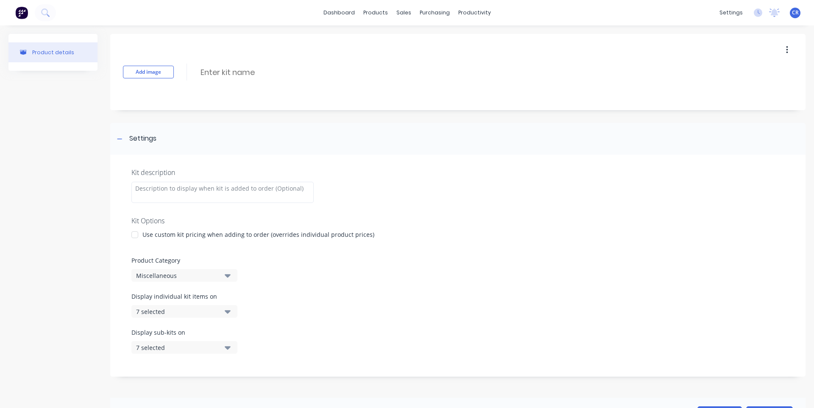
click at [233, 276] on button "Miscellaneous" at bounding box center [184, 275] width 106 height 13
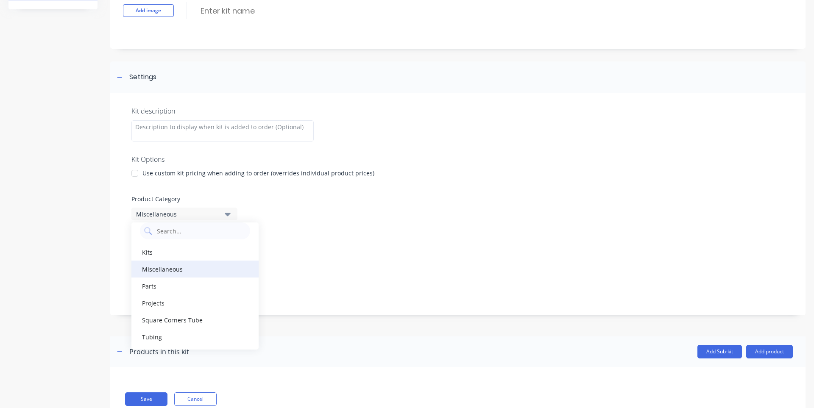
scroll to position [89, 0]
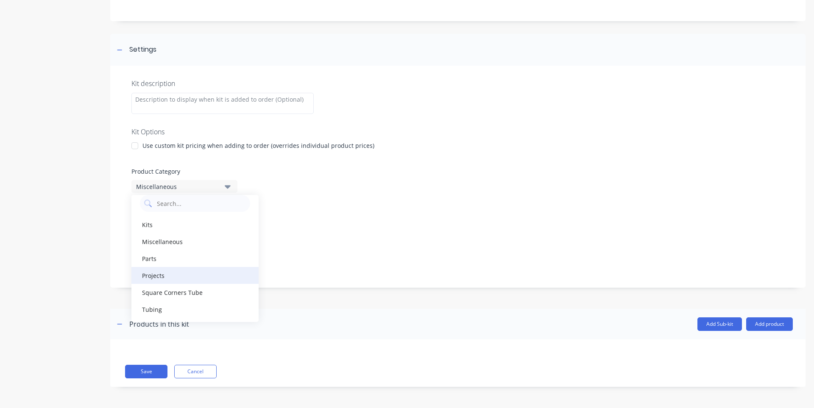
click at [195, 280] on div "Projects" at bounding box center [194, 275] width 127 height 17
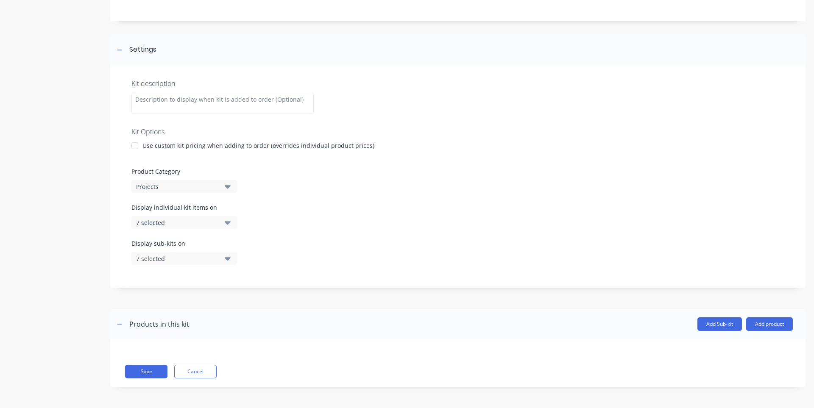
click at [299, 207] on div "Display individual kit items on 7 selected" at bounding box center [457, 221] width 653 height 36
click at [207, 223] on div "7 selected" at bounding box center [177, 222] width 82 height 9
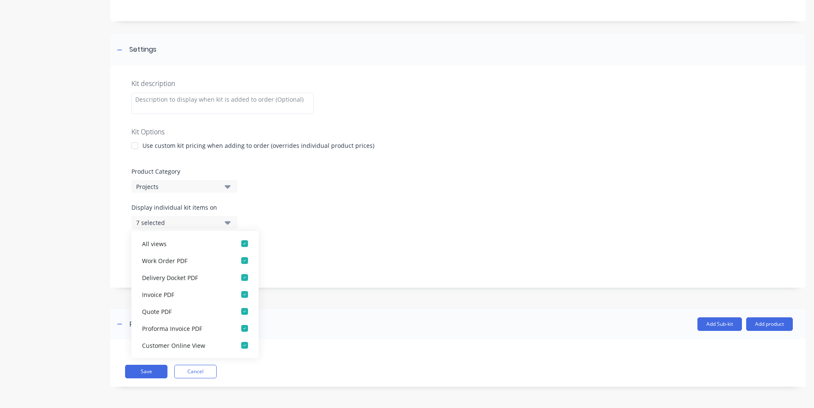
click at [207, 223] on div "7 selected" at bounding box center [177, 222] width 82 height 9
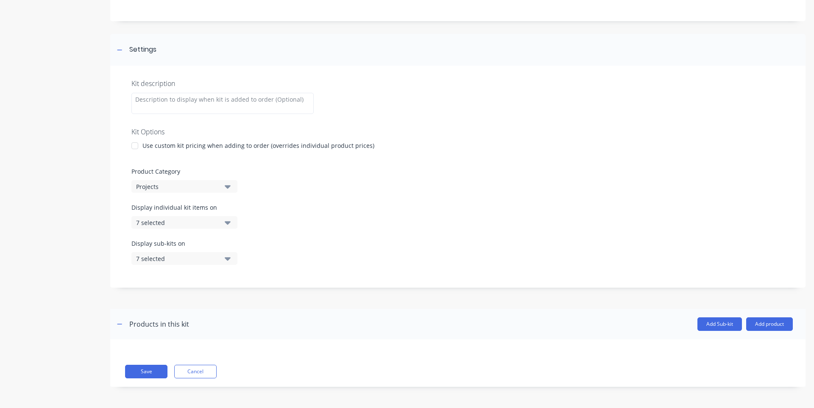
click at [224, 218] on button "7 selected" at bounding box center [184, 222] width 106 height 13
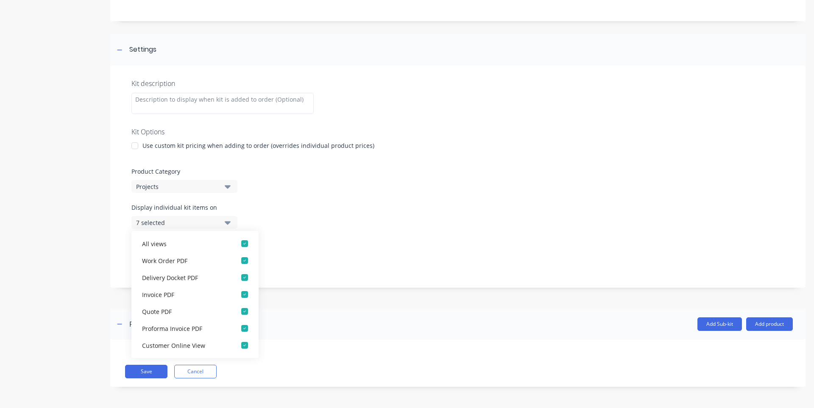
click at [224, 218] on button "7 selected" at bounding box center [184, 222] width 106 height 13
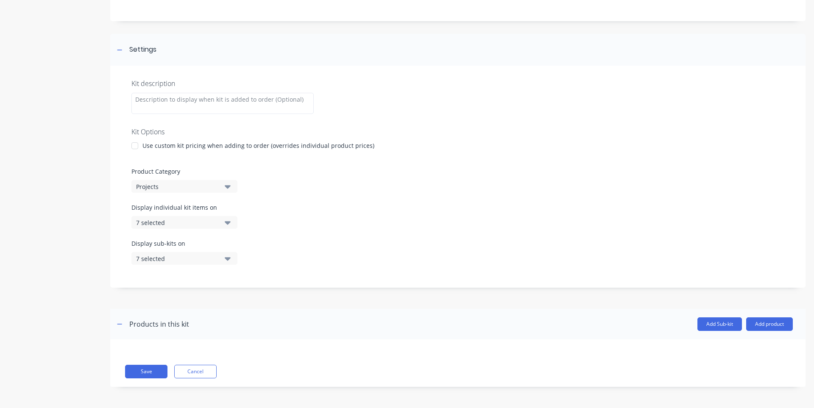
click at [227, 225] on icon "button" at bounding box center [228, 222] width 6 height 9
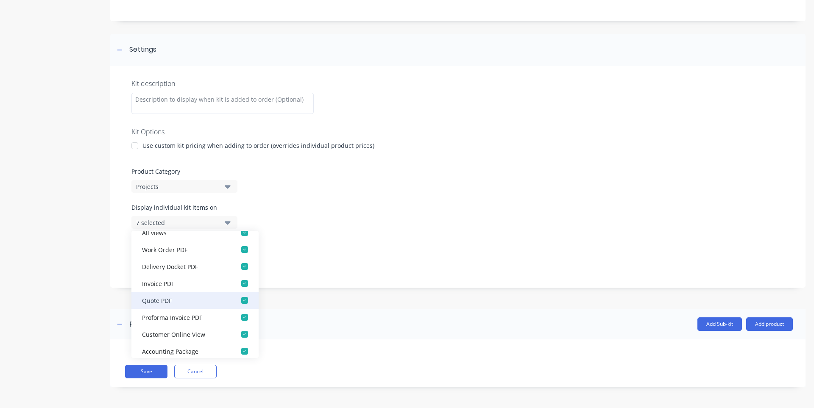
scroll to position [17, 0]
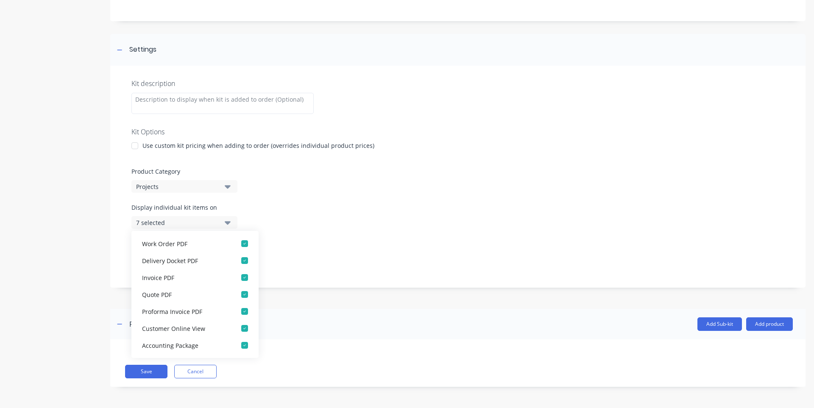
click at [413, 247] on div "Display sub-kits on 7 selected" at bounding box center [457, 257] width 653 height 36
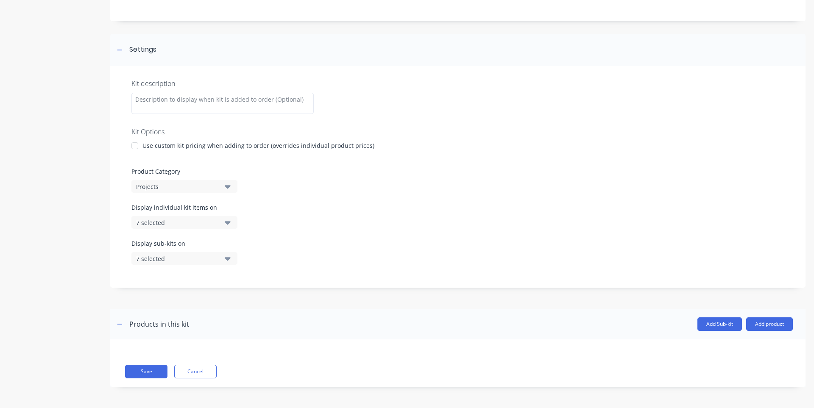
click at [190, 255] on div "7 selected" at bounding box center [177, 258] width 82 height 9
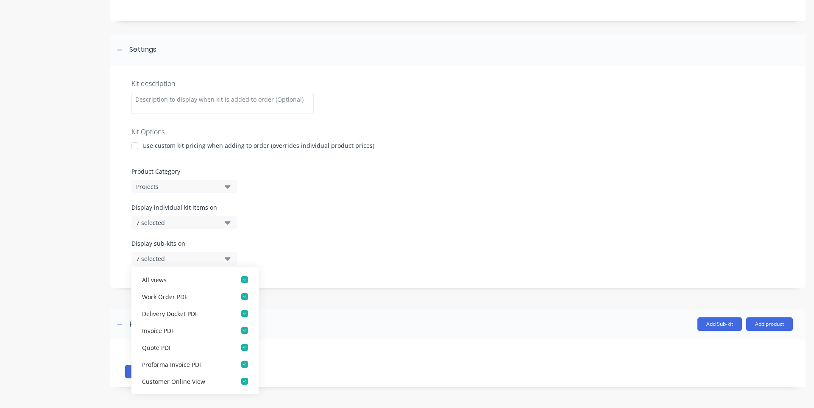
click at [190, 255] on div "7 selected" at bounding box center [177, 258] width 82 height 9
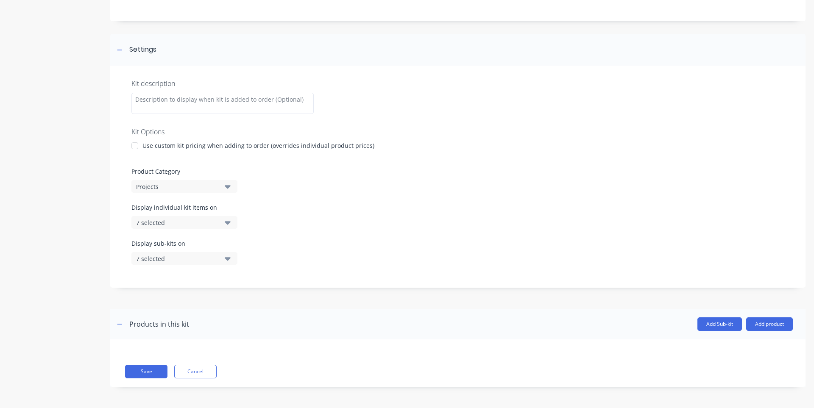
scroll to position [0, 0]
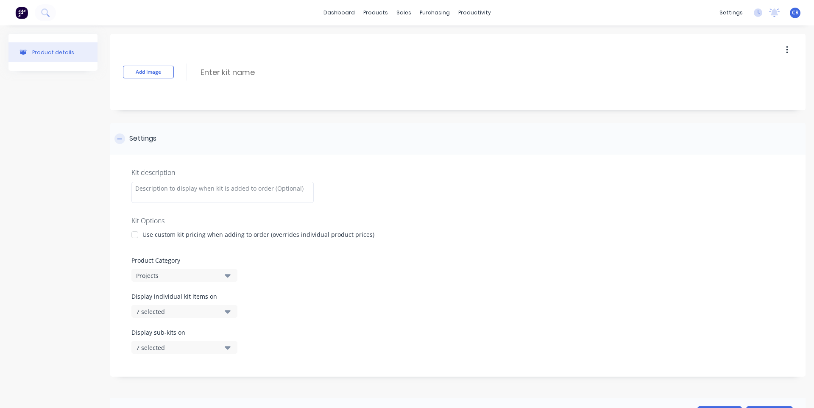
click at [394, 145] on div "Settings" at bounding box center [457, 139] width 695 height 32
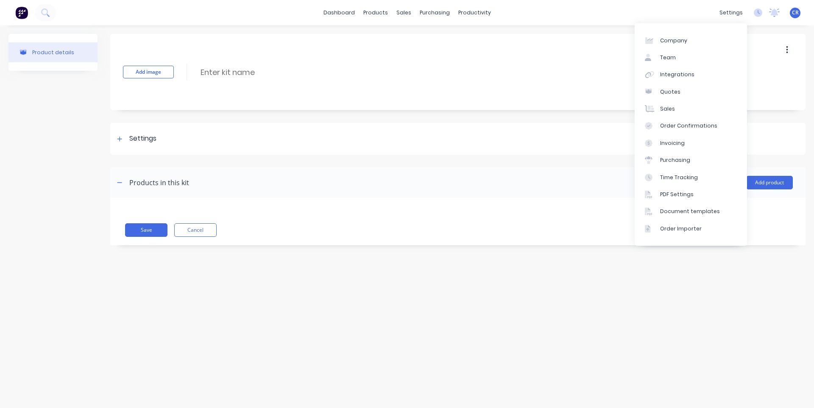
click at [413, 9] on div "dashboard products sales purchasing productivity dashboard products Product Cat…" at bounding box center [407, 12] width 814 height 25
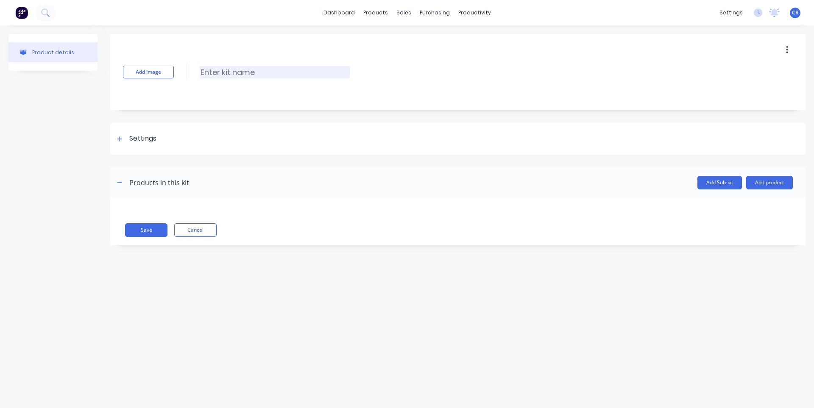
click at [271, 72] on input at bounding box center [275, 72] width 150 height 12
type input "WANWINTRIM"
click at [413, 91] on div "Add image WANWINTRIM WANWINTRIM Enter kit name" at bounding box center [457, 72] width 695 height 76
click at [413, 181] on button "Add product" at bounding box center [769, 183] width 47 height 14
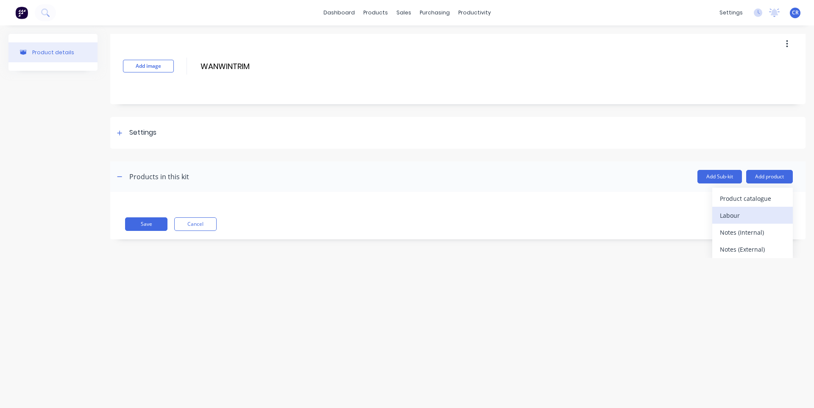
scroll to position [8, 0]
click at [413, 216] on div "Labour" at bounding box center [752, 214] width 65 height 12
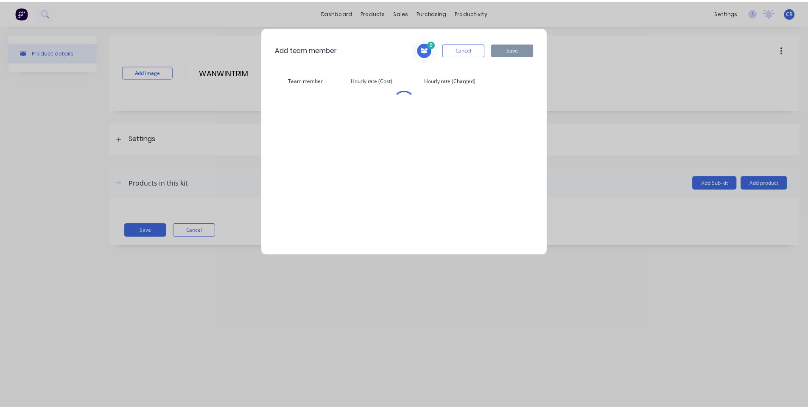
scroll to position [0, 0]
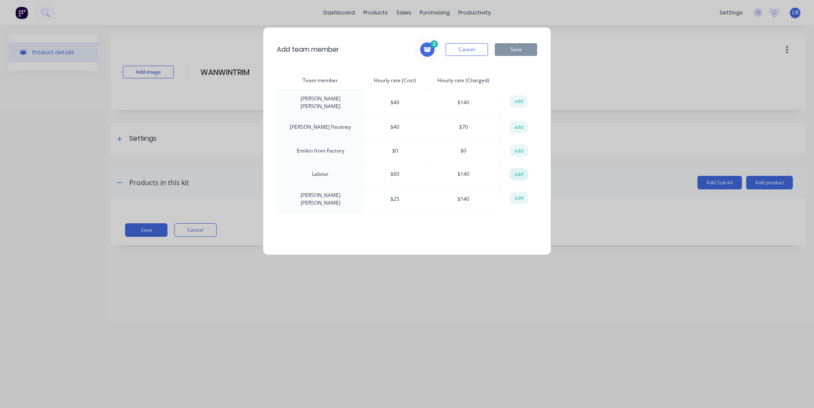
click at [413, 172] on button "add" at bounding box center [519, 174] width 19 height 13
click at [413, 50] on icon at bounding box center [427, 49] width 7 height 5
click at [413, 101] on button "add" at bounding box center [519, 101] width 19 height 13
click at [413, 45] on button "Save" at bounding box center [516, 49] width 42 height 13
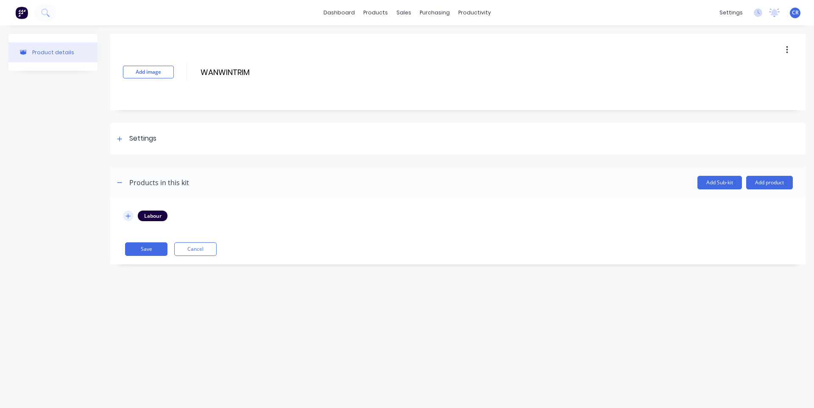
click at [133, 218] on button "button" at bounding box center [128, 216] width 11 height 11
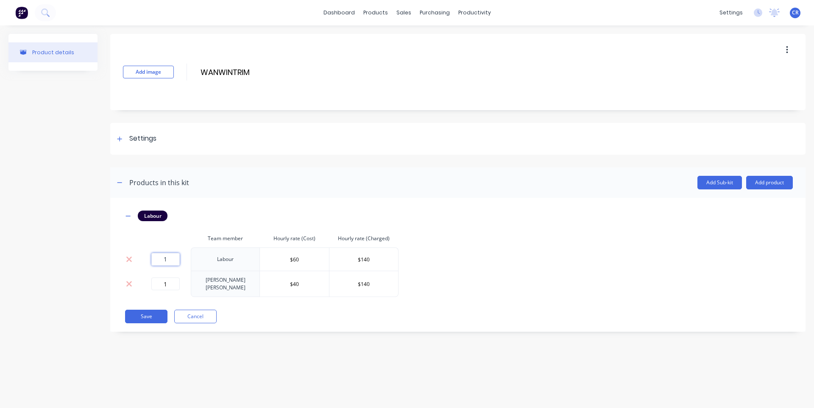
click at [177, 261] on input "1" at bounding box center [165, 259] width 28 height 13
click at [239, 209] on div "Labour Team member Hourly rate (Cost) Hourly rate (Charged) 1 Labour $60 $140 1…" at bounding box center [457, 265] width 695 height 134
click at [128, 282] on icon at bounding box center [129, 285] width 6 height 6
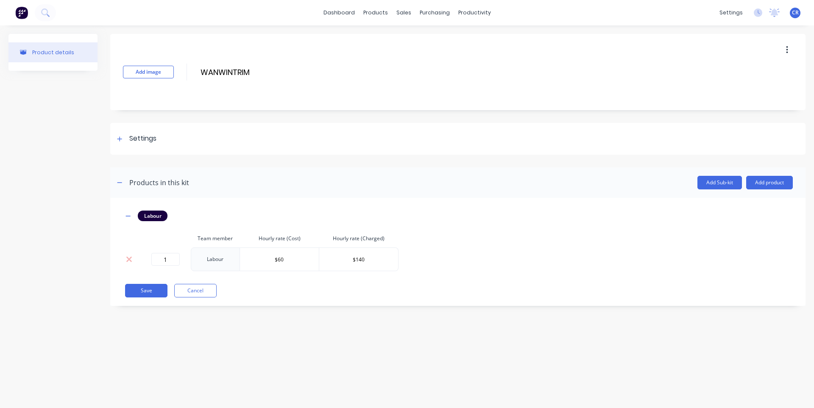
click at [413, 267] on div "Labour Team member Hourly rate (Cost) Hourly rate (Charged) 1 Labour $60 $140" at bounding box center [458, 241] width 670 height 61
click at [169, 260] on input "1" at bounding box center [165, 259] width 28 height 13
click at [287, 268] on td "$60" at bounding box center [279, 260] width 79 height 24
click at [225, 258] on td "Labour" at bounding box center [215, 260] width 49 height 24
click at [217, 262] on td "Labour" at bounding box center [215, 260] width 49 height 24
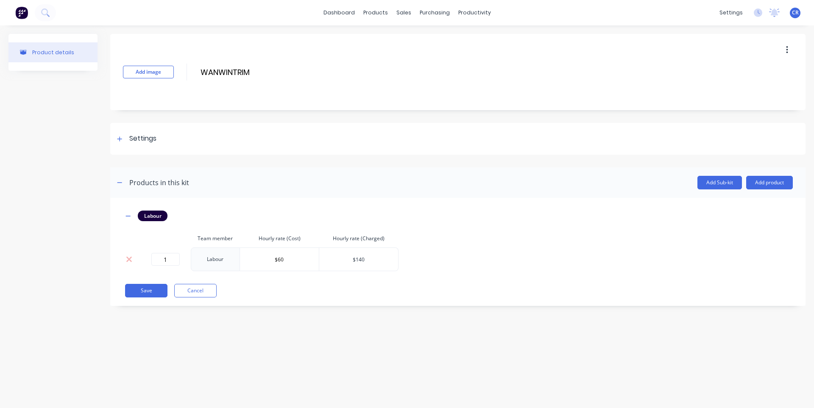
drag, startPoint x: 360, startPoint y: 257, endPoint x: 381, endPoint y: 263, distance: 22.1
click at [360, 257] on input "$140" at bounding box center [358, 259] width 79 height 13
click at [300, 254] on input "$60" at bounding box center [279, 259] width 79 height 13
click at [413, 324] on div "Product details Add image WANWINTRIM WANWINTRIM Enter kit name Settings Kit des…" at bounding box center [407, 208] width 814 height 366
click at [263, 114] on div "Add image WANWINTRIM WANWINTRIM Enter kit name Settings Kit description Kit Opt…" at bounding box center [457, 176] width 695 height 285
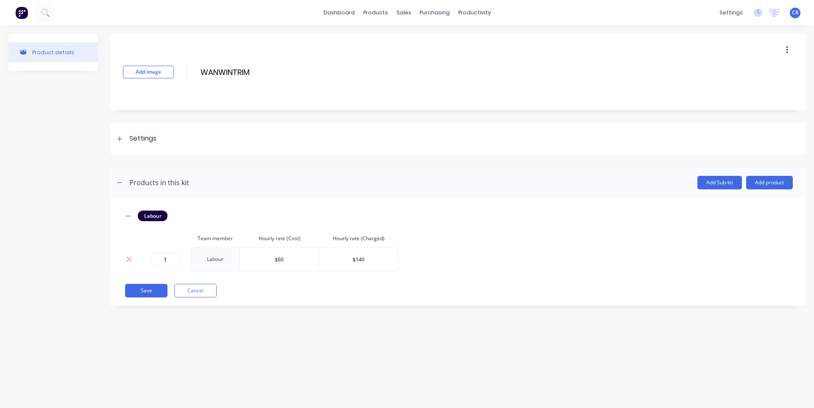
click at [413, 25] on div "dashboard products sales purchasing productivity dashboard products Product Cat…" at bounding box center [407, 12] width 814 height 25
click at [131, 145] on div "Settings" at bounding box center [457, 139] width 695 height 32
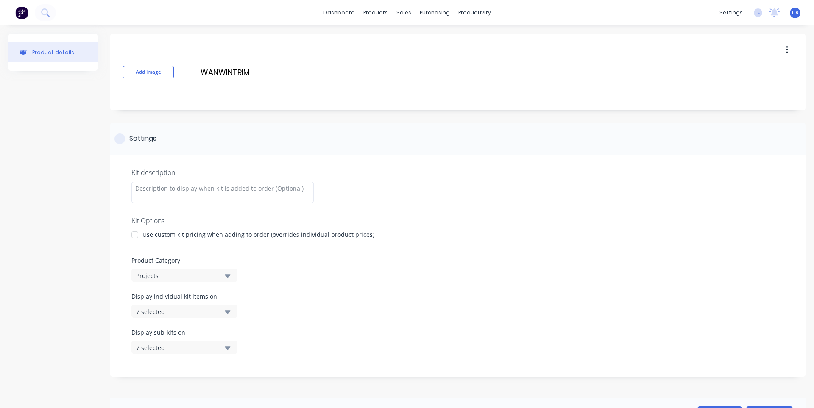
click at [131, 143] on div "Settings" at bounding box center [142, 139] width 27 height 11
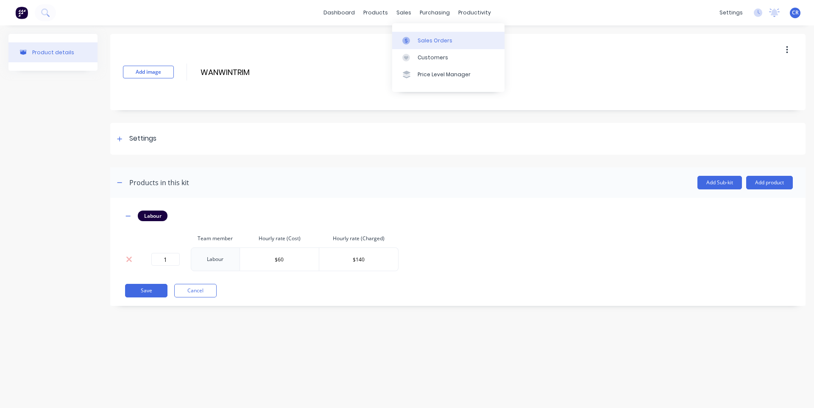
click at [413, 44] on link "Sales Orders" at bounding box center [448, 40] width 112 height 17
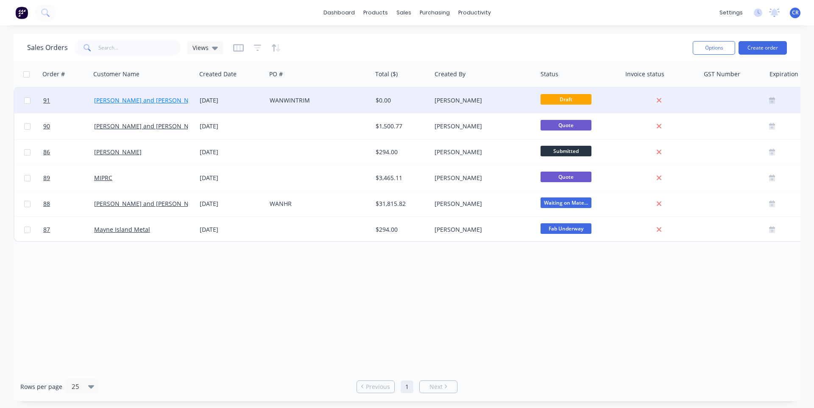
click at [148, 103] on link "[PERSON_NAME] and [PERSON_NAME]" at bounding box center [148, 100] width 109 height 8
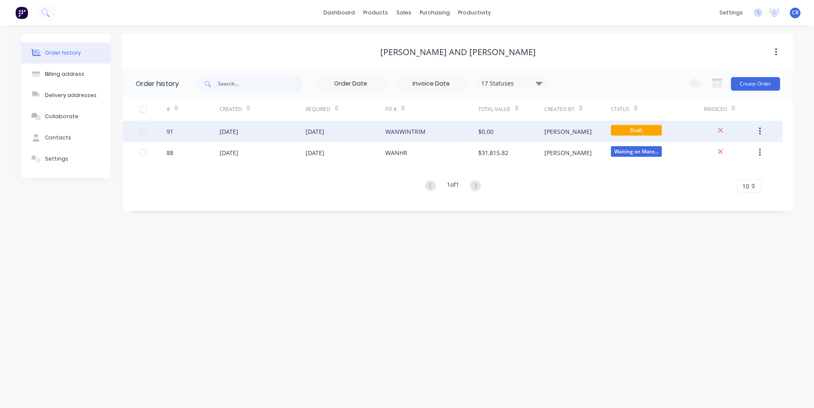
click at [324, 130] on div "[DATE]" at bounding box center [315, 131] width 19 height 9
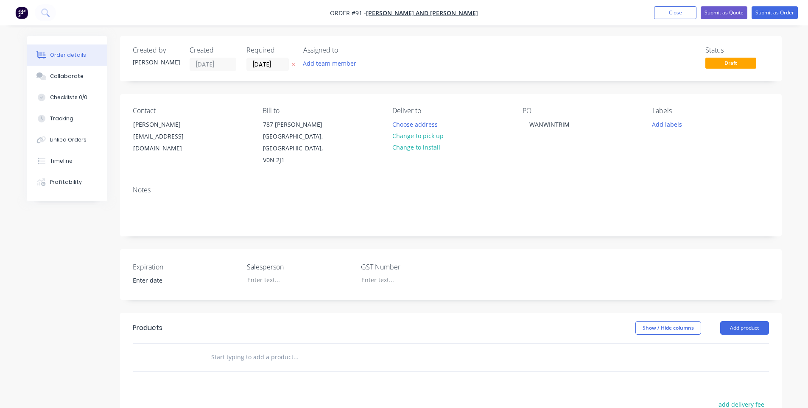
scroll to position [168, 0]
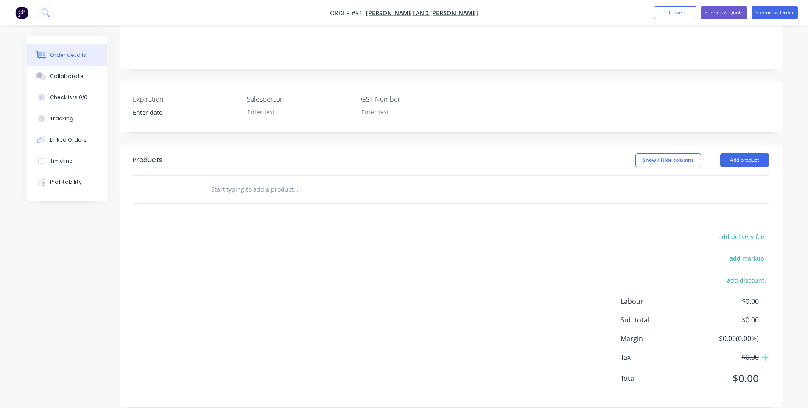
click at [276, 185] on input "text" at bounding box center [296, 189] width 170 height 17
type input "f"
type input "Formed 1/4" alu"
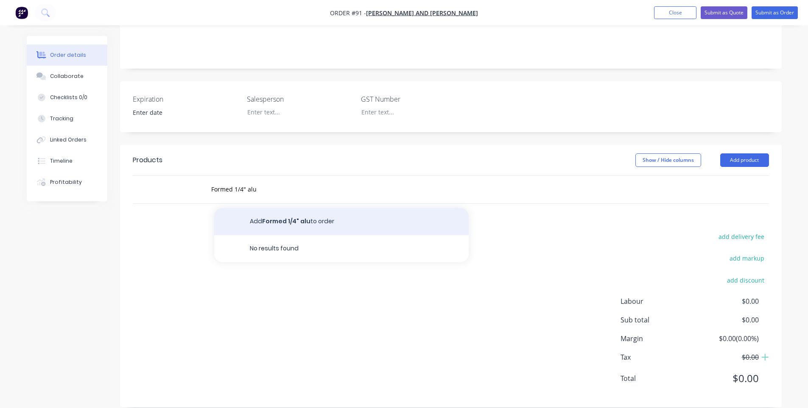
click at [349, 208] on button "Add Formed 1/4" alu to order" at bounding box center [341, 221] width 254 height 27
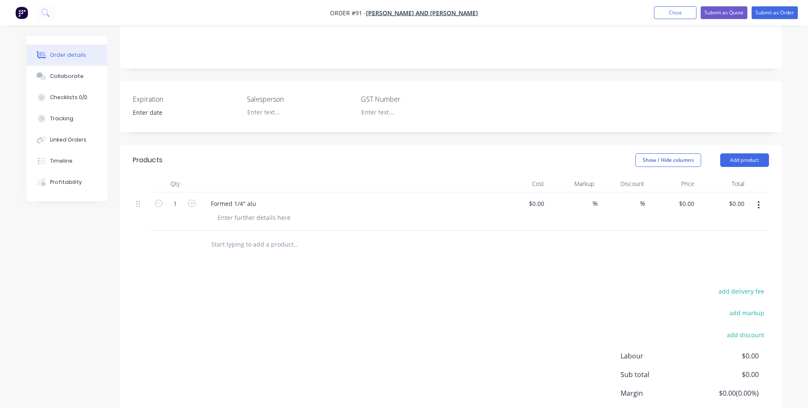
click at [413, 199] on button "button" at bounding box center [758, 205] width 20 height 15
click at [413, 201] on icon "button" at bounding box center [759, 205] width 2 height 8
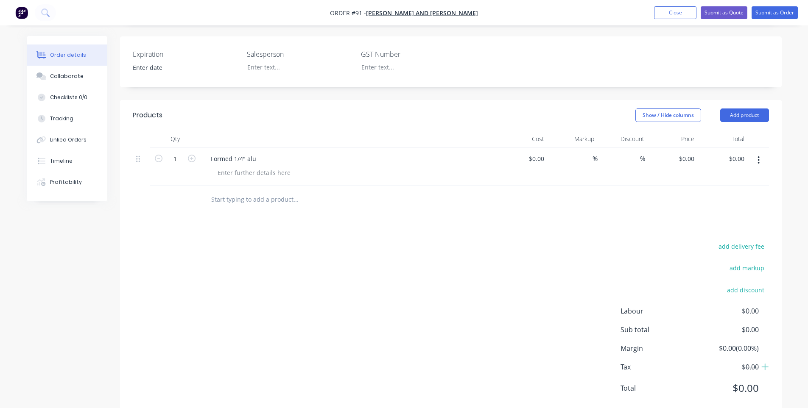
scroll to position [223, 0]
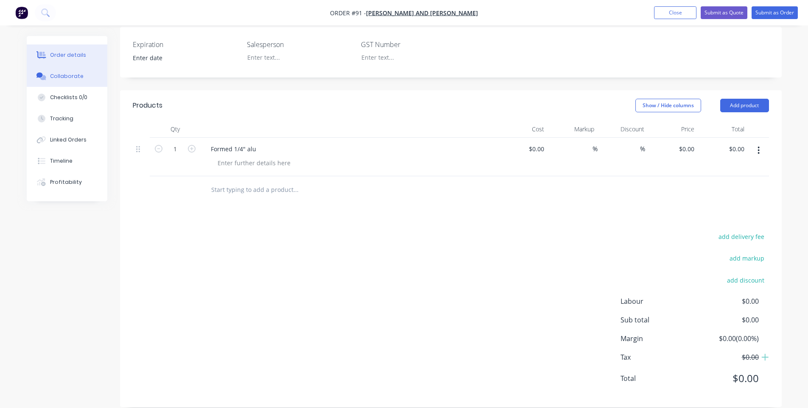
click at [72, 75] on div "Collaborate" at bounding box center [66, 77] width 33 height 8
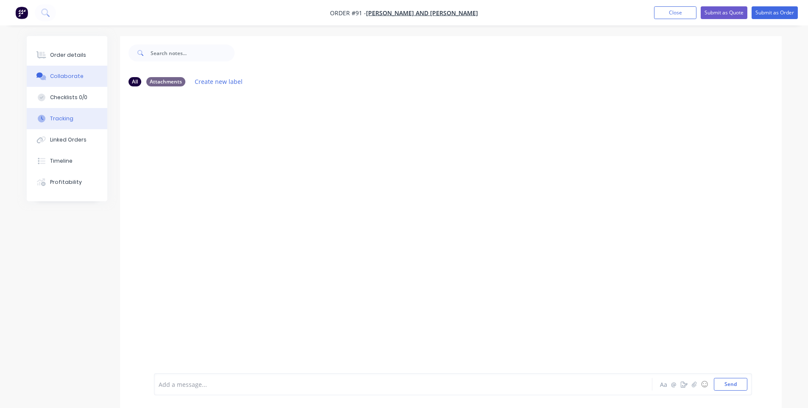
click at [74, 119] on button "Tracking" at bounding box center [67, 118] width 81 height 21
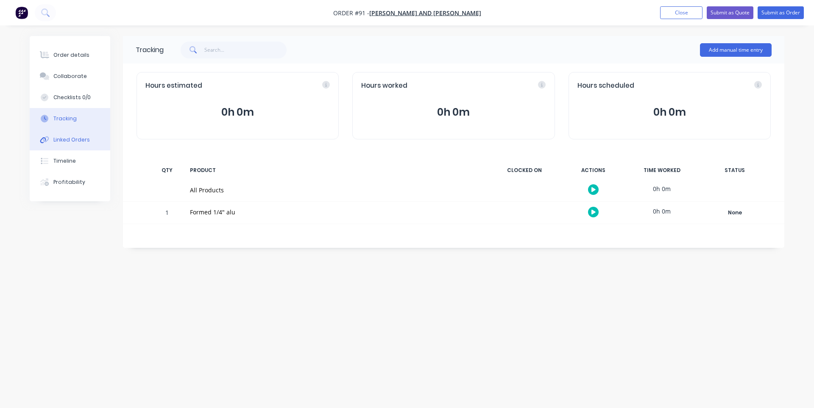
click at [75, 144] on button "Linked Orders" at bounding box center [70, 139] width 81 height 21
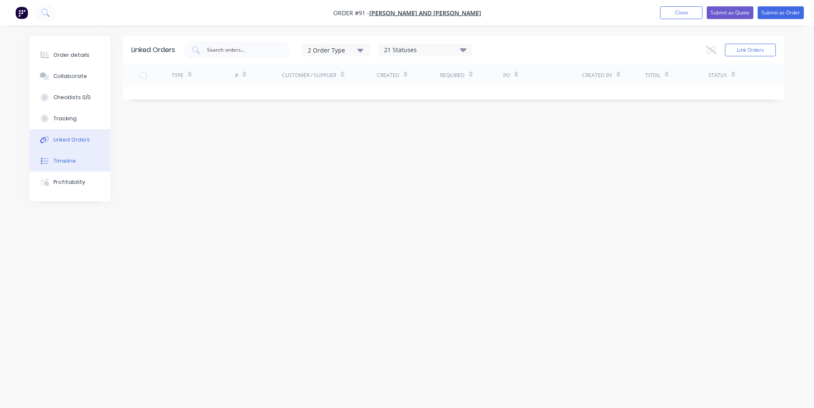
click at [77, 168] on button "Timeline" at bounding box center [70, 161] width 81 height 21
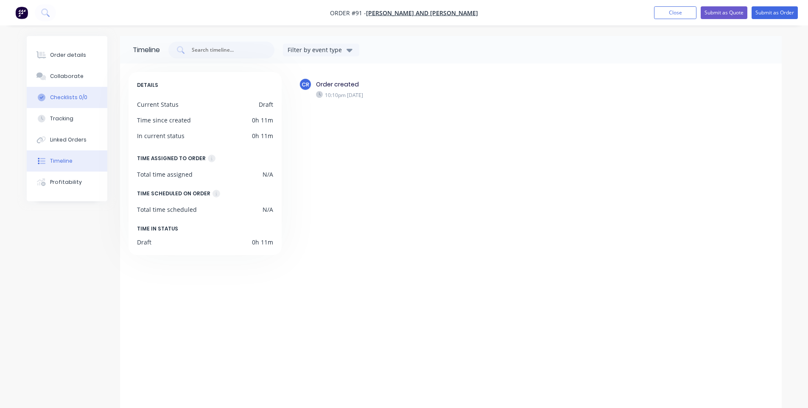
click at [70, 92] on button "Checklists 0/0" at bounding box center [67, 97] width 81 height 21
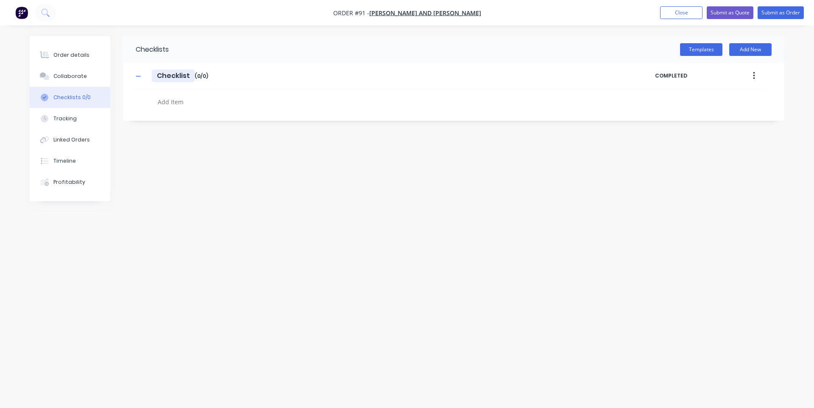
click at [183, 72] on input "Checklist" at bounding box center [173, 76] width 43 height 13
click at [213, 78] on div "Checklist Checklist Enter Checklist name ( 0 / 0 )" at bounding box center [394, 75] width 522 height 15
click at [204, 103] on textarea at bounding box center [358, 102] width 408 height 12
click at [175, 78] on input "Checklist" at bounding box center [173, 76] width 43 height 13
type input "K"
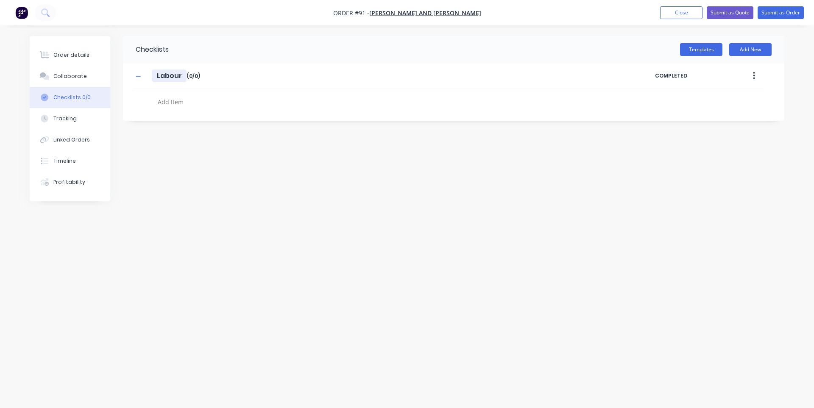
type input "Labour"
type textarea "Drawings"
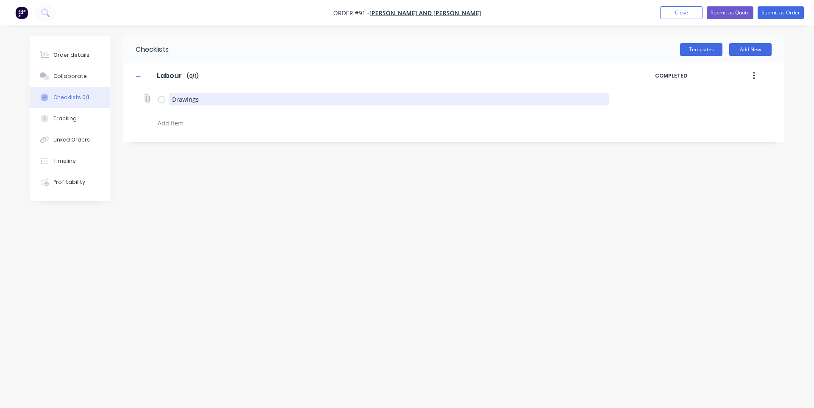
click at [287, 106] on div "Drawings" at bounding box center [389, 100] width 441 height 14
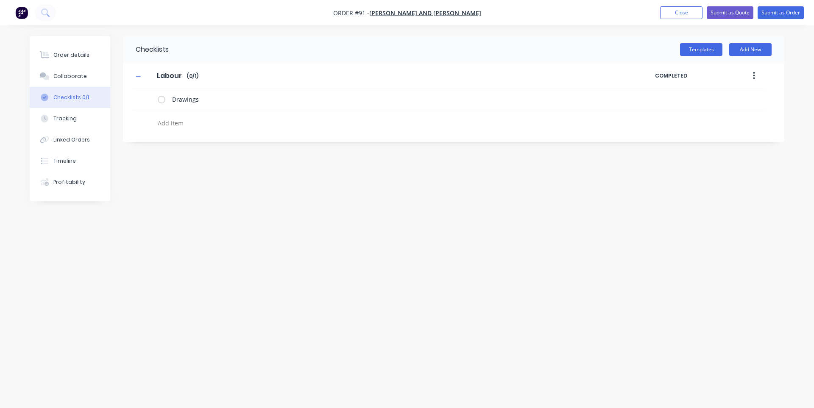
click at [265, 126] on textarea at bounding box center [358, 123] width 408 height 12
click at [80, 81] on button "Collaborate" at bounding box center [70, 76] width 81 height 21
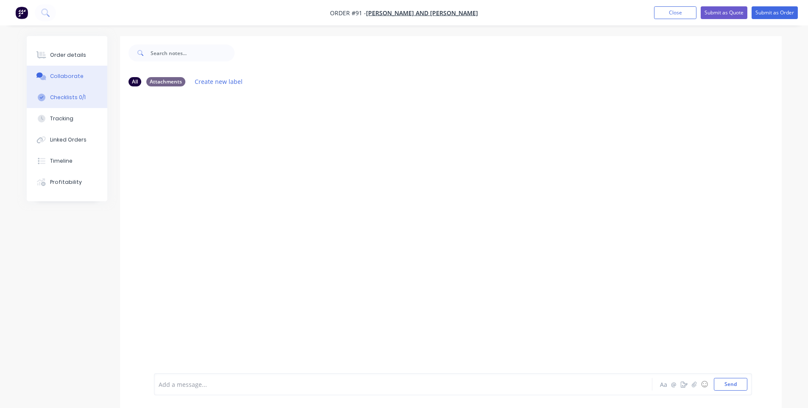
click at [82, 99] on div "Checklists 0/1" at bounding box center [68, 98] width 36 height 8
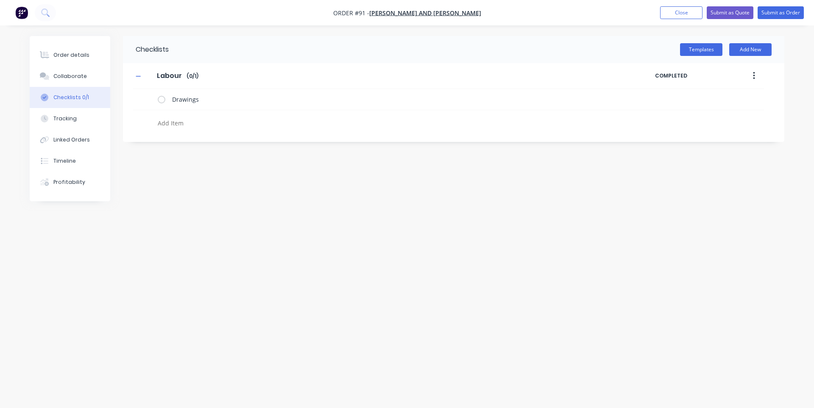
click at [227, 120] on textarea at bounding box center [358, 123] width 408 height 12
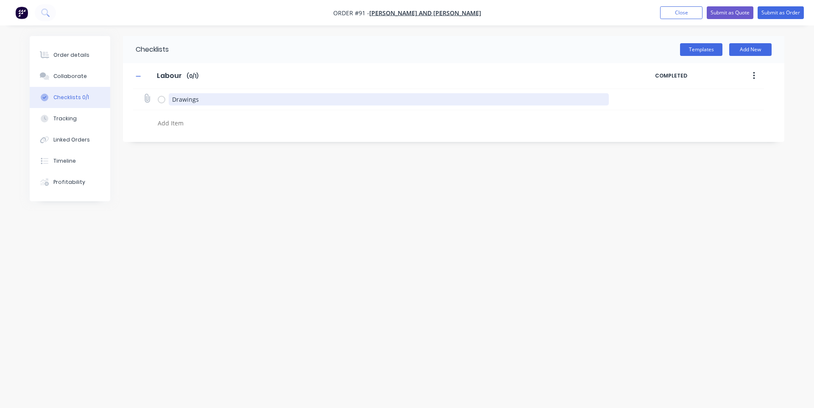
click at [228, 97] on textarea "Drawings" at bounding box center [389, 99] width 441 height 12
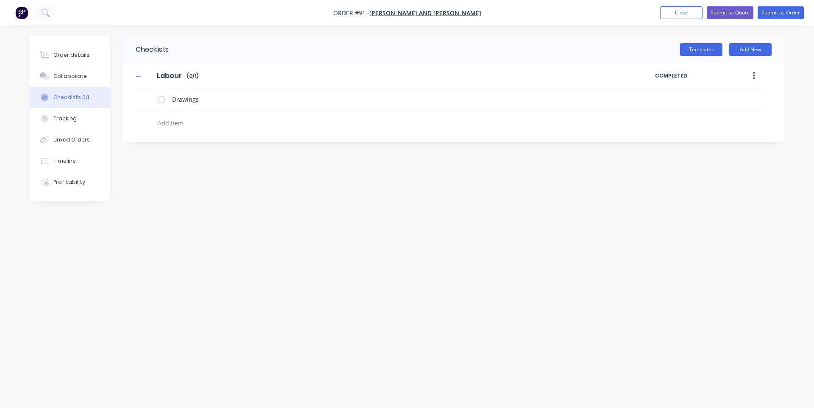
click at [267, 175] on div "Checklists Templates Add New Labour Labour Enter Checklist name ( 0 / 1 ) COMPL…" at bounding box center [407, 188] width 755 height 304
click at [71, 58] on div "Order details" at bounding box center [71, 55] width 36 height 8
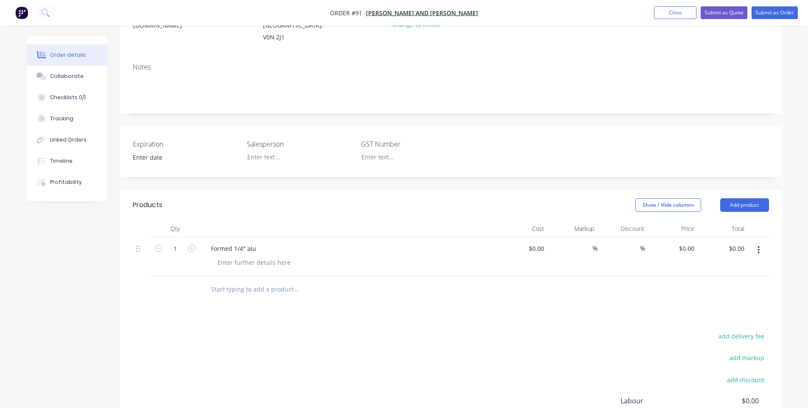
scroll to position [223, 0]
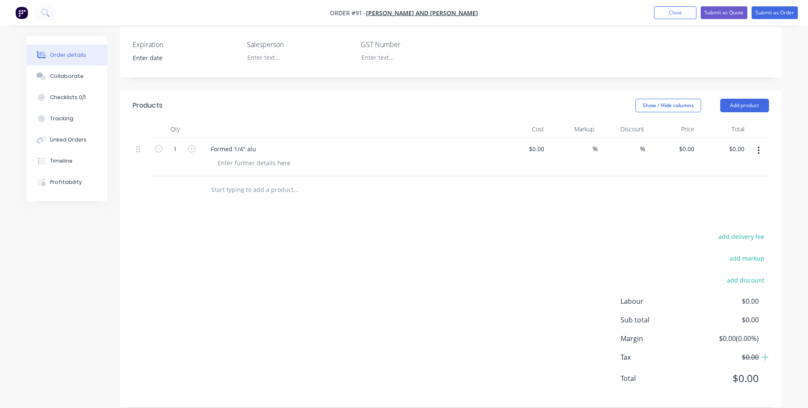
click at [258, 181] on input "text" at bounding box center [296, 189] width 170 height 17
click at [301, 121] on div at bounding box center [349, 129] width 297 height 17
click at [410, 231] on div "add delivery fee add markup add discount Labour $0.00 Sub total $0.00 Margin $0…" at bounding box center [451, 313] width 636 height 164
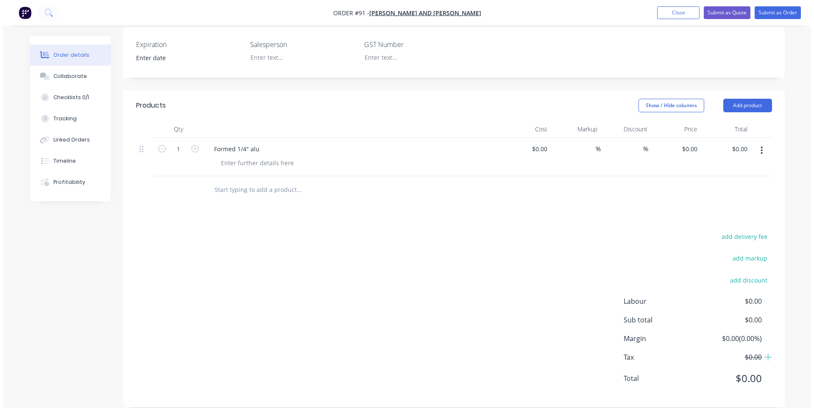
scroll to position [0, 0]
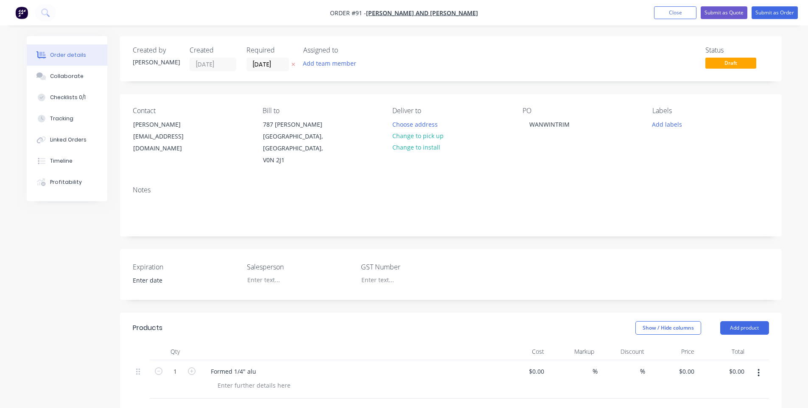
click at [413, 20] on nav "Order #91 - [PERSON_NAME] and [PERSON_NAME] Add product Close Submit as Quote S…" at bounding box center [404, 12] width 808 height 25
click at [413, 11] on button "Close" at bounding box center [675, 12] width 42 height 13
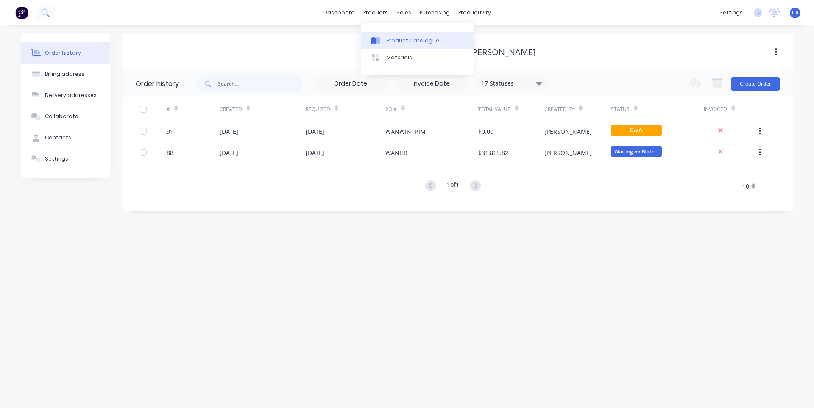
click at [393, 46] on link "Product Catalogue" at bounding box center [417, 40] width 112 height 17
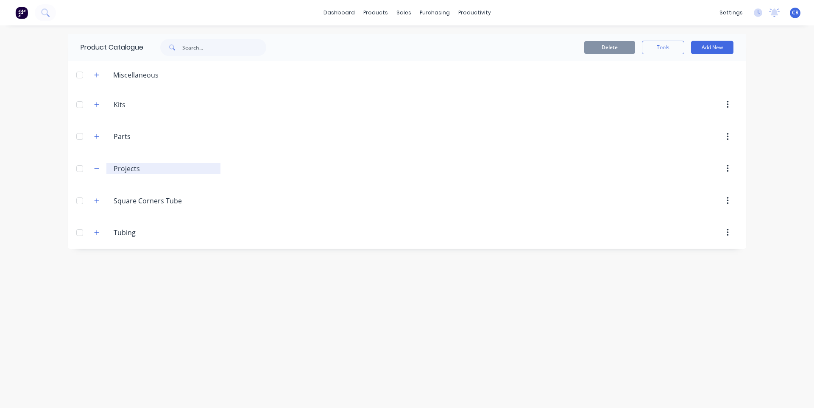
click at [148, 165] on input "Projects" at bounding box center [164, 169] width 100 height 10
click at [394, 167] on div at bounding box center [479, 168] width 517 height 15
click at [214, 180] on header "Projects Projects" at bounding box center [407, 169] width 678 height 32
click at [413, 46] on button "Add New" at bounding box center [712, 48] width 42 height 14
click at [413, 106] on div "Product Kit" at bounding box center [693, 103] width 65 height 12
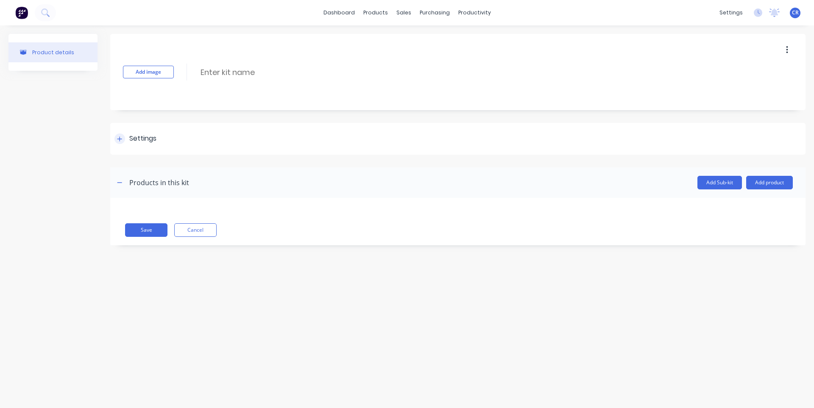
click at [135, 142] on div "Settings" at bounding box center [142, 139] width 27 height 11
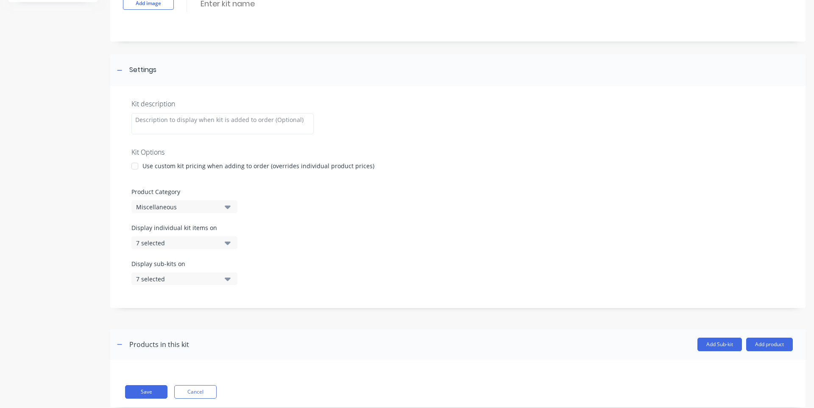
scroll to position [89, 0]
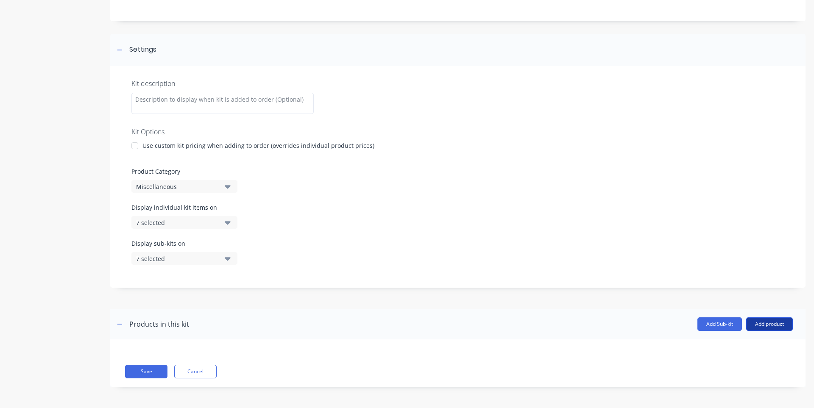
click at [413, 326] on button "Add product" at bounding box center [769, 325] width 47 height 14
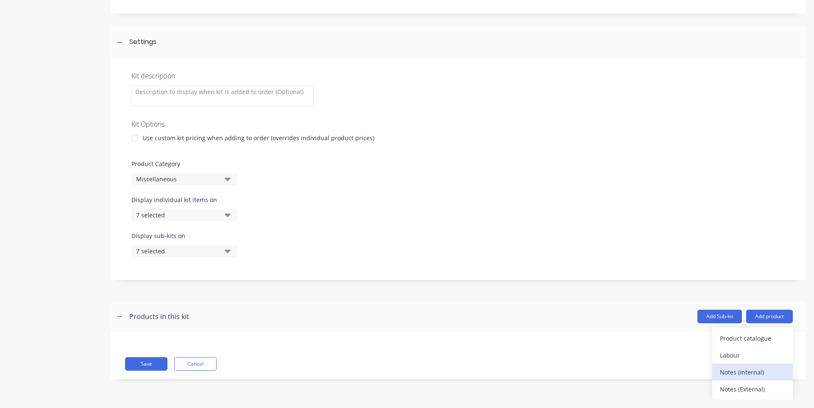
click at [413, 374] on div "Notes (Internal)" at bounding box center [752, 372] width 65 height 12
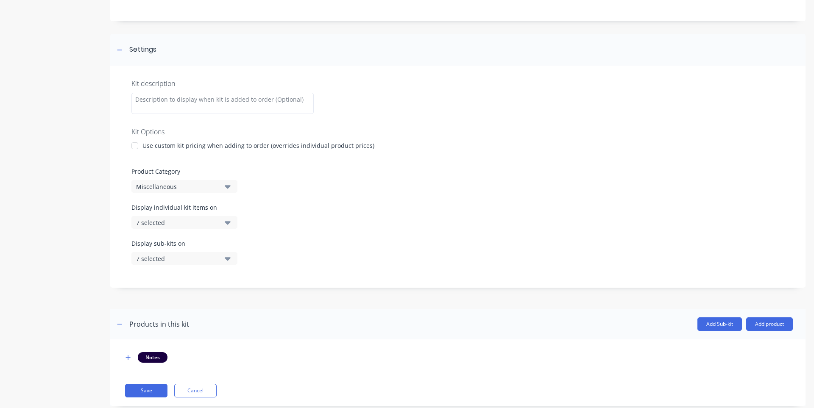
scroll to position [108, 0]
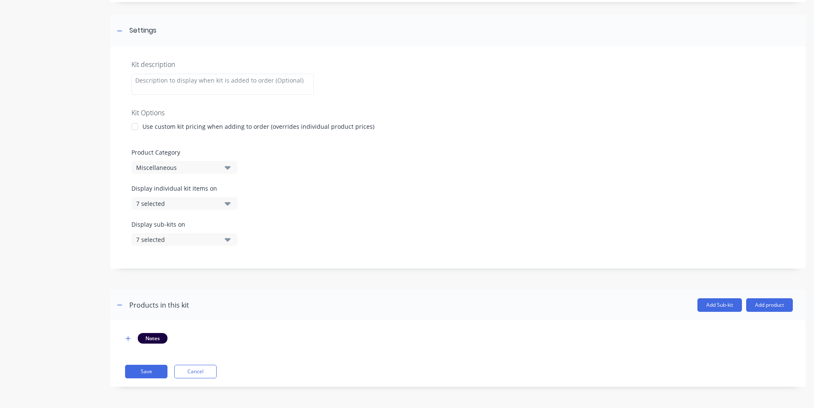
click at [180, 337] on div "Notes" at bounding box center [458, 338] width 670 height 11
click at [133, 336] on div at bounding box center [128, 338] width 11 height 11
click at [132, 338] on button "button" at bounding box center [128, 338] width 11 height 11
click at [128, 341] on icon "button" at bounding box center [128, 339] width 5 height 6
click at [131, 338] on button "button" at bounding box center [128, 338] width 11 height 11
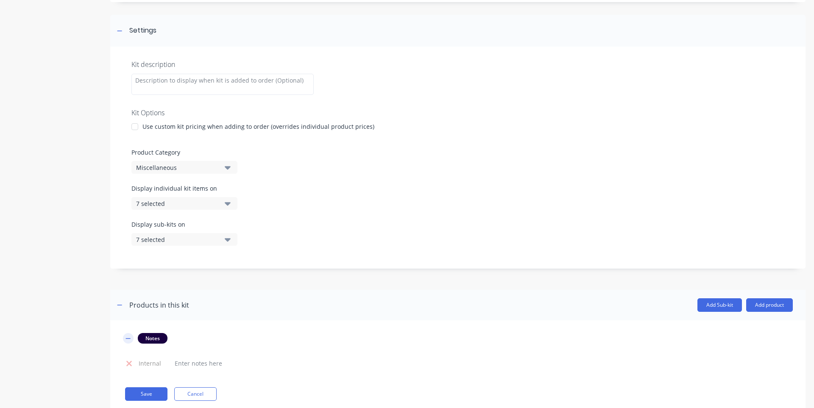
click at [132, 338] on button "button" at bounding box center [128, 338] width 11 height 11
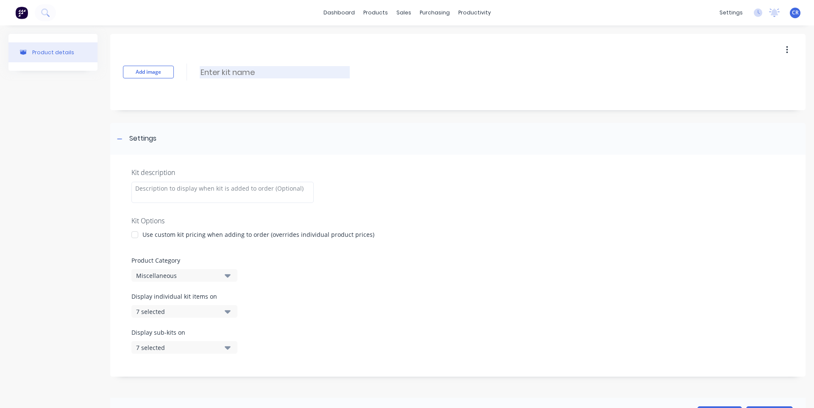
click at [244, 69] on input at bounding box center [275, 72] width 150 height 12
type input "WANWINTRIM"
drag, startPoint x: 315, startPoint y: 80, endPoint x: 311, endPoint y: 88, distance: 8.7
click at [308, 81] on div "Add image WANWINTRIM WANWINTRIM Enter kit name" at bounding box center [457, 72] width 695 height 76
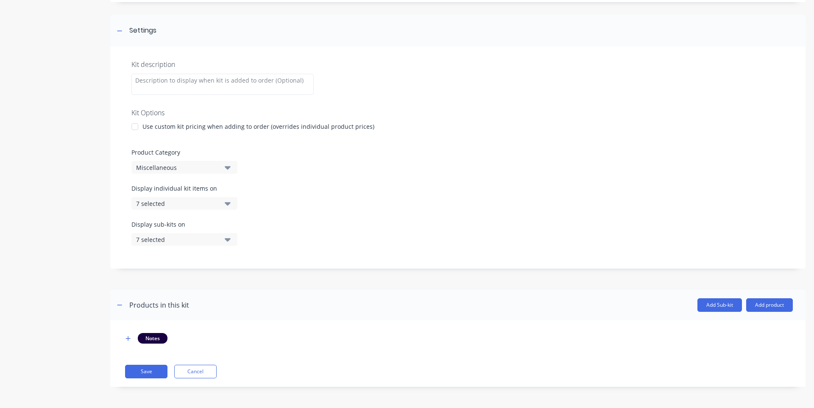
click at [220, 243] on button "7 selected" at bounding box center [184, 239] width 106 height 13
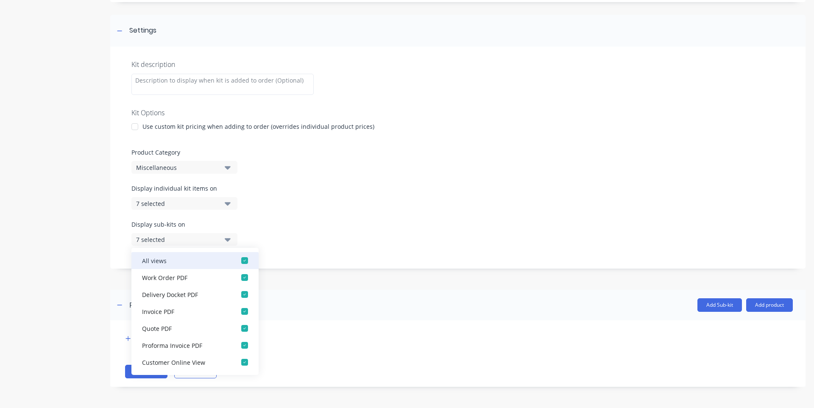
click at [240, 261] on div "button" at bounding box center [244, 260] width 17 height 17
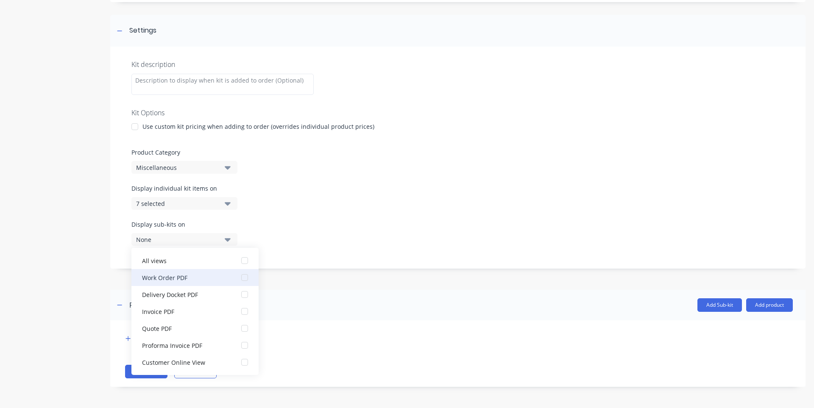
click at [243, 281] on div "button" at bounding box center [244, 277] width 17 height 17
drag, startPoint x: 334, startPoint y: 232, endPoint x: 314, endPoint y: 221, distance: 22.9
click at [333, 232] on div "Display sub-kits on 1 selected" at bounding box center [457, 238] width 653 height 36
click at [232, 198] on button "7 selected" at bounding box center [184, 203] width 106 height 13
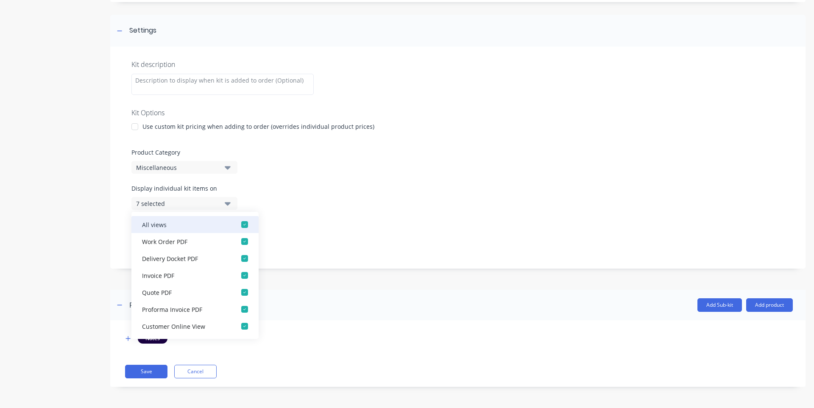
click at [237, 222] on div "button" at bounding box center [244, 224] width 17 height 17
click at [238, 243] on div "button" at bounding box center [244, 241] width 17 height 17
click at [413, 250] on div "Display sub-kits on 1 selected" at bounding box center [457, 238] width 653 height 36
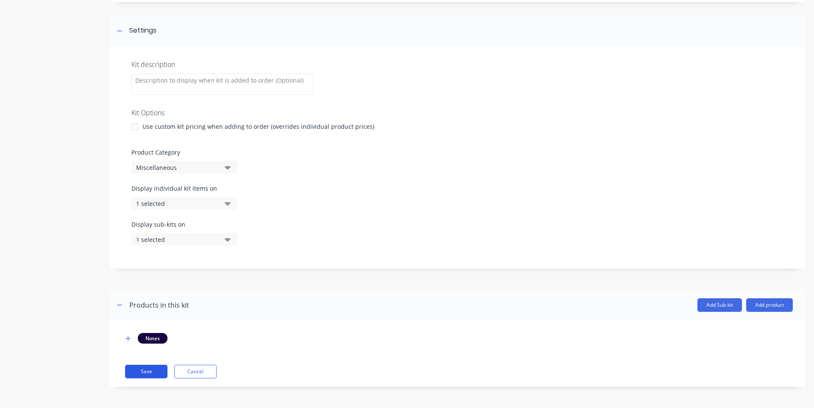
click at [139, 377] on button "Save" at bounding box center [146, 372] width 42 height 14
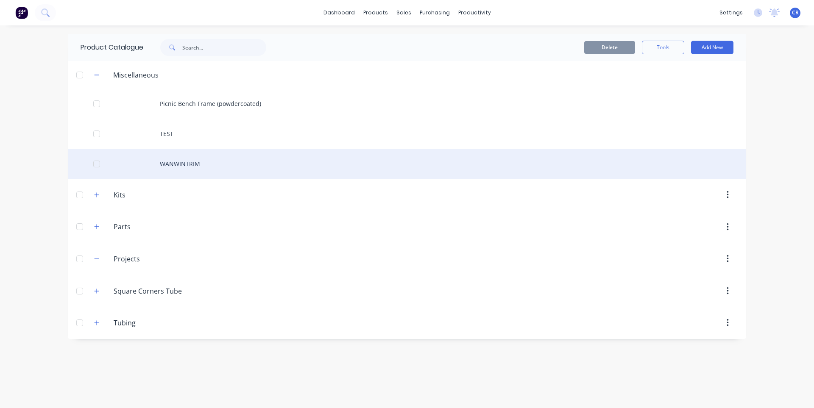
click at [413, 165] on div "WANWINTRIM" at bounding box center [407, 164] width 678 height 30
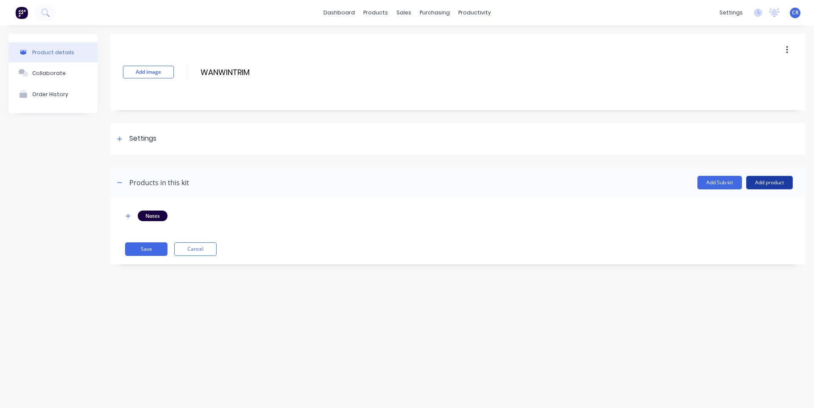
click at [413, 187] on button "Add product" at bounding box center [769, 183] width 47 height 14
click at [413, 210] on div "Product catalogue" at bounding box center [752, 204] width 65 height 12
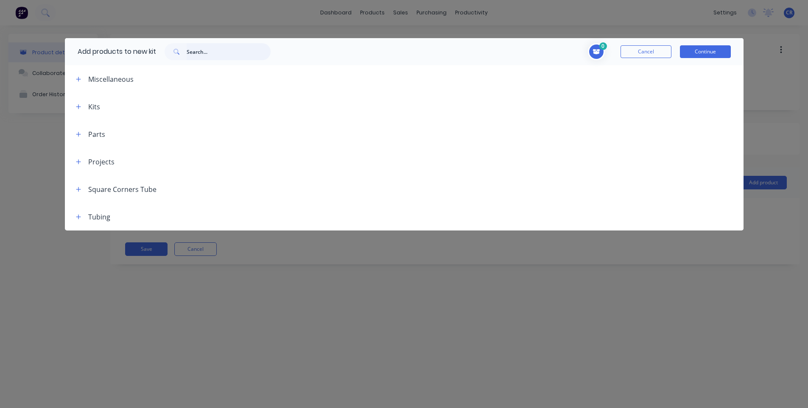
click at [213, 56] on input "text" at bounding box center [229, 51] width 84 height 17
click at [413, 51] on button "Cancel" at bounding box center [645, 51] width 51 height 13
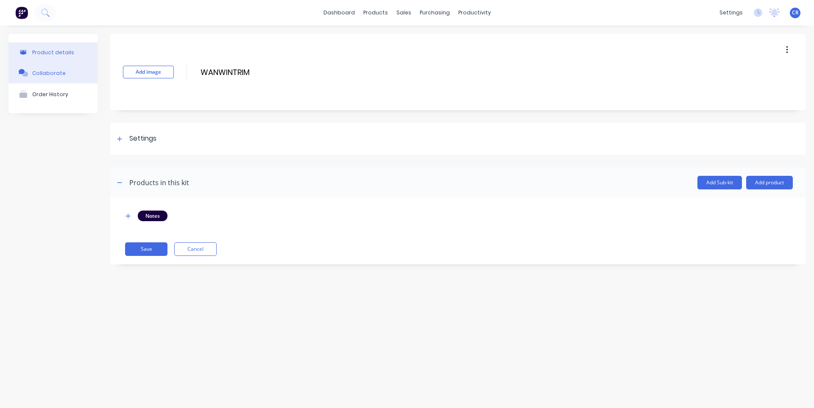
click at [40, 75] on div "Collaborate" at bounding box center [48, 73] width 33 height 6
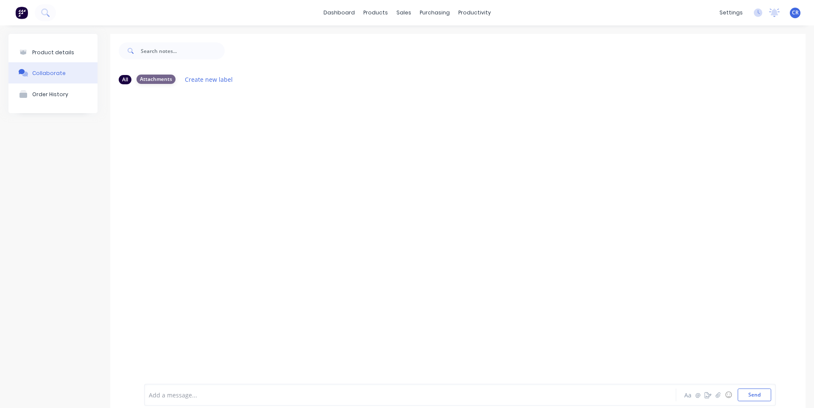
click at [154, 78] on div "Attachments" at bounding box center [156, 79] width 39 height 9
click at [126, 81] on div "All" at bounding box center [125, 79] width 13 height 9
click at [221, 161] on div at bounding box center [457, 231] width 695 height 280
click at [383, 141] on div at bounding box center [457, 231] width 695 height 280
click at [319, 137] on div at bounding box center [457, 231] width 695 height 280
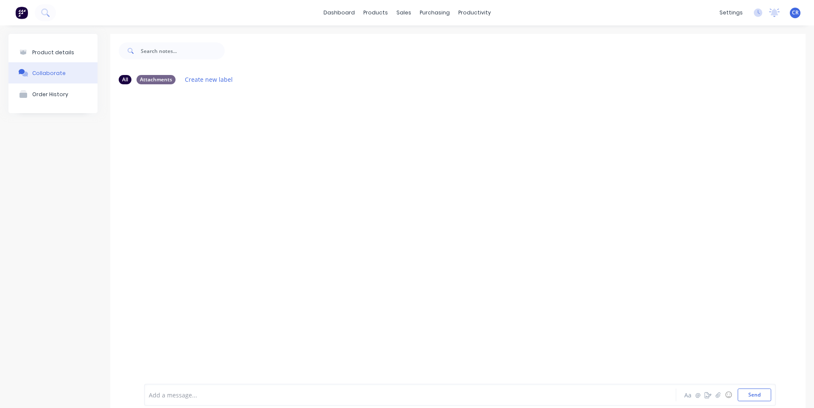
click at [413, 16] on div "dashboard products sales purchasing productivity dashboard products Product Cat…" at bounding box center [407, 12] width 814 height 25
click at [413, 54] on div "Customers" at bounding box center [430, 58] width 31 height 8
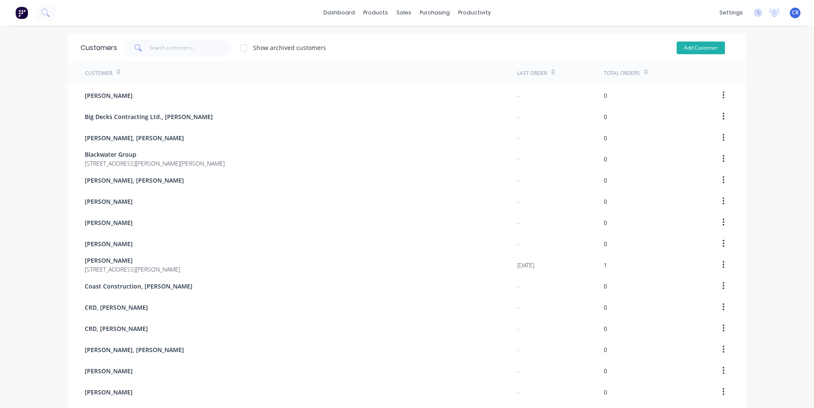
click at [413, 50] on button "Add Customer" at bounding box center [701, 48] width 48 height 13
select select "CA"
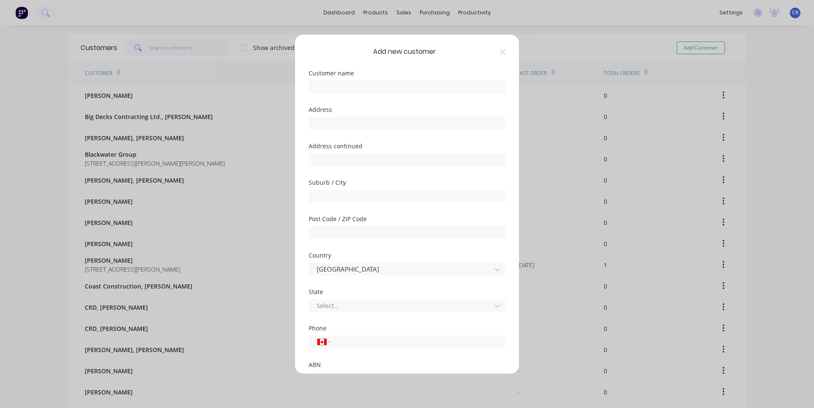
click at [413, 55] on div "Add new customer Customer name Address Address continued Suburb / City Post Cod…" at bounding box center [407, 204] width 224 height 339
click at [413, 52] on icon at bounding box center [502, 51] width 5 height 7
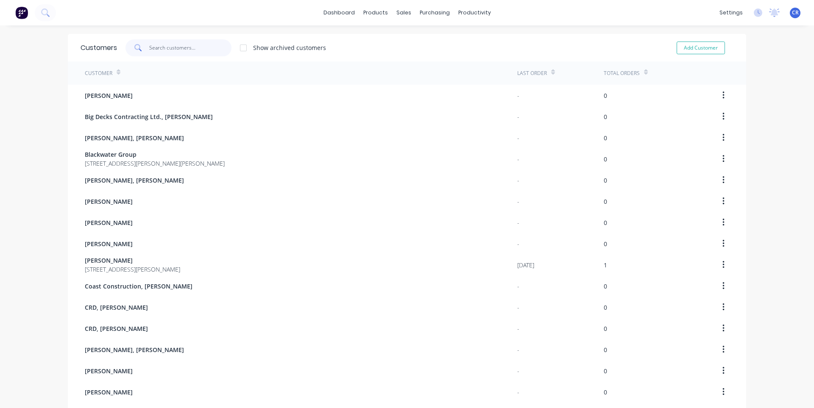
click at [182, 49] on input "text" at bounding box center [190, 47] width 83 height 17
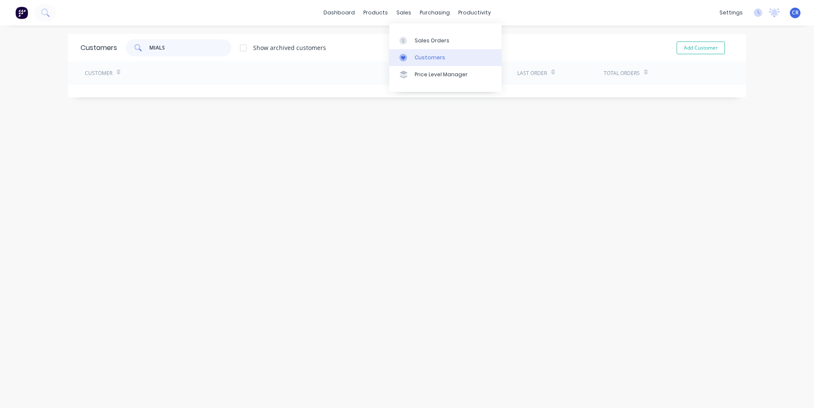
type input "MIALS"
click at [413, 56] on div "Customers" at bounding box center [430, 58] width 31 height 8
click at [413, 58] on div "Customers" at bounding box center [430, 58] width 31 height 8
click at [413, 45] on button "Add Customer" at bounding box center [701, 48] width 48 height 13
select select "CA"
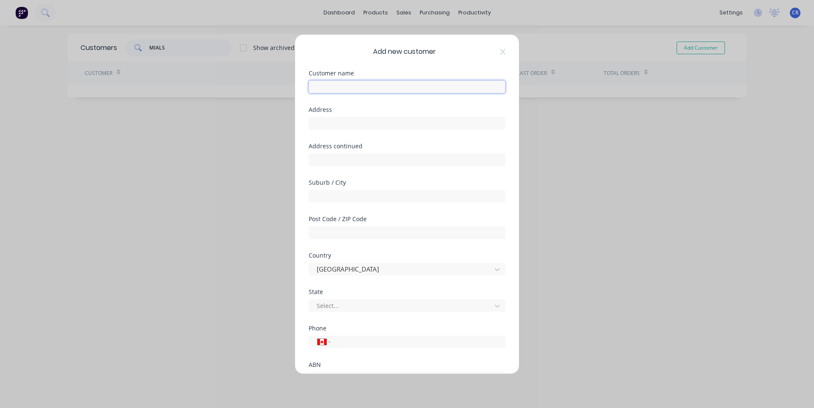
click at [378, 88] on input "text" at bounding box center [407, 87] width 197 height 13
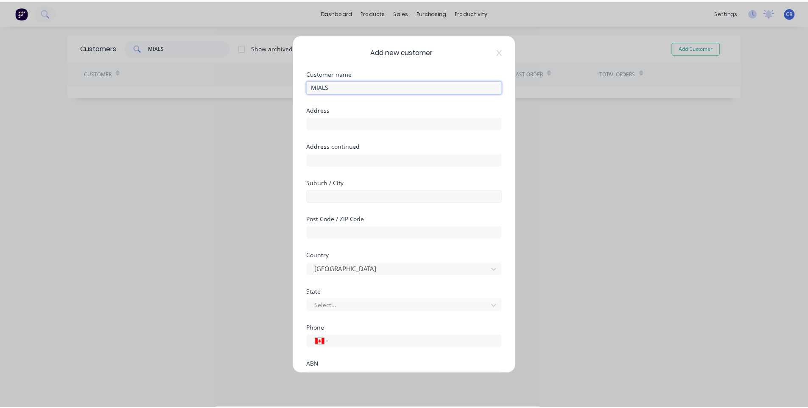
scroll to position [64, 0]
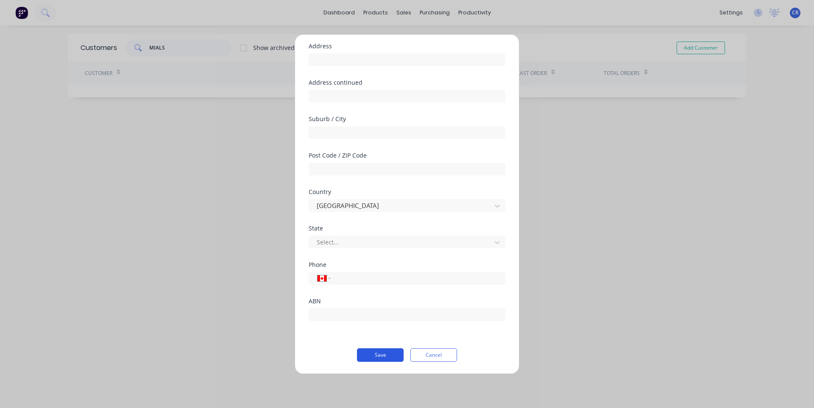
type input "MIALS"
click at [377, 357] on button "Save" at bounding box center [380, 356] width 47 height 14
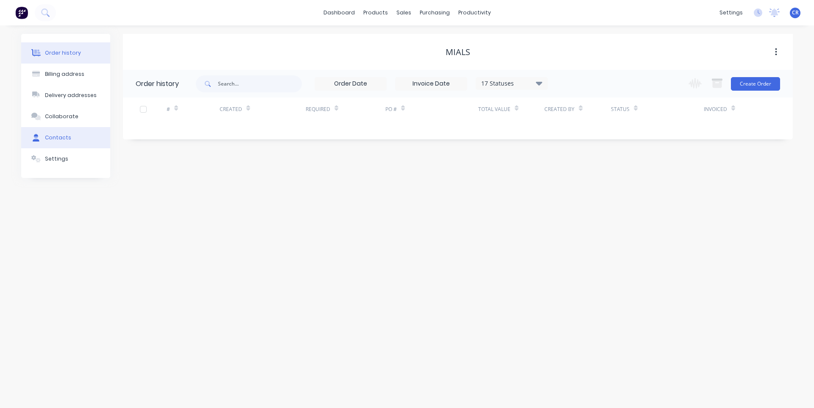
click at [66, 135] on div "Contacts" at bounding box center [58, 138] width 26 height 8
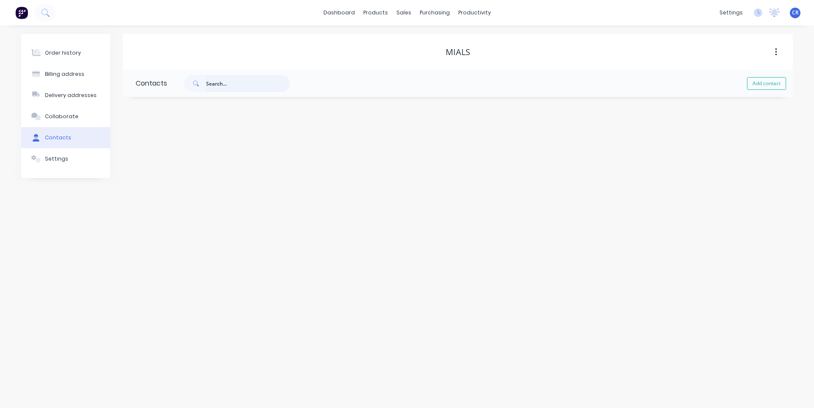
click at [246, 87] on input "text" at bounding box center [248, 83] width 84 height 17
click at [413, 84] on button "Add contact" at bounding box center [766, 83] width 39 height 13
select select "CA"
click at [189, 143] on input "text" at bounding box center [205, 146] width 139 height 13
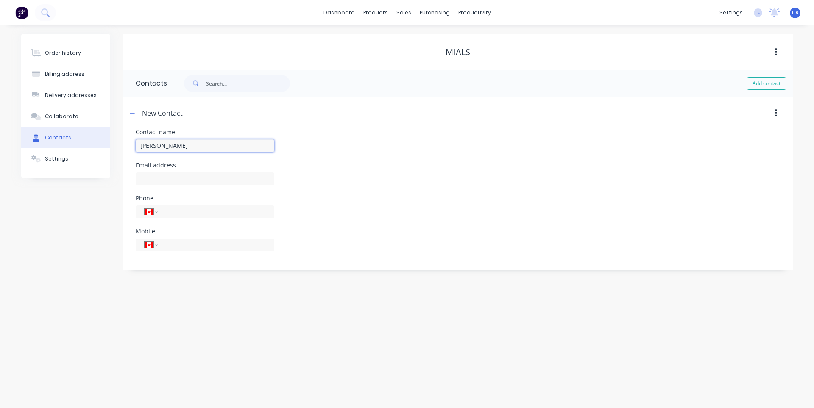
type input "[PERSON_NAME]"
select select "CA"
drag, startPoint x: 184, startPoint y: 144, endPoint x: 191, endPoint y: 148, distance: 8.2
click at [185, 144] on input "[PERSON_NAME]" at bounding box center [205, 146] width 139 height 13
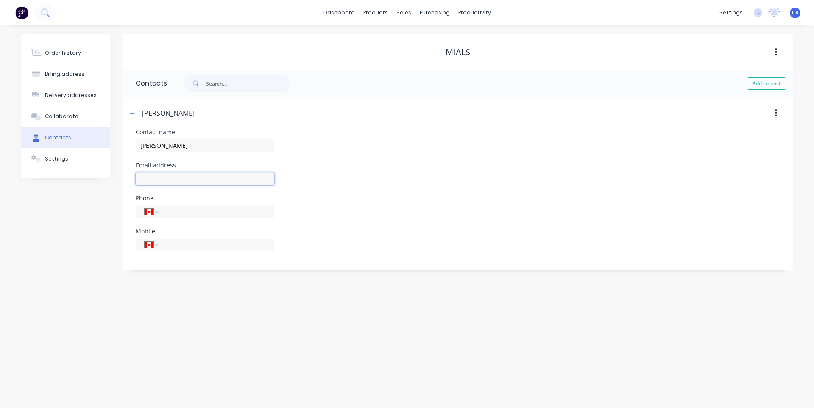
click at [207, 182] on input "text" at bounding box center [205, 179] width 139 height 13
drag, startPoint x: 389, startPoint y: 176, endPoint x: 377, endPoint y: 181, distance: 13.2
click at [389, 176] on div "Email address" at bounding box center [458, 178] width 645 height 33
click at [221, 208] on input "tel" at bounding box center [215, 212] width 102 height 10
type input "4"
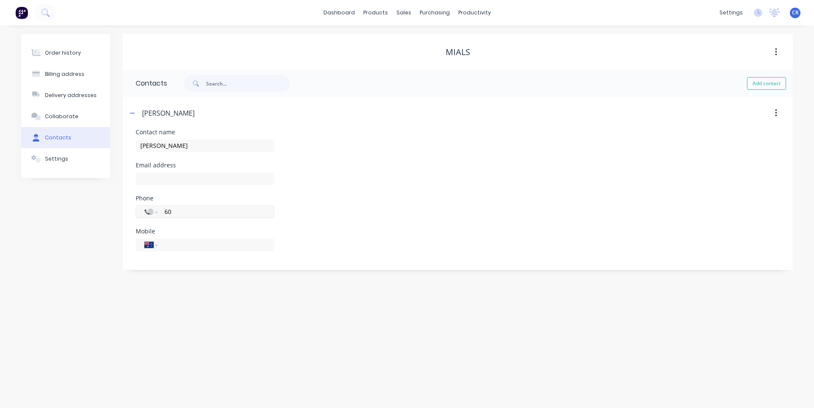
type input "4"
type input "+1"
click at [197, 248] on input "tel" at bounding box center [215, 245] width 102 height 10
type input "[PHONE_NUMBER]"
click at [392, 126] on header "[PERSON_NAME]" at bounding box center [458, 113] width 670 height 32
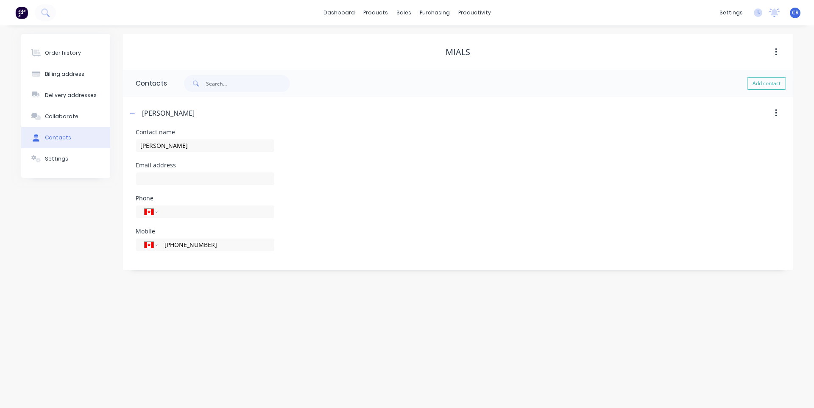
click at [413, 196] on div "Phone International [GEOGRAPHIC_DATA] [GEOGRAPHIC_DATA] [GEOGRAPHIC_DATA] [GEOG…" at bounding box center [458, 211] width 645 height 33
click at [67, 53] on div "Order history" at bounding box center [63, 53] width 36 height 8
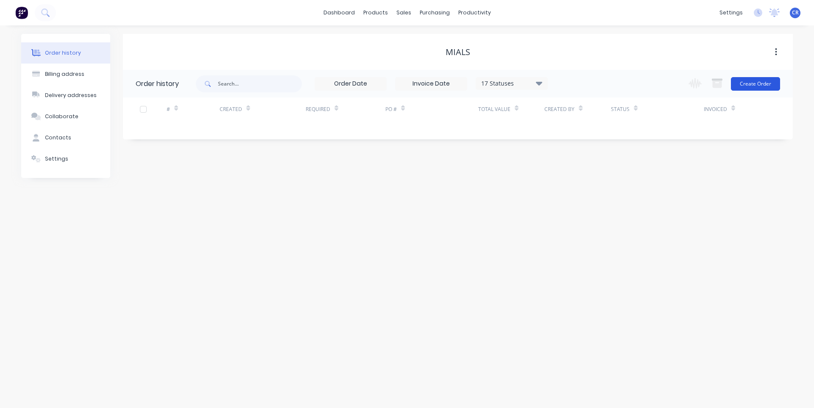
click at [413, 90] on button "Create Order" at bounding box center [755, 84] width 49 height 14
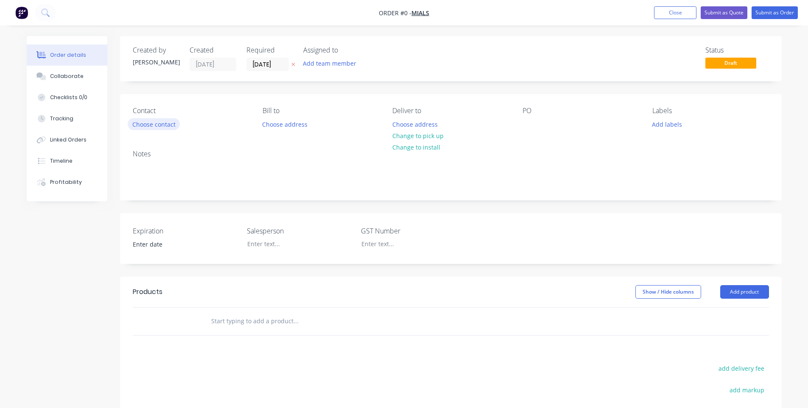
drag, startPoint x: 167, startPoint y: 116, endPoint x: 171, endPoint y: 126, distance: 11.2
click at [167, 116] on div "Contact Choose contact" at bounding box center [191, 119] width 116 height 24
click at [172, 126] on button "Choose contact" at bounding box center [154, 123] width 52 height 11
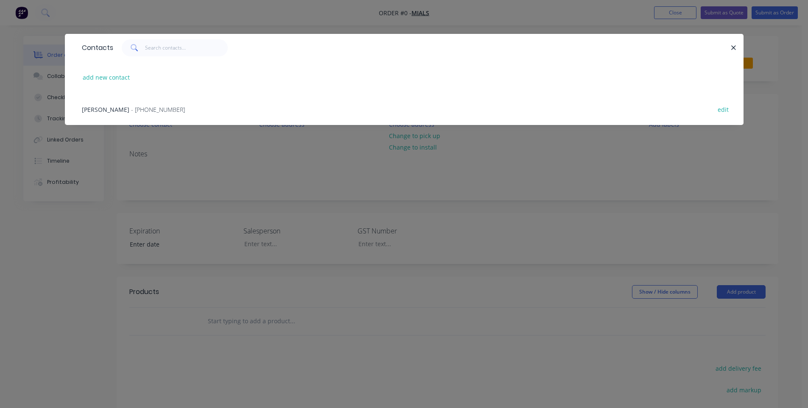
click at [88, 110] on span "[PERSON_NAME]" at bounding box center [105, 110] width 47 height 8
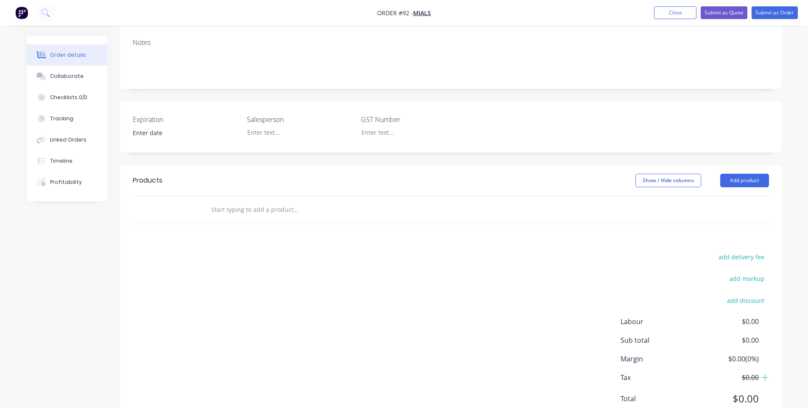
scroll to position [159, 0]
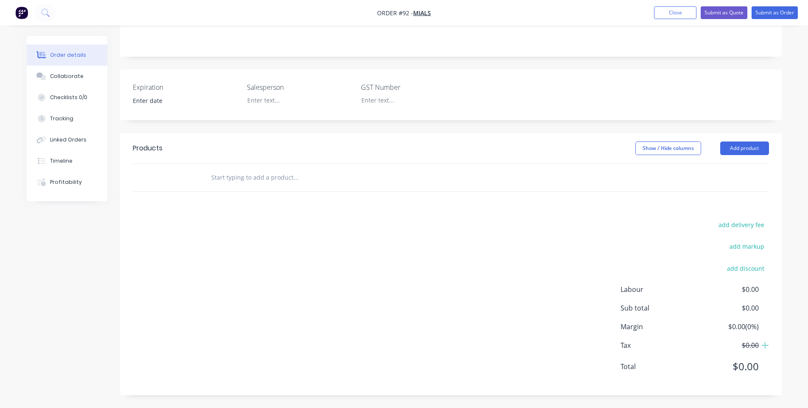
click at [270, 180] on input "text" at bounding box center [296, 177] width 170 height 17
click at [304, 178] on input "text" at bounding box center [296, 177] width 170 height 17
type input "L"
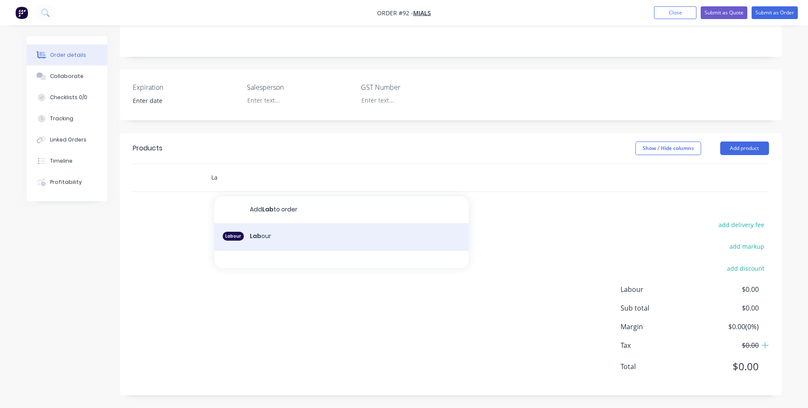
type input "L"
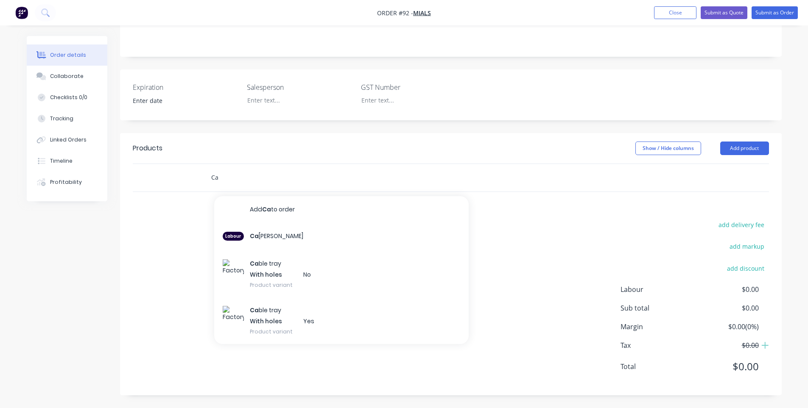
drag, startPoint x: 250, startPoint y: 177, endPoint x: 118, endPoint y: 165, distance: 132.0
click at [118, 165] on div "Order details Collaborate Checklists 0/0 Tracking Linked Orders Timeline Profit…" at bounding box center [404, 142] width 772 height 531
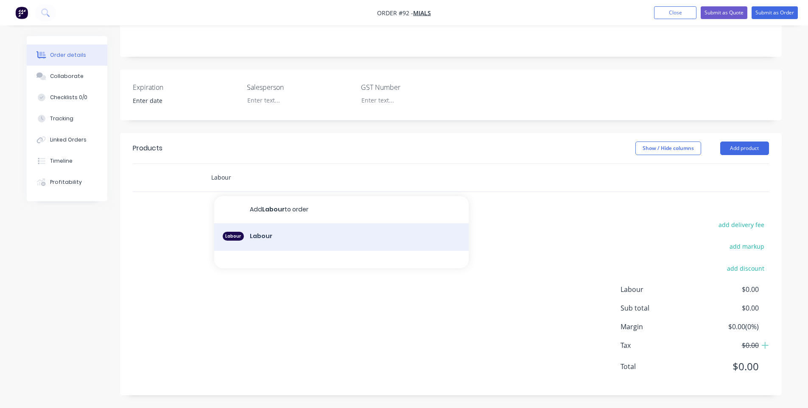
type input "Labour"
click at [259, 244] on div "Labour Labour" at bounding box center [341, 237] width 254 height 28
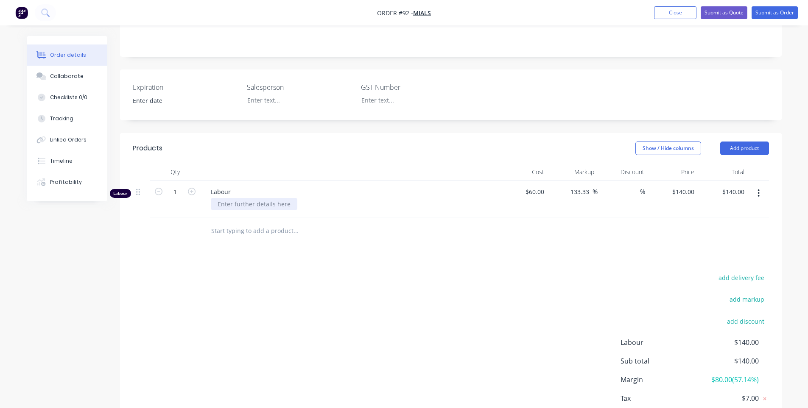
click at [275, 204] on div at bounding box center [254, 204] width 87 height 12
click at [295, 276] on div "add delivery fee add markup add discount Labour $140.00 Sub total $140.00 Margi…" at bounding box center [451, 354] width 636 height 164
click at [71, 80] on button "Collaborate" at bounding box center [67, 76] width 81 height 21
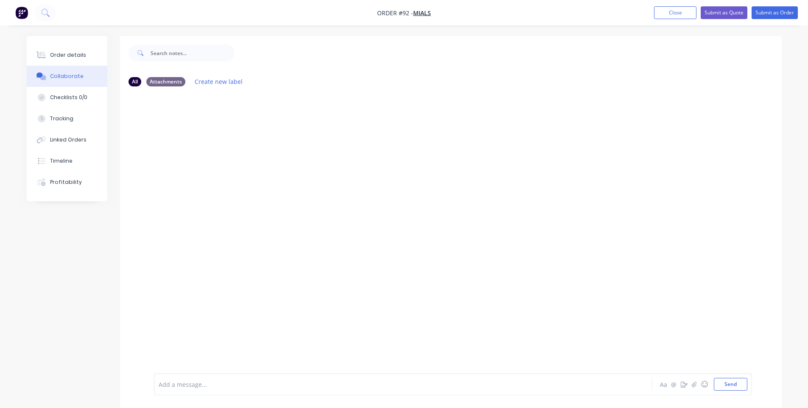
click at [223, 380] on div "Add a message..." at bounding box center [379, 384] width 441 height 13
click at [413, 383] on button "Send" at bounding box center [730, 384] width 33 height 13
click at [235, 133] on div "Labels Edit Delete" at bounding box center [234, 136] width 5 height 12
click at [231, 135] on div "(2) 6X2 ft windows (2) 36x9 inch transoms (1) 72x9 inch ​transoms Labels Edit D…" at bounding box center [286, 136] width 265 height 34
click at [234, 135] on icon "button" at bounding box center [233, 136] width 3 height 10
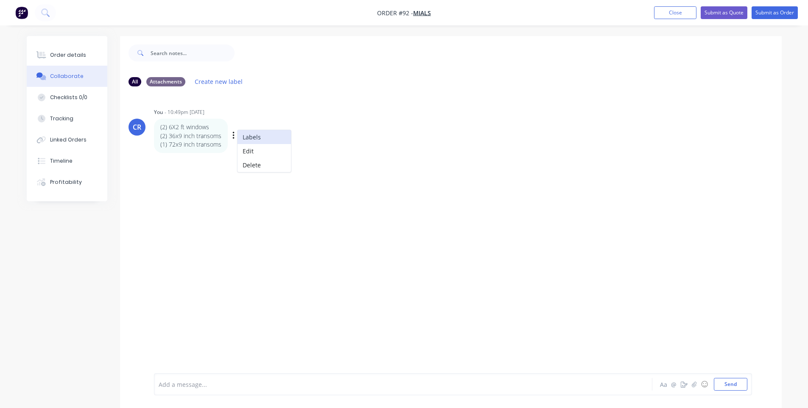
click at [243, 135] on button "Labels" at bounding box center [263, 137] width 53 height 14
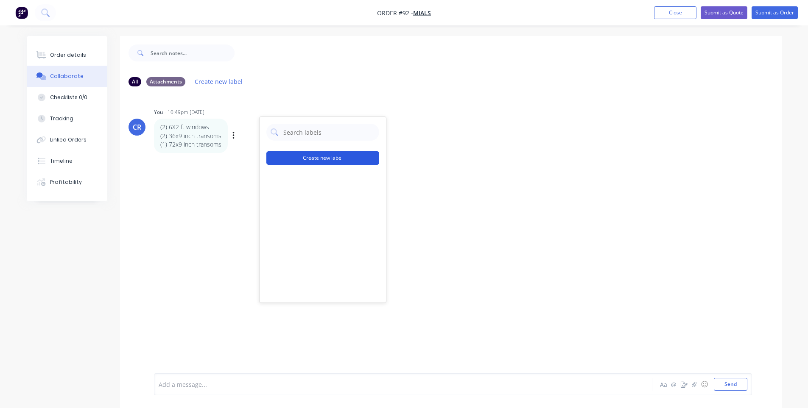
click at [333, 155] on button "Create new label" at bounding box center [322, 158] width 113 height 14
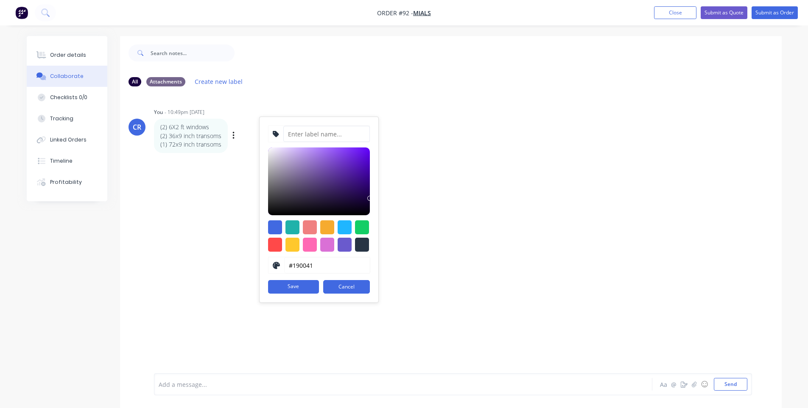
click at [330, 129] on input at bounding box center [326, 134] width 87 height 16
click at [413, 156] on div "CR You - 10:49pm [DATE] #190041 hex #190041 Save Cancel (2) 6X2 ft windows (2) …" at bounding box center [451, 233] width 662 height 280
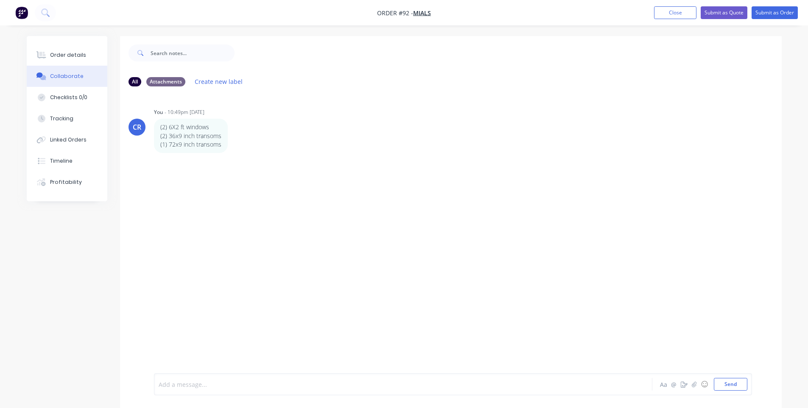
click at [204, 380] on div at bounding box center [379, 384] width 441 height 9
click at [64, 97] on div "Checklists 0/0" at bounding box center [68, 98] width 37 height 8
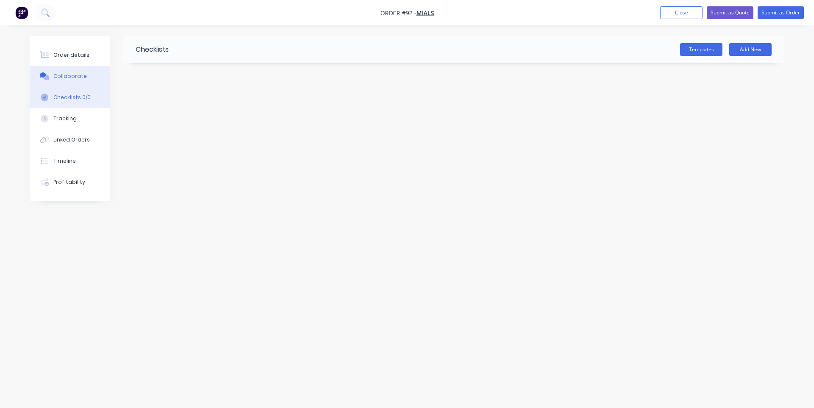
click at [81, 76] on div "Collaborate" at bounding box center [69, 77] width 33 height 8
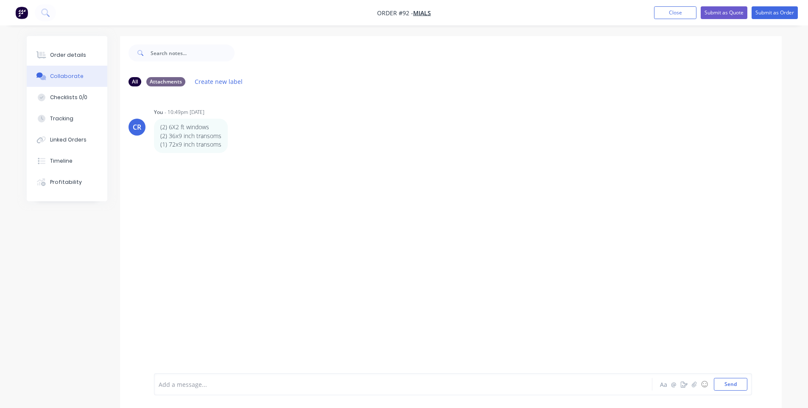
click at [209, 379] on div "Add a message..." at bounding box center [379, 384] width 441 height 13
drag, startPoint x: 213, startPoint y: 383, endPoint x: 194, endPoint y: 385, distance: 19.6
click at [194, 385] on div "Will they fur out" at bounding box center [379, 384] width 441 height 9
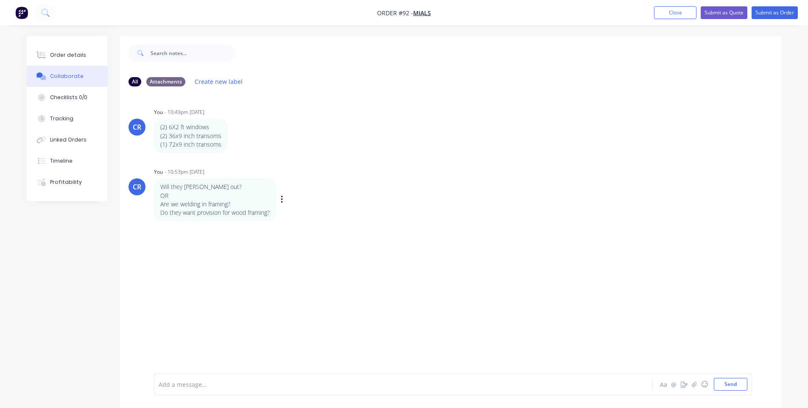
click at [284, 201] on div "Labels Edit Delete" at bounding box center [282, 200] width 5 height 12
click at [284, 201] on button "button" at bounding box center [281, 200] width 3 height 12
click at [309, 215] on button "Edit" at bounding box center [312, 215] width 53 height 14
click at [273, 387] on span "Do they want provision for wood framing?" at bounding box center [218, 386] width 119 height 8
drag, startPoint x: 324, startPoint y: 389, endPoint x: 339, endPoint y: 387, distance: 14.5
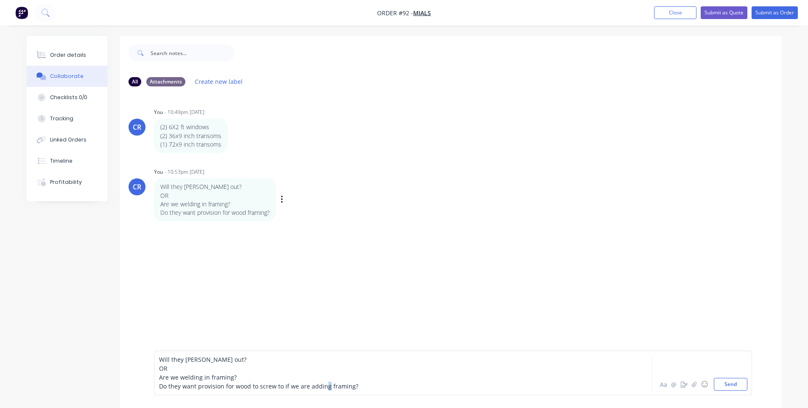
click at [325, 388] on span "Do they want provision for wood to screw to if we are adding framing?" at bounding box center [258, 386] width 199 height 8
click at [413, 381] on button "Send" at bounding box center [730, 384] width 33 height 13
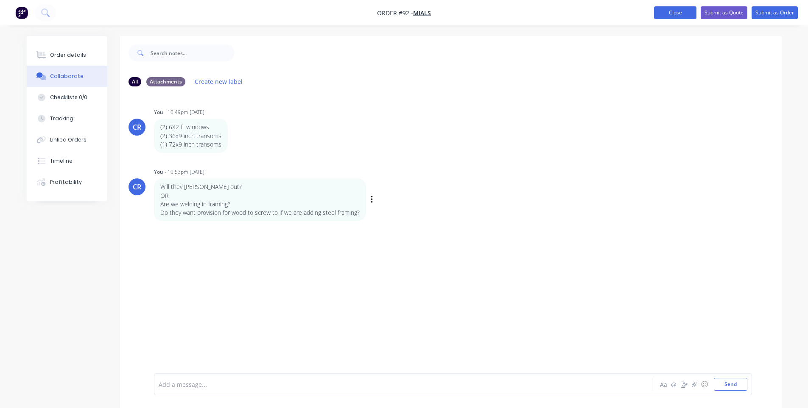
click at [413, 14] on button "Close" at bounding box center [675, 12] width 42 height 13
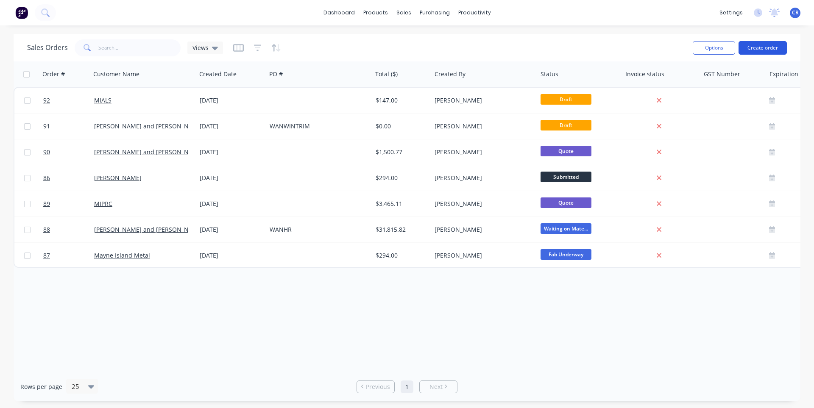
click at [413, 51] on button "Create order" at bounding box center [763, 48] width 48 height 14
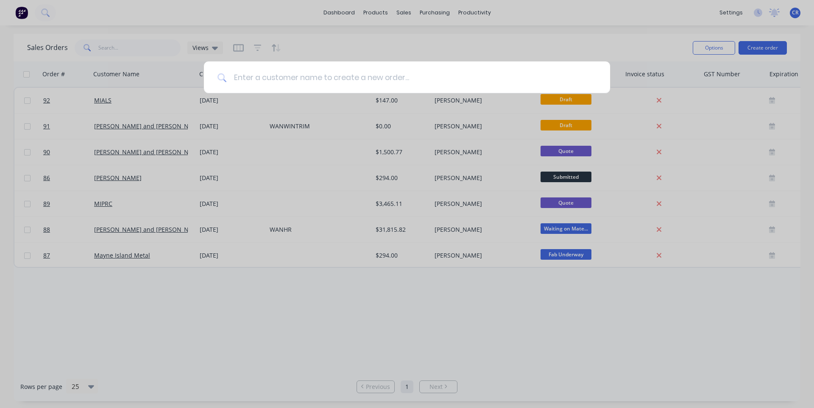
type input "C"
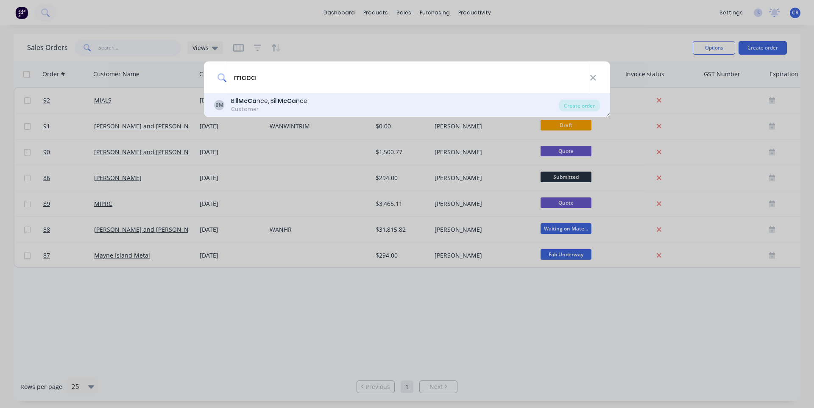
type input "mcca"
click at [307, 106] on div "Customer" at bounding box center [269, 110] width 76 height 8
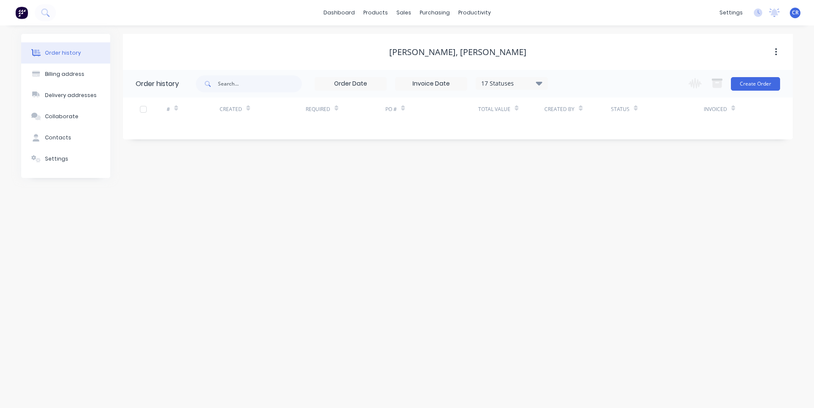
click at [413, 54] on div "[PERSON_NAME], [PERSON_NAME]" at bounding box center [457, 52] width 137 height 10
click at [413, 56] on button "button" at bounding box center [776, 52] width 20 height 15
click at [413, 59] on div "[PERSON_NAME], [PERSON_NAME] Archive" at bounding box center [458, 52] width 670 height 15
click at [413, 50] on div "[PERSON_NAME], [PERSON_NAME]" at bounding box center [457, 52] width 137 height 10
click at [57, 162] on div "Settings" at bounding box center [56, 159] width 23 height 8
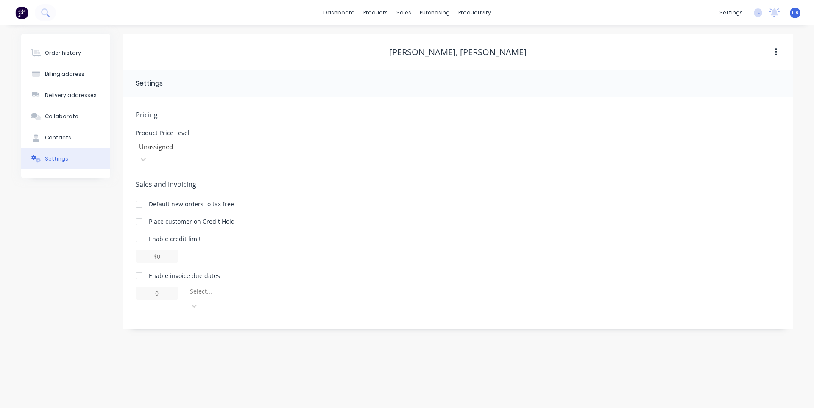
drag, startPoint x: 484, startPoint y: 45, endPoint x: 494, endPoint y: 51, distance: 11.3
click at [413, 45] on div "[PERSON_NAME], [PERSON_NAME]" at bounding box center [458, 52] width 670 height 15
click at [413, 51] on div "[PERSON_NAME], [PERSON_NAME]" at bounding box center [457, 52] width 137 height 10
click at [413, 50] on div "[PERSON_NAME], [PERSON_NAME]" at bounding box center [458, 52] width 670 height 10
click at [413, 51] on button "button" at bounding box center [776, 52] width 20 height 15
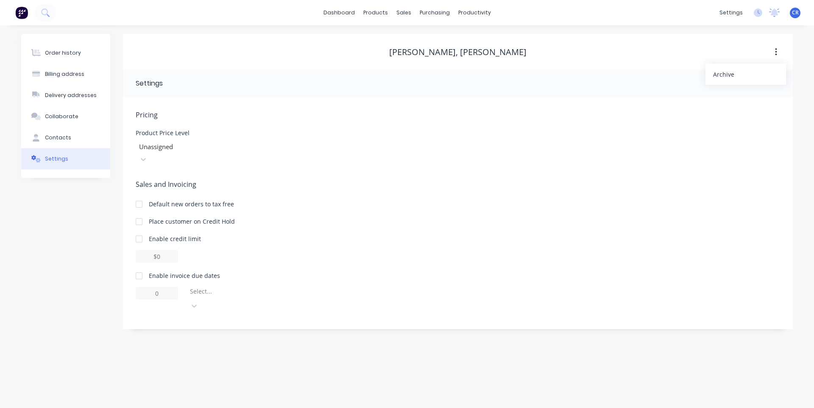
click at [413, 51] on button "button" at bounding box center [776, 52] width 20 height 15
drag, startPoint x: 517, startPoint y: 55, endPoint x: 445, endPoint y: 59, distance: 72.6
click at [413, 59] on div "[PERSON_NAME], [PERSON_NAME]" at bounding box center [458, 52] width 670 height 15
click at [413, 58] on div "[PERSON_NAME], [PERSON_NAME]" at bounding box center [458, 52] width 670 height 15
click at [413, 45] on div "[PERSON_NAME], [PERSON_NAME]" at bounding box center [458, 52] width 670 height 15
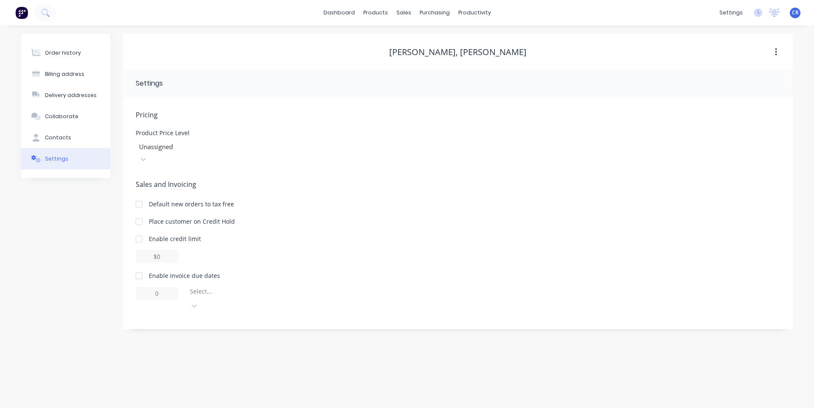
click at [413, 52] on div "[PERSON_NAME], [PERSON_NAME]" at bounding box center [457, 52] width 137 height 10
click at [78, 147] on button "Contacts" at bounding box center [65, 137] width 89 height 21
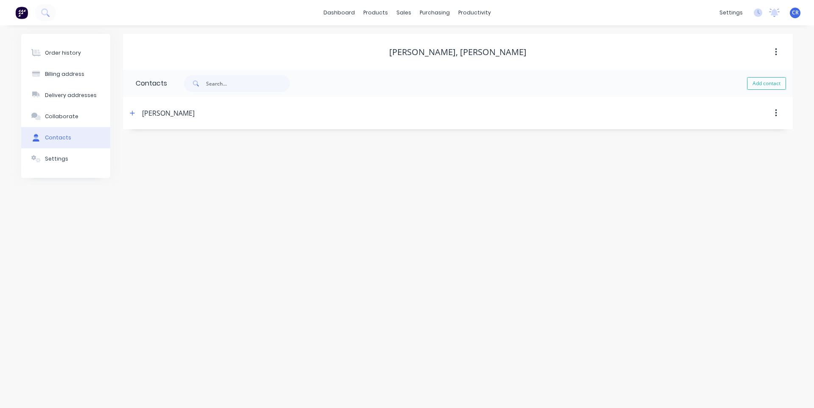
click at [413, 53] on button "button" at bounding box center [776, 52] width 20 height 15
click at [49, 60] on button "Order history" at bounding box center [65, 52] width 89 height 21
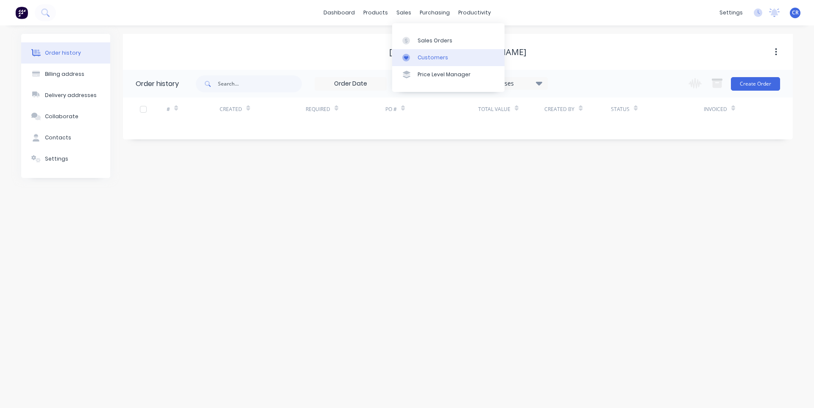
click at [413, 62] on link "Customers" at bounding box center [448, 57] width 112 height 17
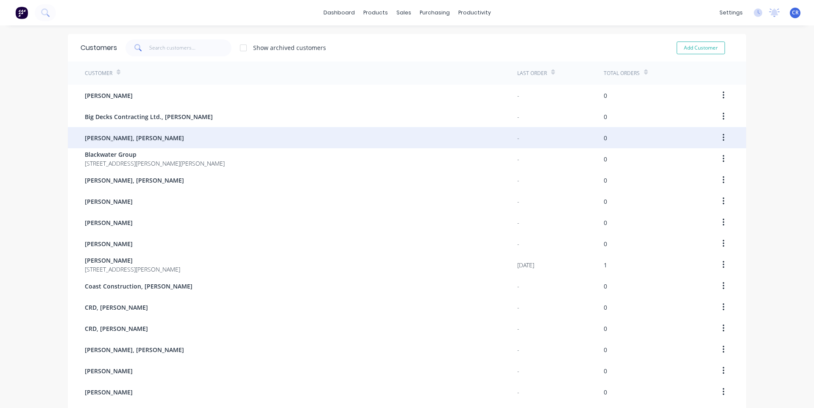
click at [413, 140] on button "button" at bounding box center [724, 137] width 20 height 15
click at [136, 137] on span "[PERSON_NAME], [PERSON_NAME]" at bounding box center [134, 138] width 99 height 9
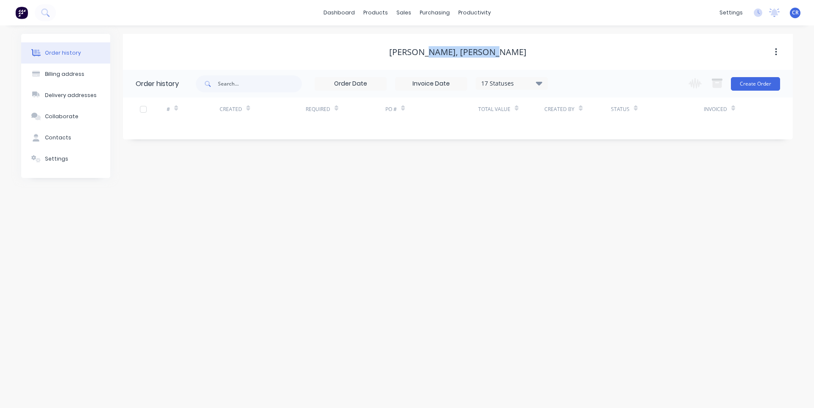
drag, startPoint x: 504, startPoint y: 56, endPoint x: 435, endPoint y: 56, distance: 69.1
click at [413, 56] on div "[PERSON_NAME], [PERSON_NAME]" at bounding box center [457, 52] width 137 height 10
click at [385, 162] on div "[PERSON_NAME], [PERSON_NAME] Order history 17 Statuses Invoice Status Invoiced …" at bounding box center [458, 106] width 670 height 144
click at [78, 78] on button "Billing address" at bounding box center [65, 74] width 89 height 21
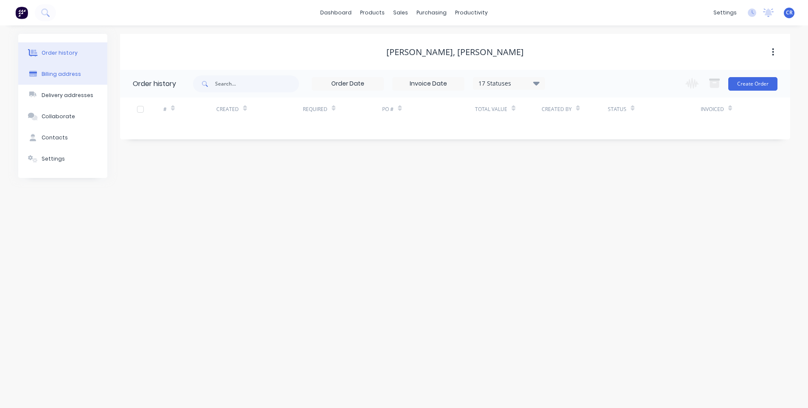
select select "CA"
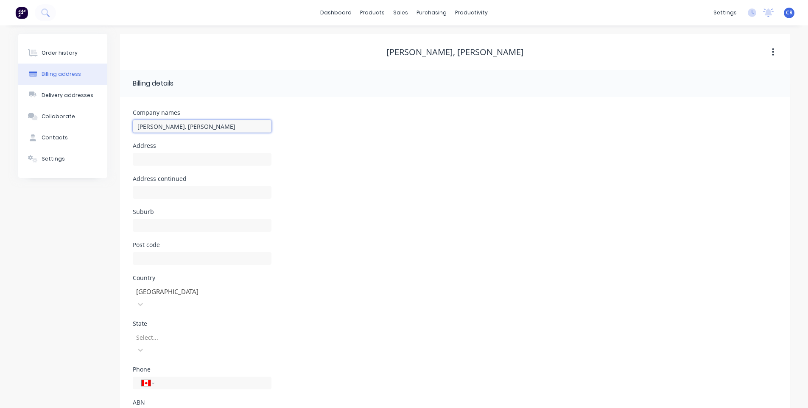
drag, startPoint x: 242, startPoint y: 126, endPoint x: 170, endPoint y: 124, distance: 71.3
click at [170, 124] on input "[PERSON_NAME], [PERSON_NAME]" at bounding box center [202, 126] width 139 height 13
click at [413, 152] on div "Address" at bounding box center [455, 159] width 645 height 33
drag, startPoint x: 179, startPoint y: 123, endPoint x: 58, endPoint y: 142, distance: 122.7
click at [58, 142] on div "Order history Billing address Delivery addresses Collaborate Contacts Settings …" at bounding box center [404, 238] width 772 height 408
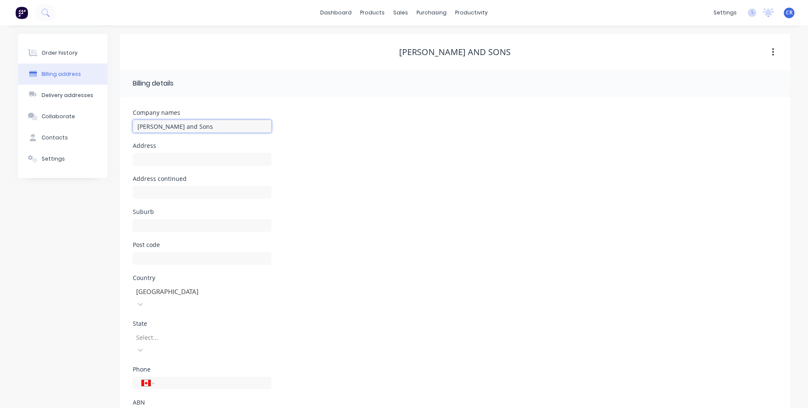
type input "[PERSON_NAME] and Sons"
click at [413, 214] on div "Suburb" at bounding box center [455, 225] width 645 height 33
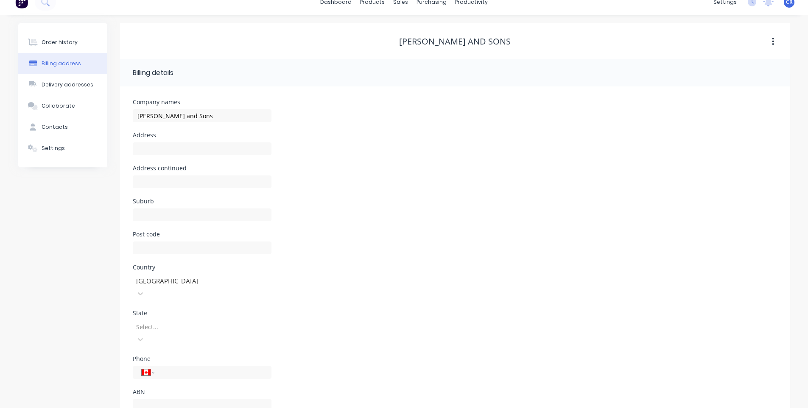
scroll to position [16, 0]
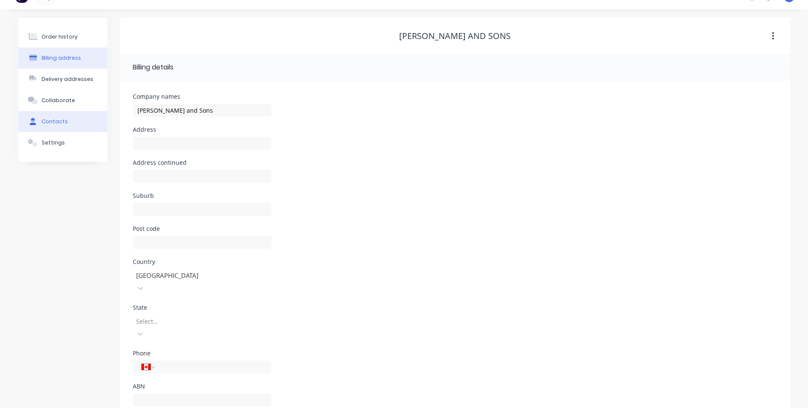
click at [56, 119] on div "Contacts" at bounding box center [55, 122] width 26 height 8
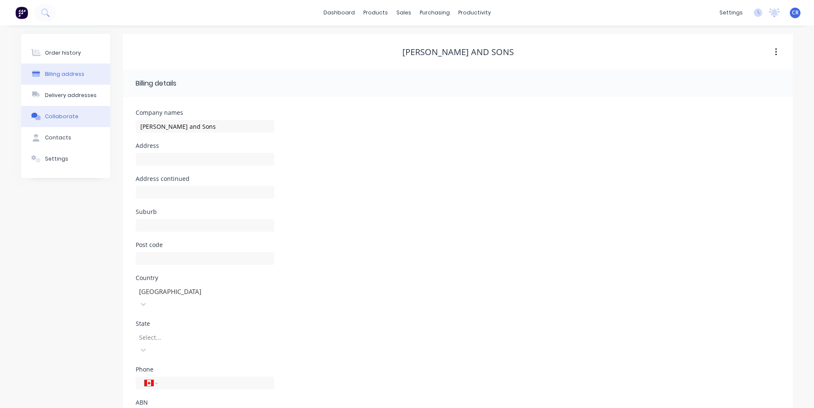
select select "CA"
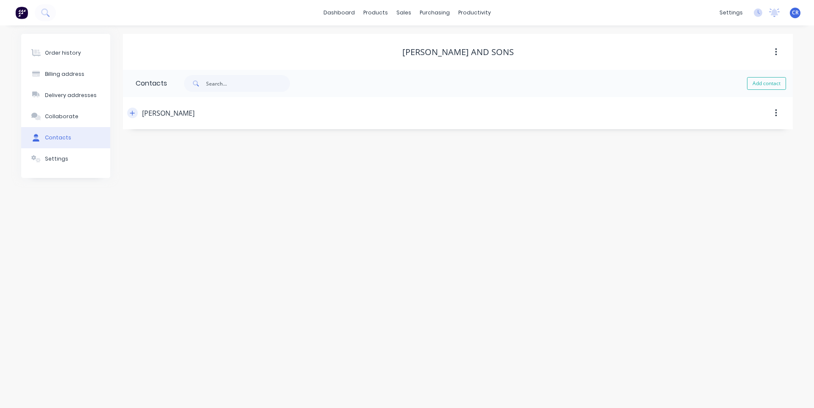
click at [134, 113] on icon "button" at bounding box center [132, 113] width 5 height 6
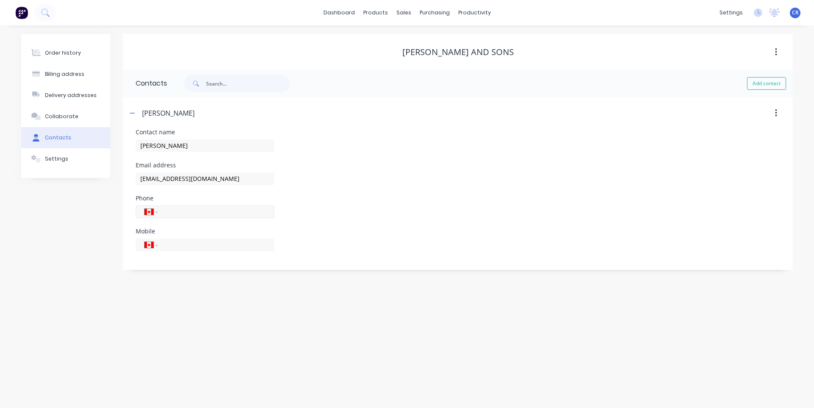
click at [205, 212] on input "tel" at bounding box center [215, 212] width 102 height 10
click at [184, 242] on input "tel" at bounding box center [215, 245] width 102 height 10
type input "[PHONE_NUMBER]"
click at [375, 225] on div "Phone International [GEOGRAPHIC_DATA] [GEOGRAPHIC_DATA] [GEOGRAPHIC_DATA] [GEOG…" at bounding box center [458, 211] width 645 height 33
click at [413, 152] on div "Contact name [PERSON_NAME]" at bounding box center [458, 145] width 645 height 33
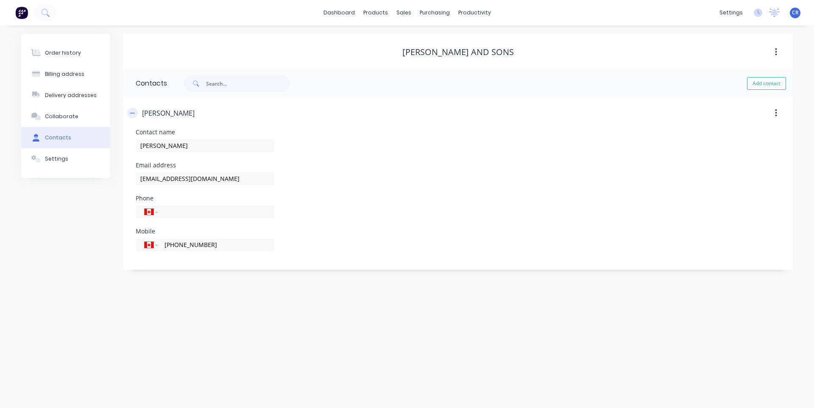
click at [132, 114] on icon "button" at bounding box center [132, 113] width 5 height 6
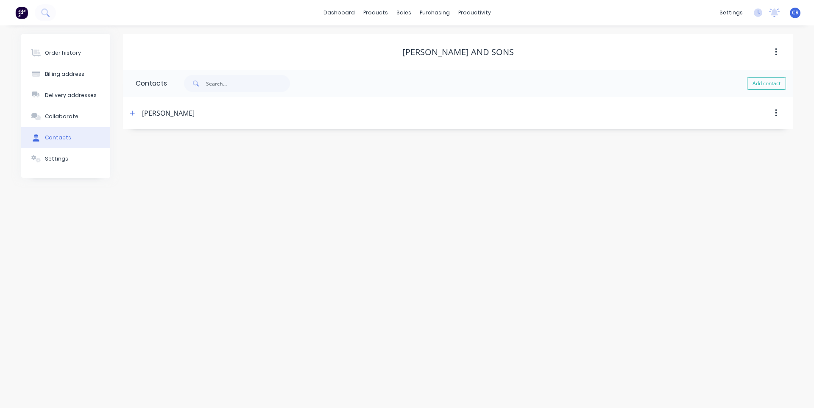
click at [413, 191] on div "Order history Billing address Delivery addresses Collaborate Contacts Settings …" at bounding box center [407, 216] width 814 height 383
click at [70, 49] on div "Order history" at bounding box center [63, 53] width 36 height 8
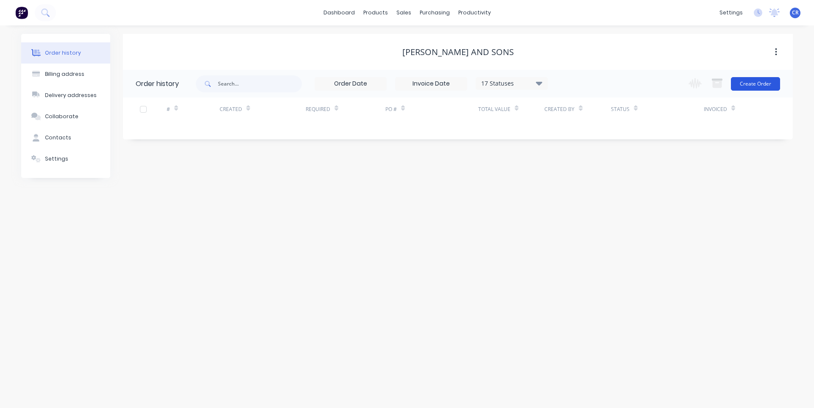
click at [413, 89] on button "Create Order" at bounding box center [755, 84] width 49 height 14
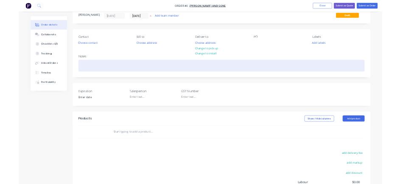
scroll to position [17, 0]
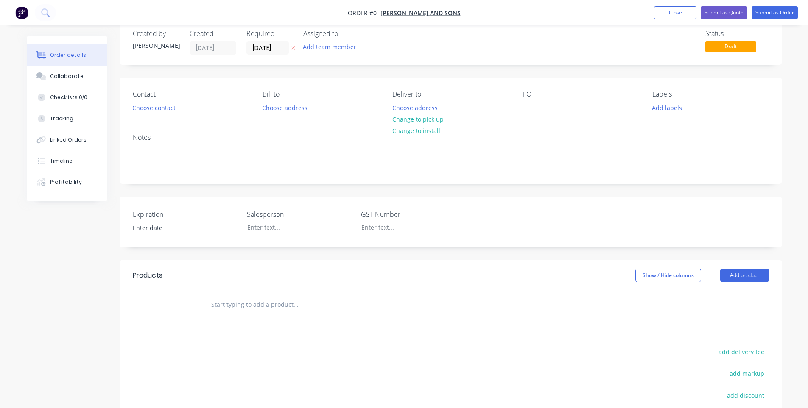
click at [278, 303] on input "text" at bounding box center [296, 304] width 170 height 17
click at [256, 309] on input "text" at bounding box center [296, 304] width 170 height 17
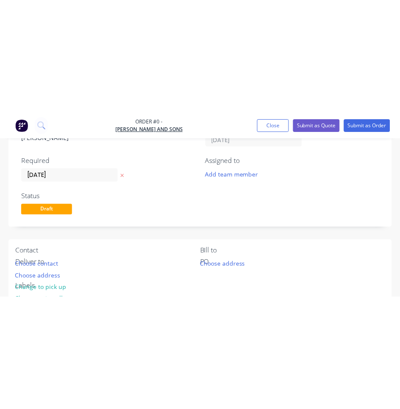
scroll to position [0, 0]
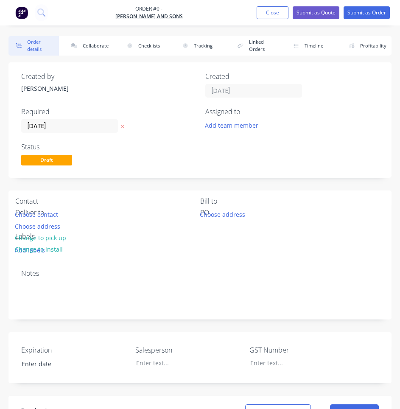
click at [140, 160] on div "Status Draft" at bounding box center [108, 155] width 174 height 25
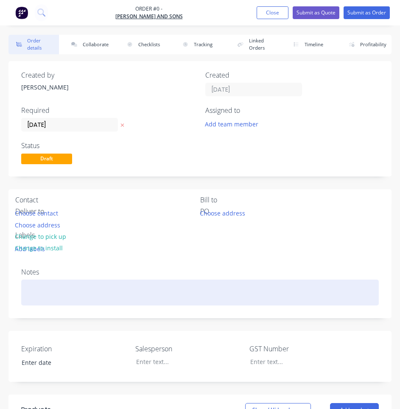
drag, startPoint x: 147, startPoint y: 274, endPoint x: 175, endPoint y: 279, distance: 28.6
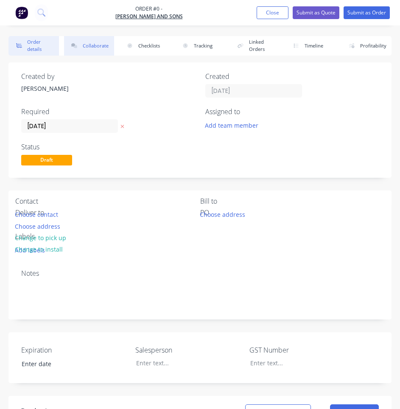
click at [103, 49] on button "Collaborate" at bounding box center [89, 46] width 50 height 20
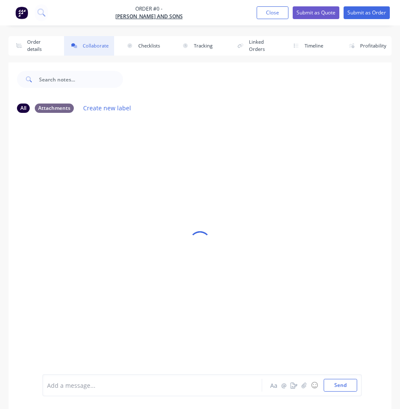
click at [92, 381] on div at bounding box center [154, 385] width 214 height 9
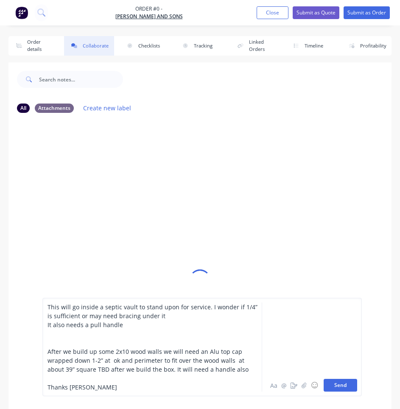
click at [335, 387] on button "Send" at bounding box center [340, 385] width 33 height 13
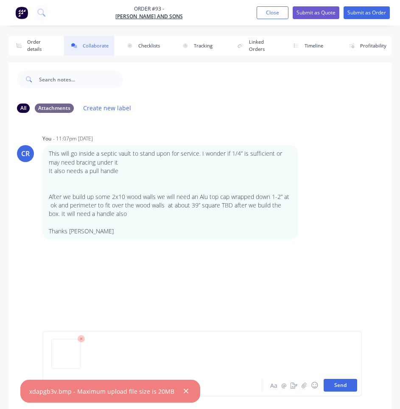
click at [337, 389] on button "Send" at bounding box center [340, 385] width 33 height 13
click at [165, 341] on div at bounding box center [202, 356] width 310 height 43
click at [341, 386] on button "Send" at bounding box center [340, 385] width 33 height 13
click at [343, 386] on button "Send" at bounding box center [340, 385] width 33 height 13
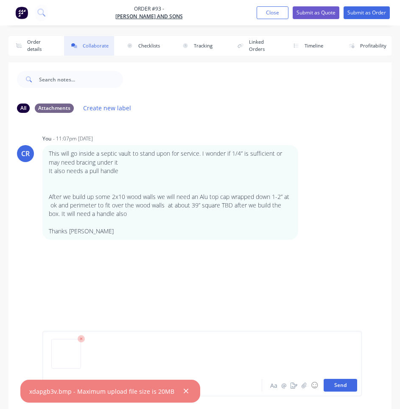
click at [343, 386] on button "Send" at bounding box center [340, 385] width 33 height 13
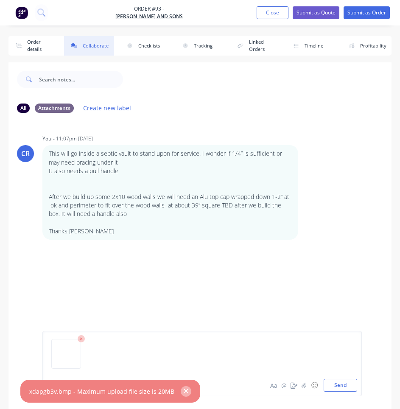
click at [183, 387] on button "button" at bounding box center [186, 391] width 11 height 11
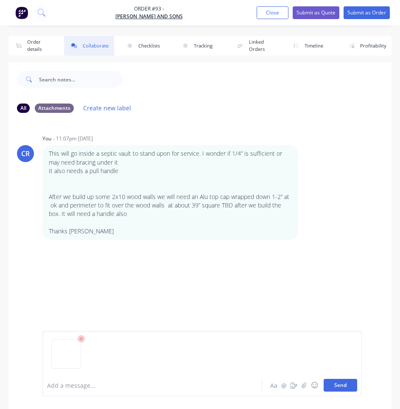
click at [344, 387] on button "Send" at bounding box center [340, 385] width 33 height 13
click at [81, 342] on icon at bounding box center [82, 339] width 8 height 8
click at [343, 389] on button "Send" at bounding box center [340, 385] width 33 height 13
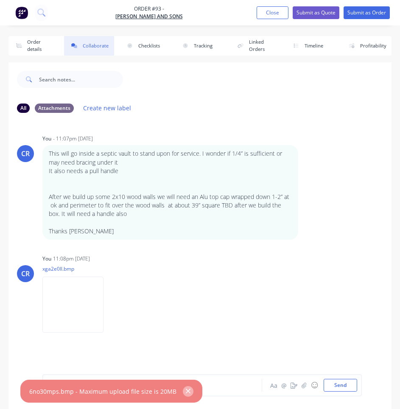
click at [185, 388] on icon "button" at bounding box center [188, 391] width 6 height 8
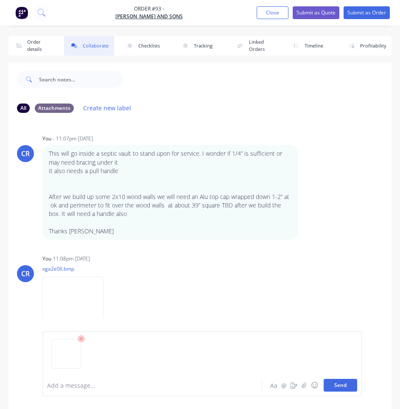
click at [343, 385] on button "Send" at bounding box center [340, 385] width 33 height 13
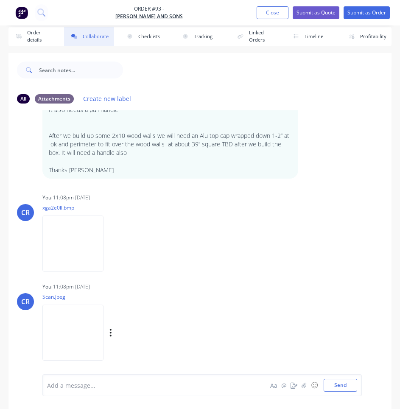
scroll to position [12, 0]
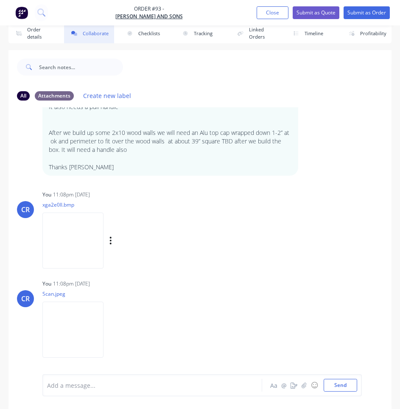
click at [80, 245] on img at bounding box center [72, 240] width 61 height 56
click at [115, 392] on div "Add a message... Aa @ ☺ Send" at bounding box center [201, 385] width 319 height 22
click at [116, 382] on div at bounding box center [154, 385] width 214 height 9
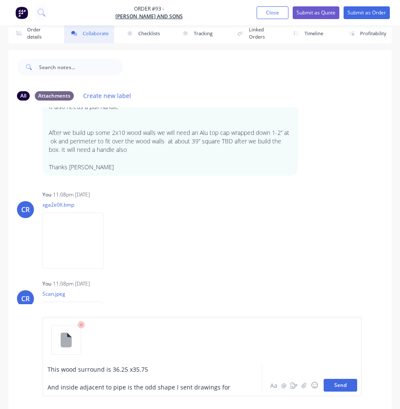
click at [347, 388] on button "Send" at bounding box center [340, 385] width 33 height 13
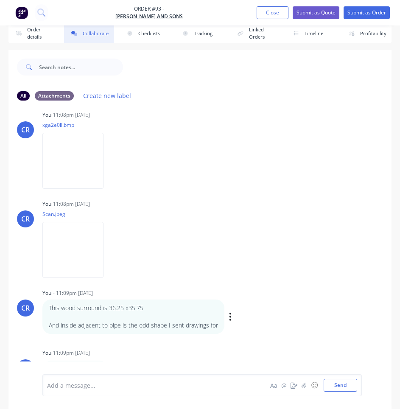
scroll to position [148, 0]
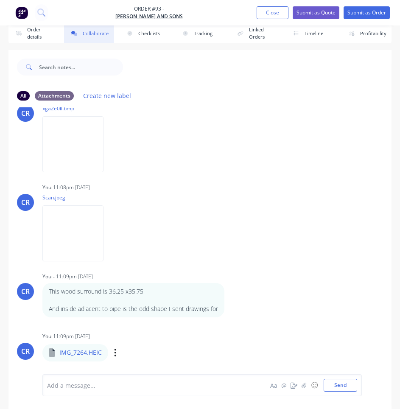
click at [113, 353] on div "Labels Download Delete" at bounding box center [159, 352] width 95 height 12
click at [114, 353] on icon "button" at bounding box center [115, 353] width 3 height 10
click at [116, 352] on icon "button" at bounding box center [115, 353] width 3 height 10
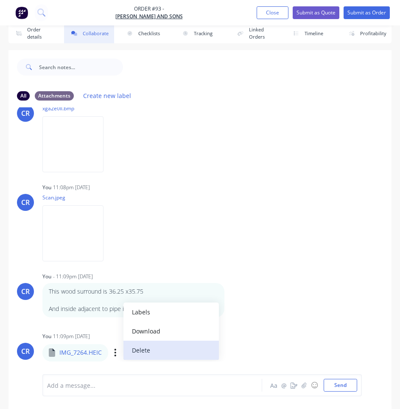
click at [187, 351] on button "Delete" at bounding box center [170, 350] width 95 height 19
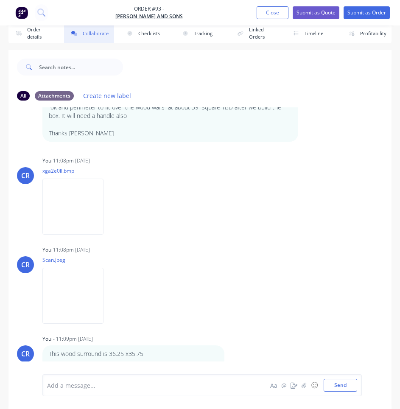
scroll to position [104, 0]
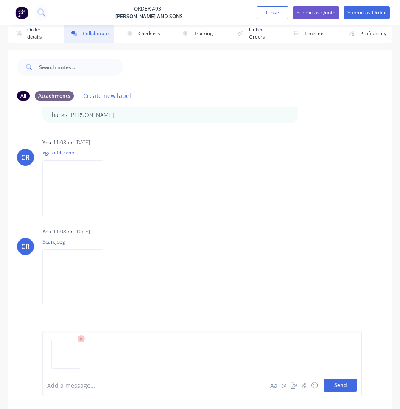
click at [352, 390] on button "Send" at bounding box center [340, 385] width 33 height 13
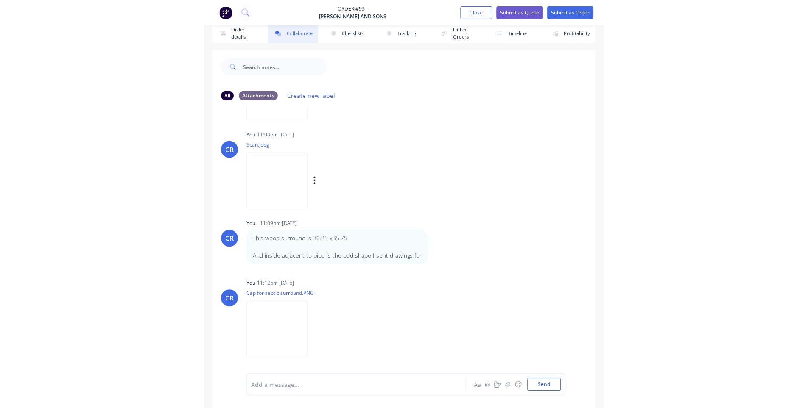
scroll to position [0, 0]
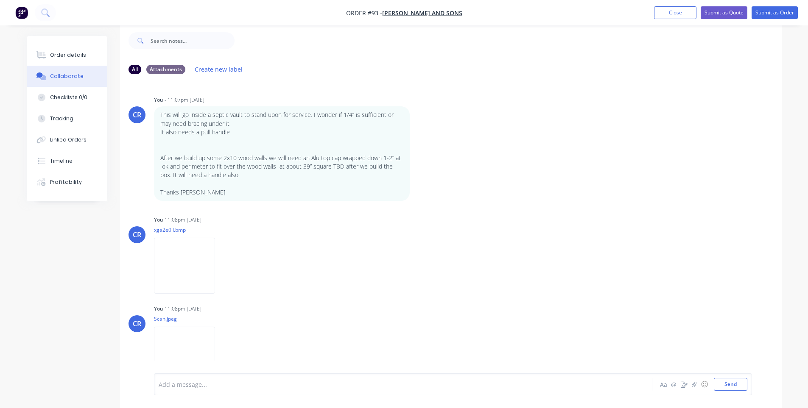
click at [253, 388] on div at bounding box center [379, 384] width 441 height 9
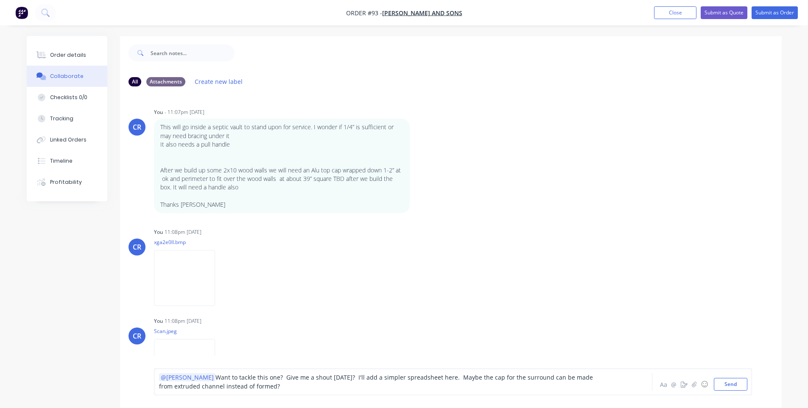
click at [413, 375] on span "Want to tackle this one? Give me a shout [DATE]? I'll add a simpler spreadsheet…" at bounding box center [376, 382] width 435 height 17
click at [413, 385] on button "Send" at bounding box center [730, 384] width 33 height 13
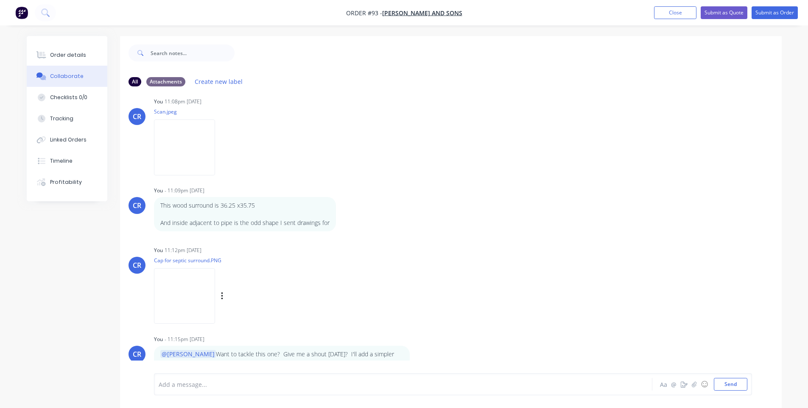
scroll to position [226, 0]
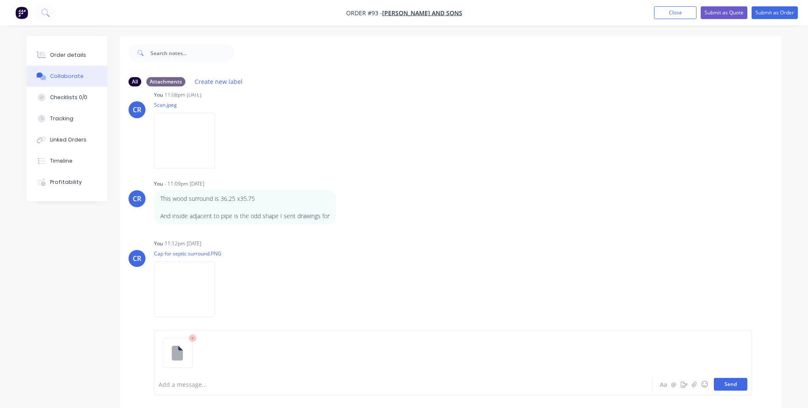
click at [413, 384] on button "Send" at bounding box center [730, 384] width 33 height 13
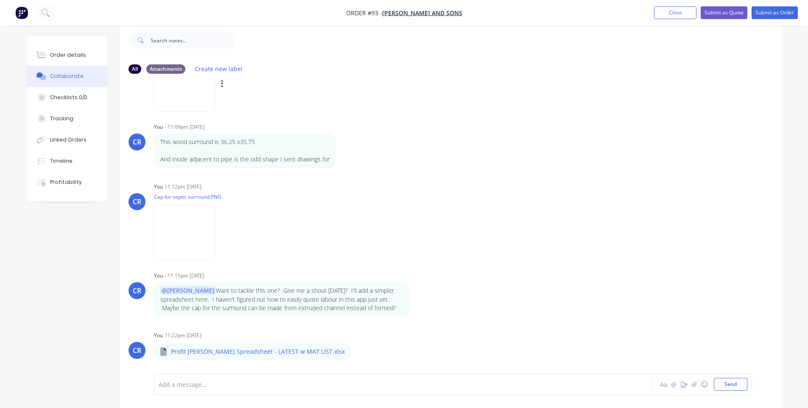
scroll to position [0, 0]
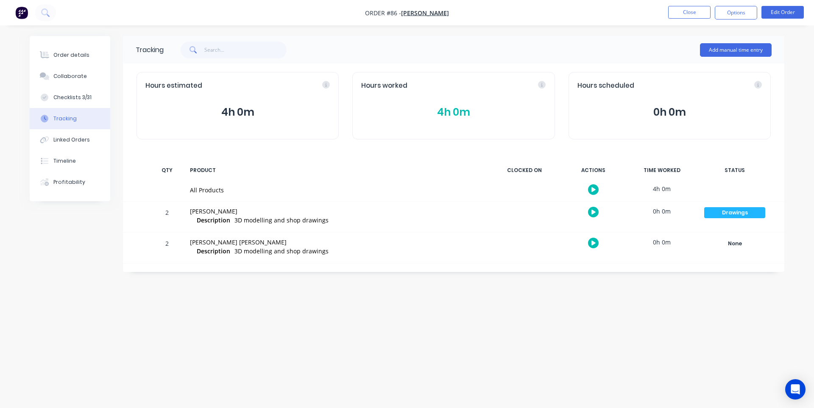
click at [253, 344] on div "Order details Collaborate Checklists 3/31 Tracking Linked Orders Timeline Profi…" at bounding box center [407, 204] width 814 height 408
